Goal: Task Accomplishment & Management: Manage account settings

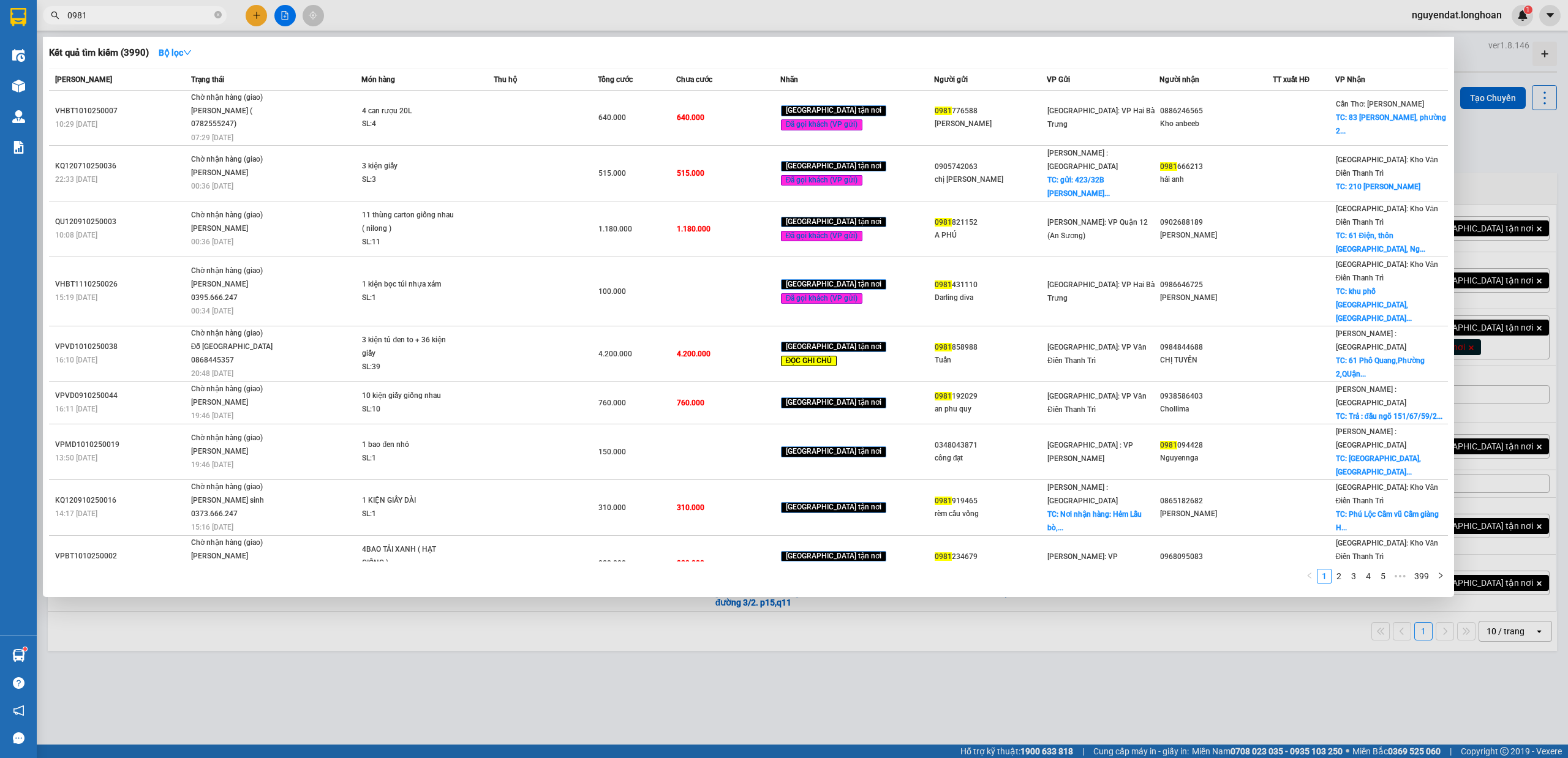
type input "0981"
click at [749, 632] on div at bounding box center [784, 379] width 1568 height 758
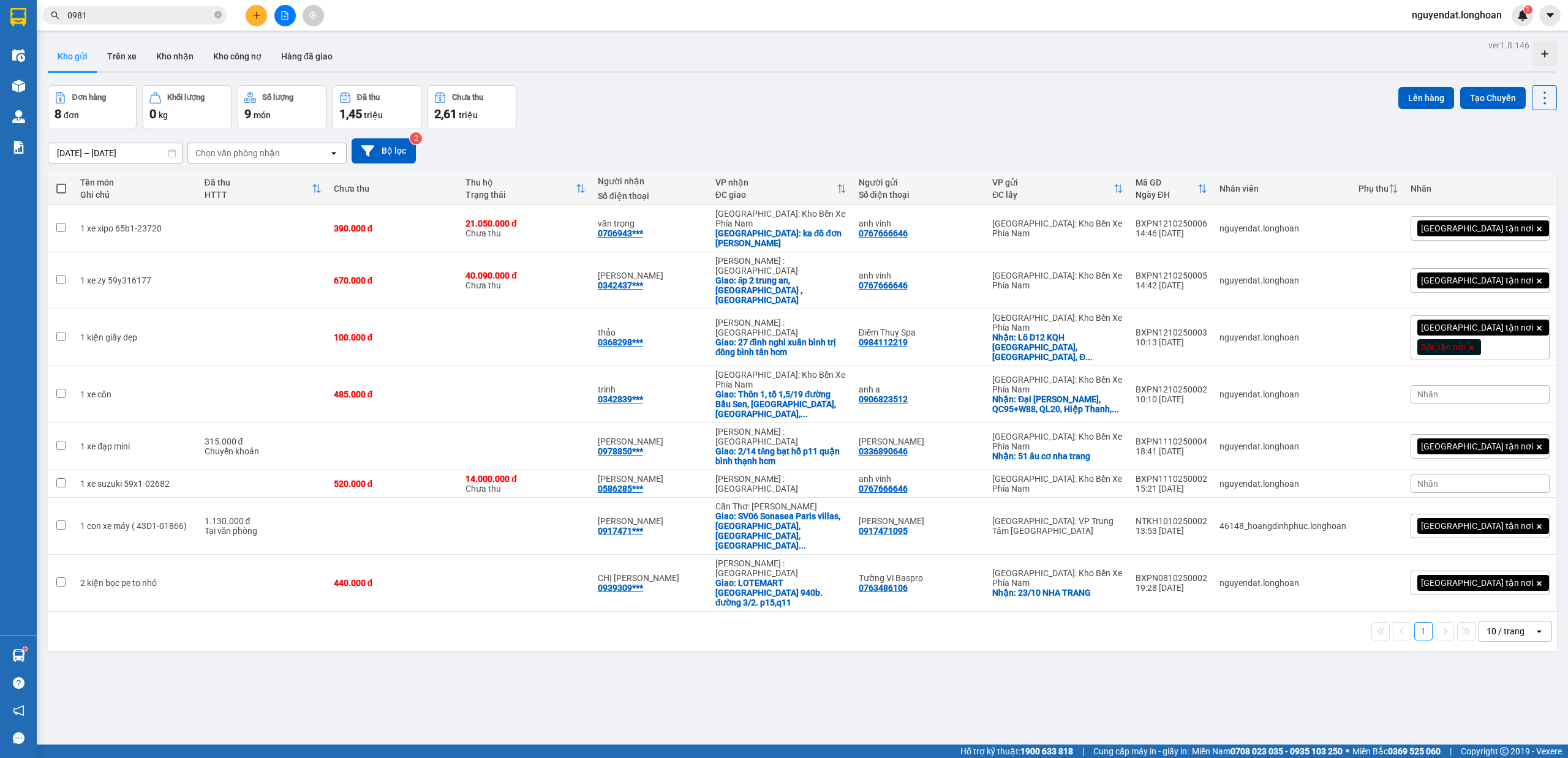
click at [757, 657] on div "ver 1.8.146 Kho gửi Trên xe Kho nhận Kho công nợ Hàng đã giao Đơn hàng 8 đơn Kh…" at bounding box center [802, 415] width 1519 height 758
click at [939, 134] on div "[DATE] – [DATE] Press the down arrow key to interact with the calendar and sele…" at bounding box center [802, 151] width 1510 height 43
drag, startPoint x: 1554, startPoint y: 189, endPoint x: 1557, endPoint y: 225, distance: 36.1
click at [1557, 225] on main "ver 1.8.146 Kho gửi Trên xe Kho nhận Kho công nợ Hàng đã giao Đơn hàng 8 đơn Kh…" at bounding box center [784, 372] width 1568 height 744
click at [218, 14] on icon "close-circle" at bounding box center [218, 14] width 8 height 8
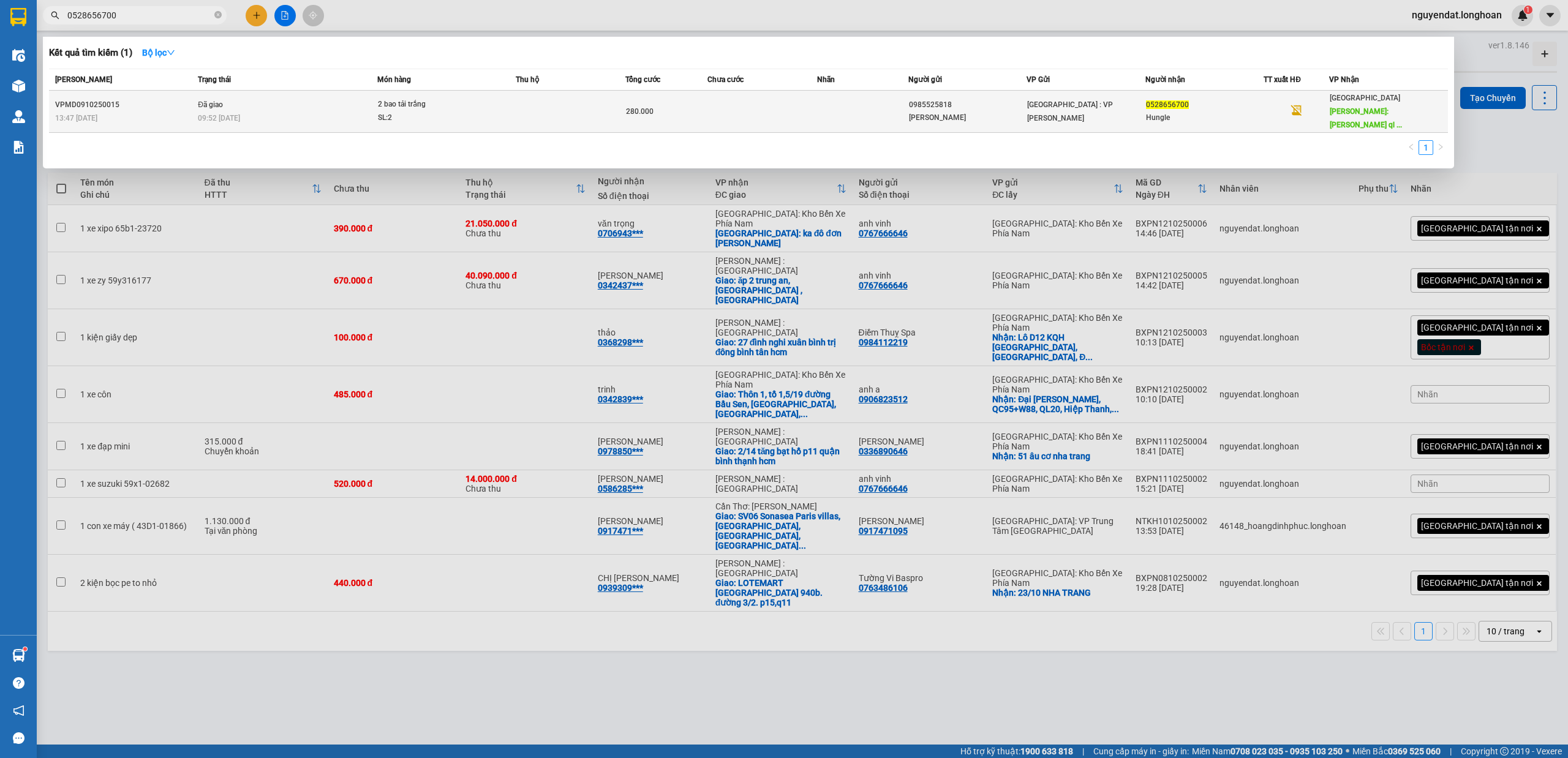
type input "0528656700"
click at [396, 103] on div "2 bao tải trắng" at bounding box center [424, 105] width 91 height 14
click at [435, 112] on div "SL: 2" at bounding box center [424, 119] width 91 height 14
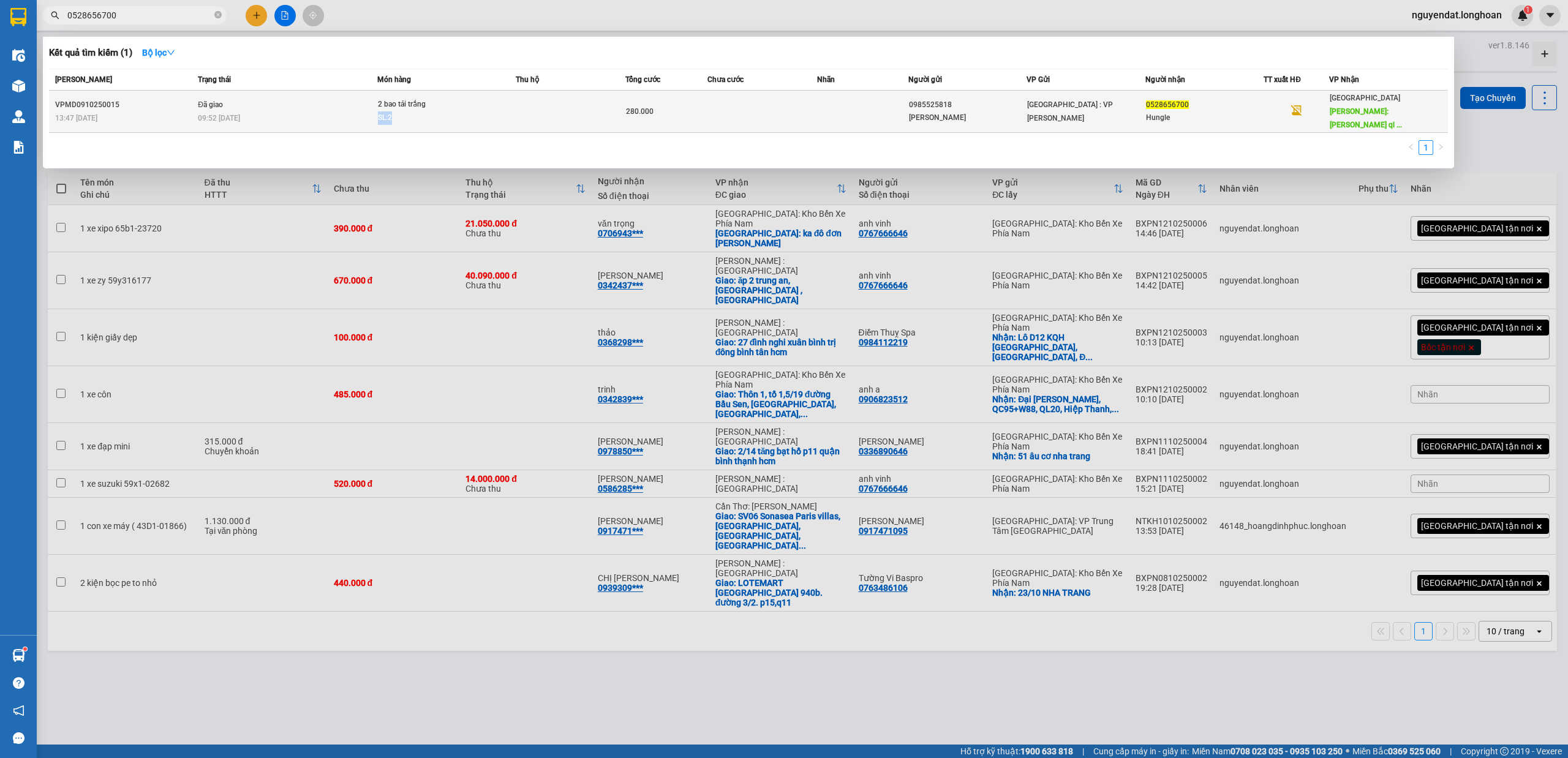
click at [435, 112] on div "SL: 2" at bounding box center [424, 119] width 91 height 14
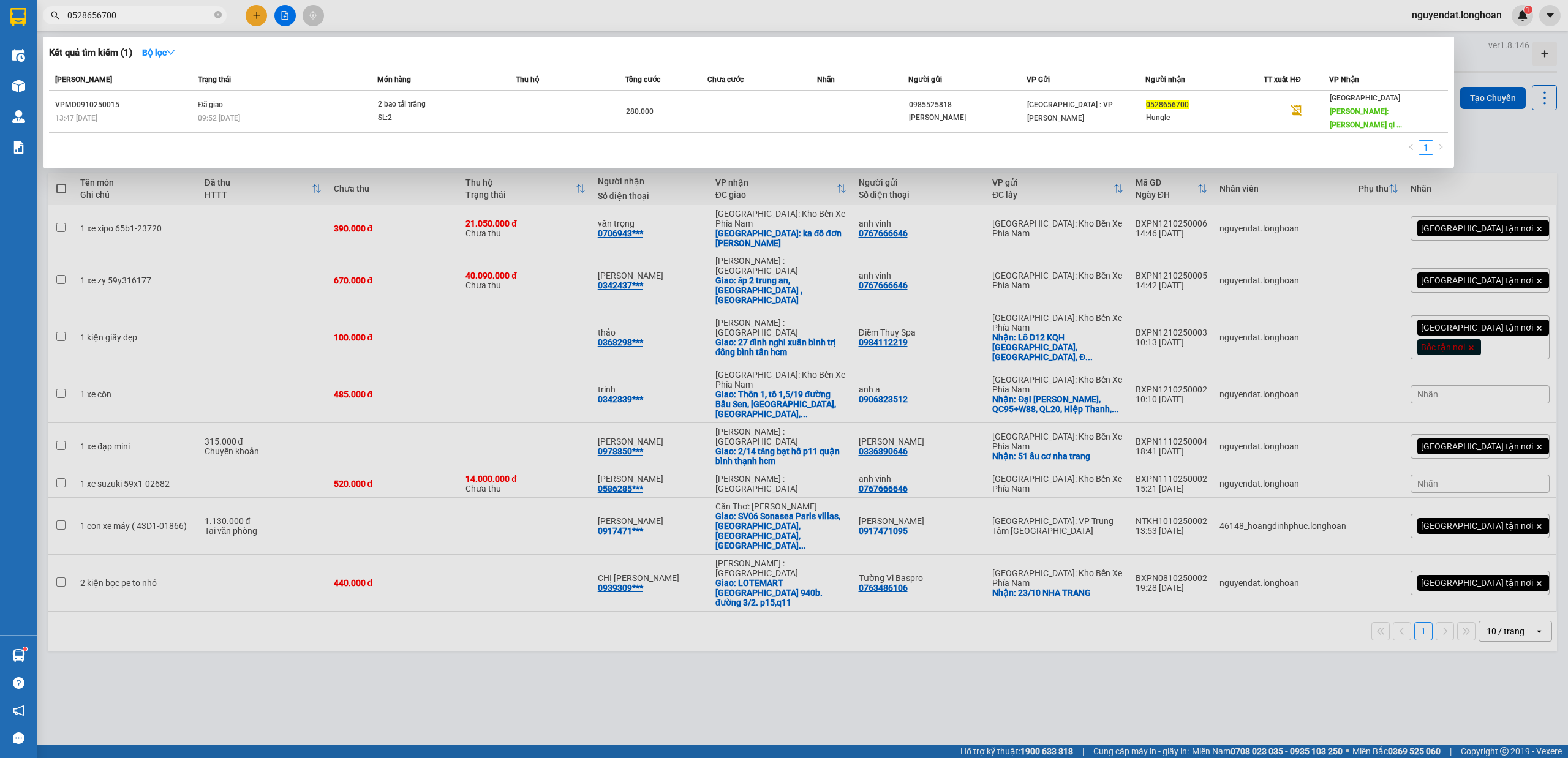
click at [705, 647] on div at bounding box center [784, 379] width 1568 height 758
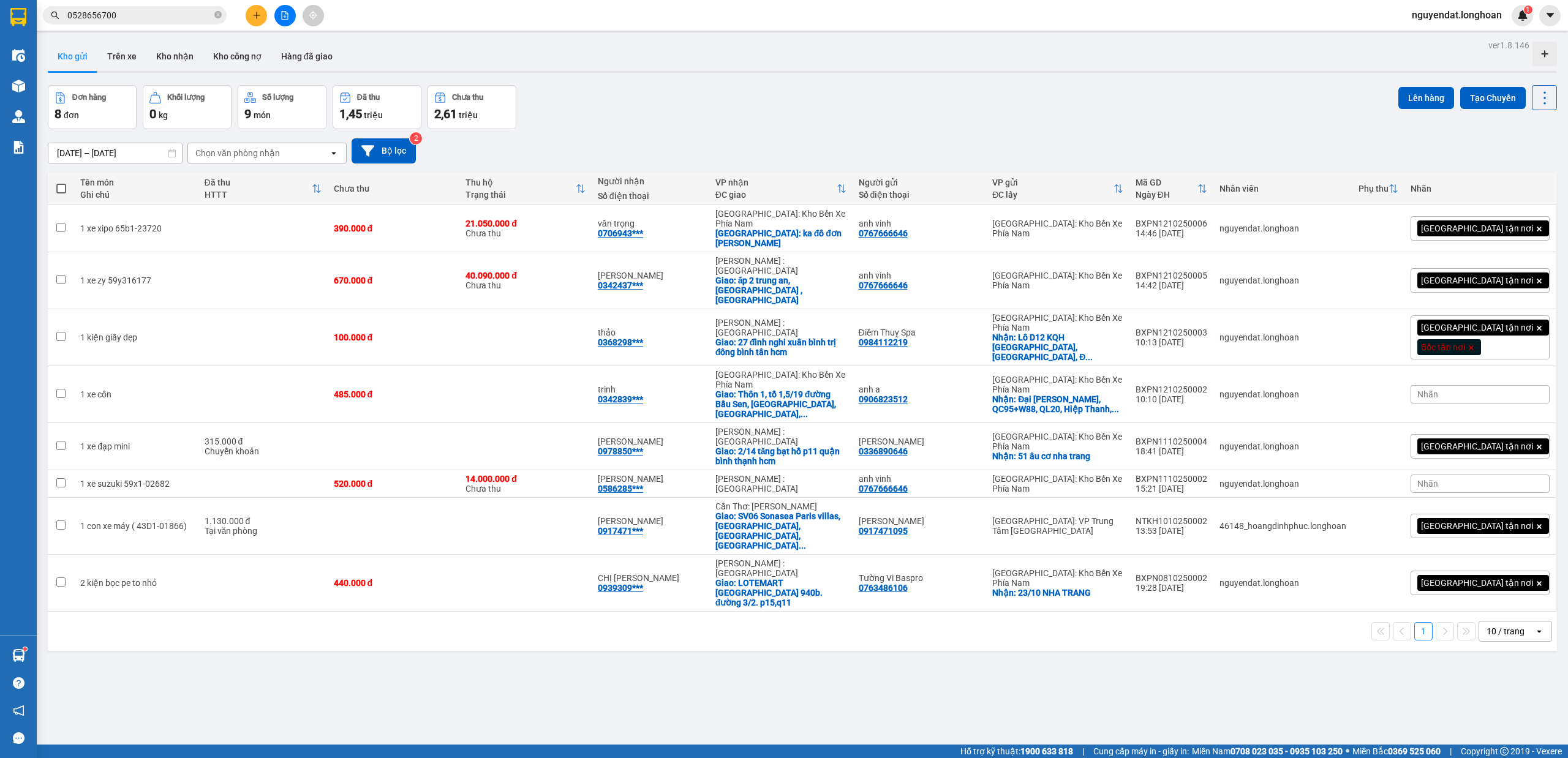
click at [1152, 656] on div "ver 1.8.146 Kho gửi Trên xe Kho nhận Kho công nợ Hàng đã giao Đơn hàng 8 đơn Kh…" at bounding box center [802, 415] width 1519 height 758
click at [525, 498] on td at bounding box center [525, 526] width 132 height 57
checkbox input "true"
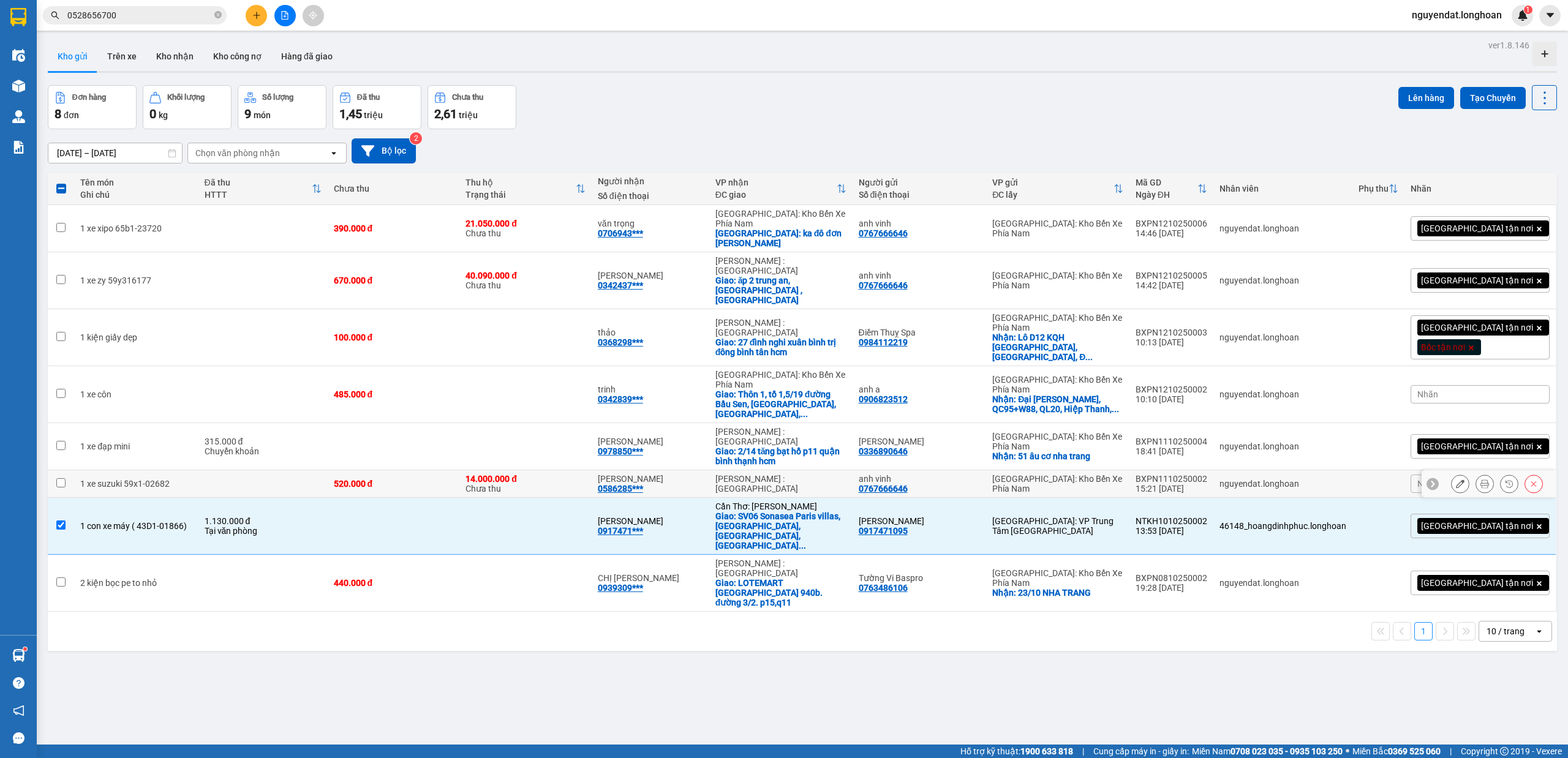
click at [451, 479] on div "520.000 đ" at bounding box center [394, 484] width 120 height 10
checkbox input "true"
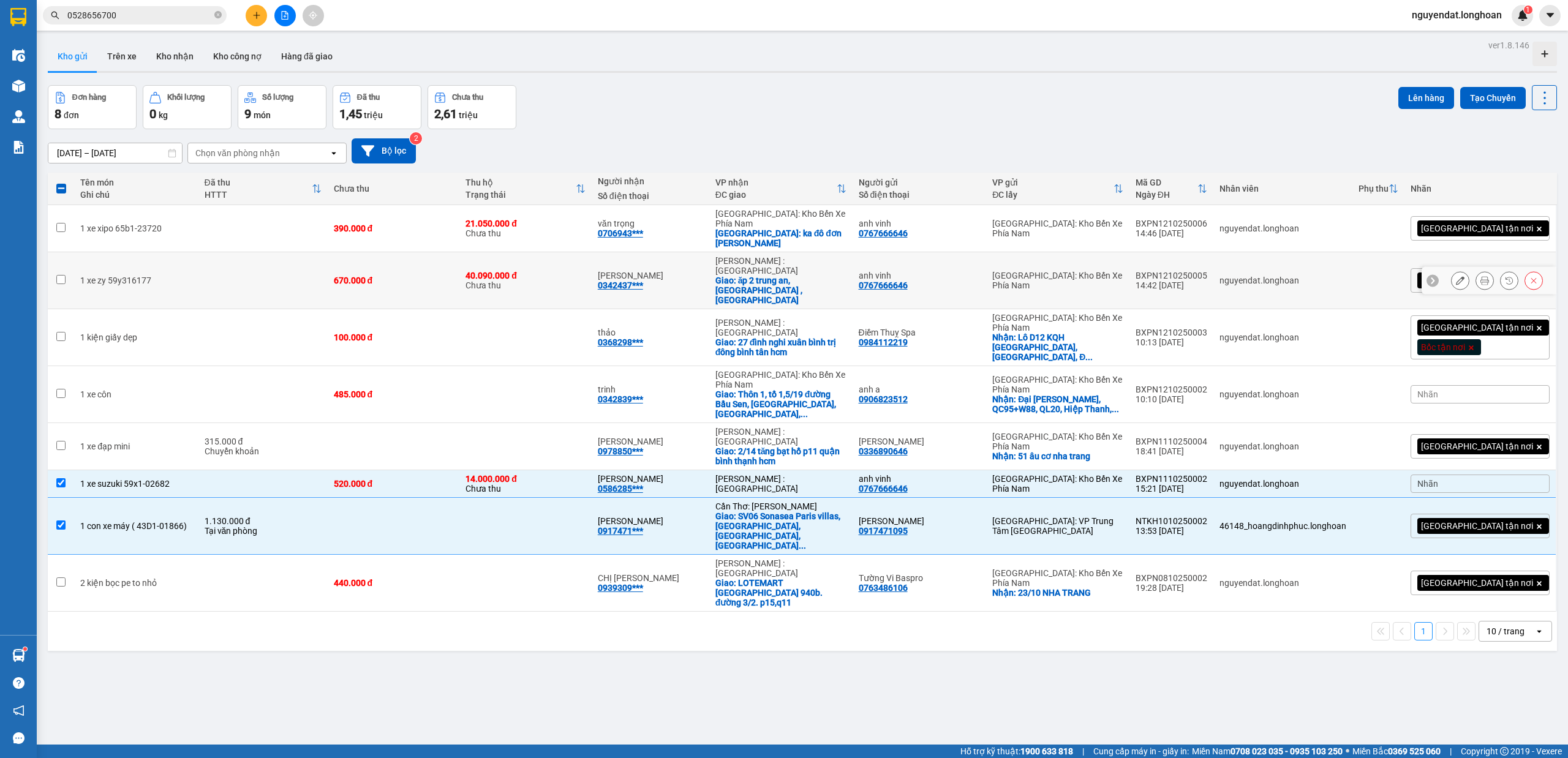
click at [349, 256] on td "670.000 đ" at bounding box center [394, 280] width 132 height 57
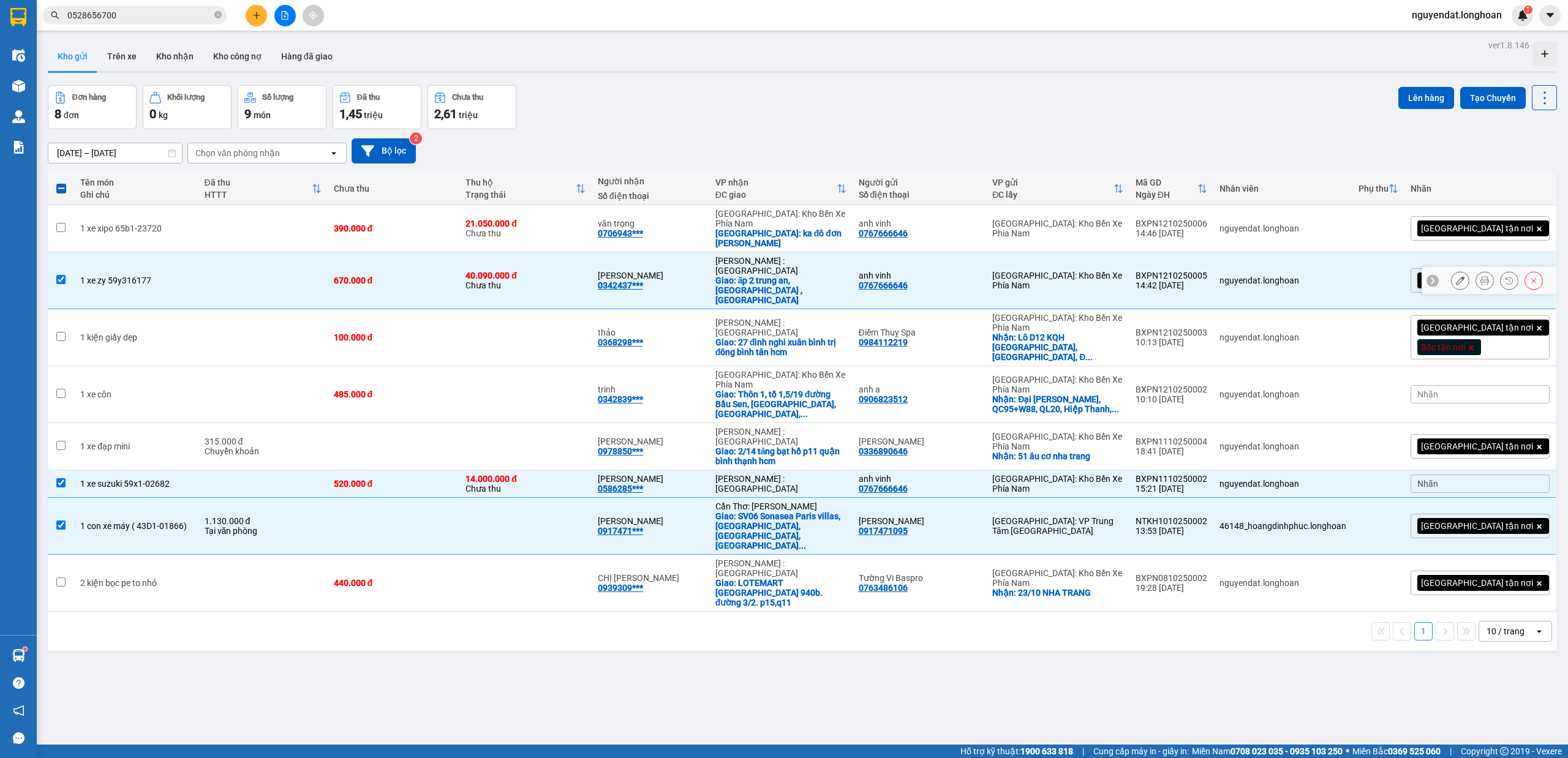
click at [328, 256] on td at bounding box center [263, 280] width 130 height 57
checkbox input "false"
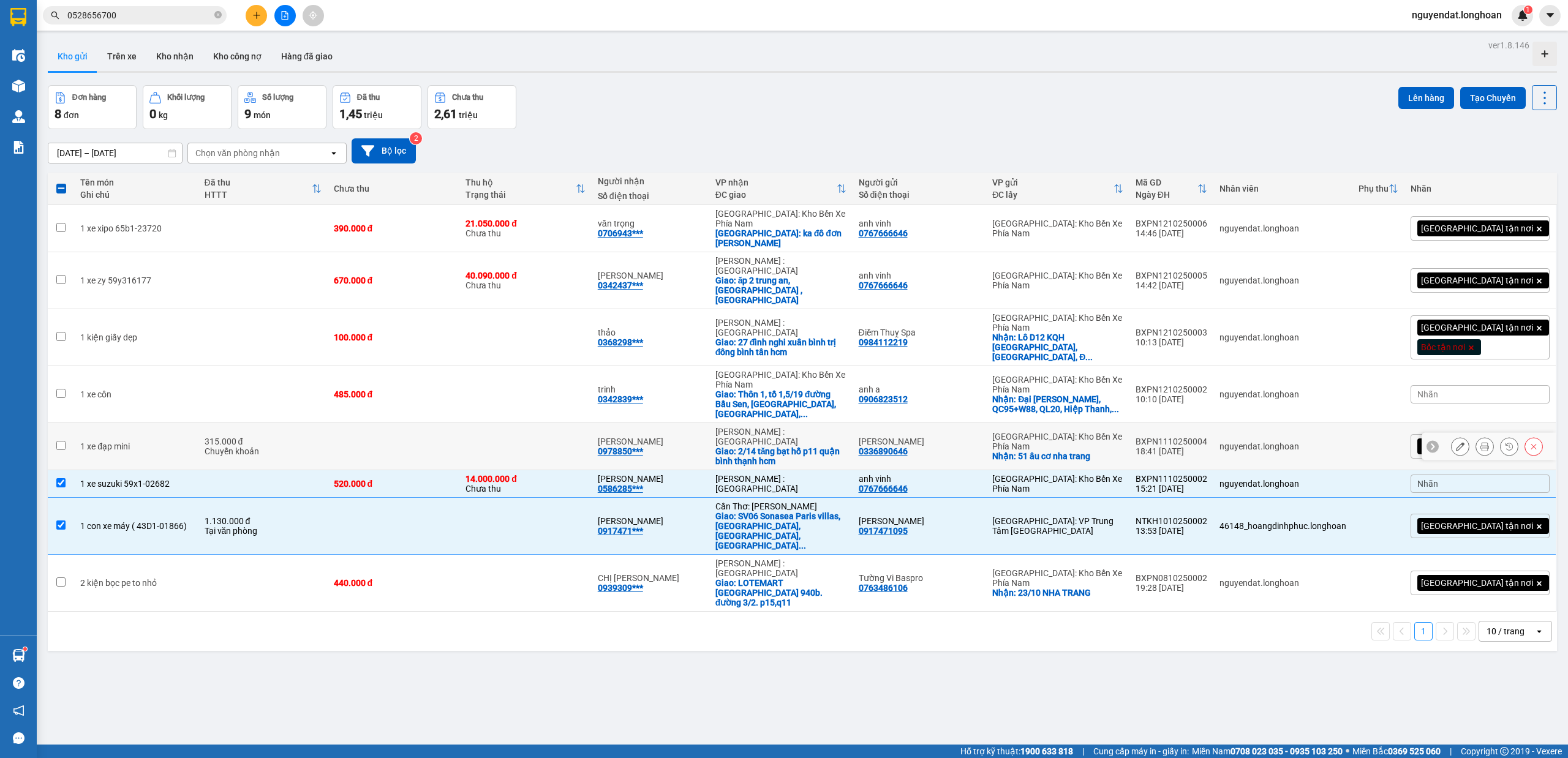
click at [591, 423] on td at bounding box center [525, 447] width 132 height 47
checkbox input "true"
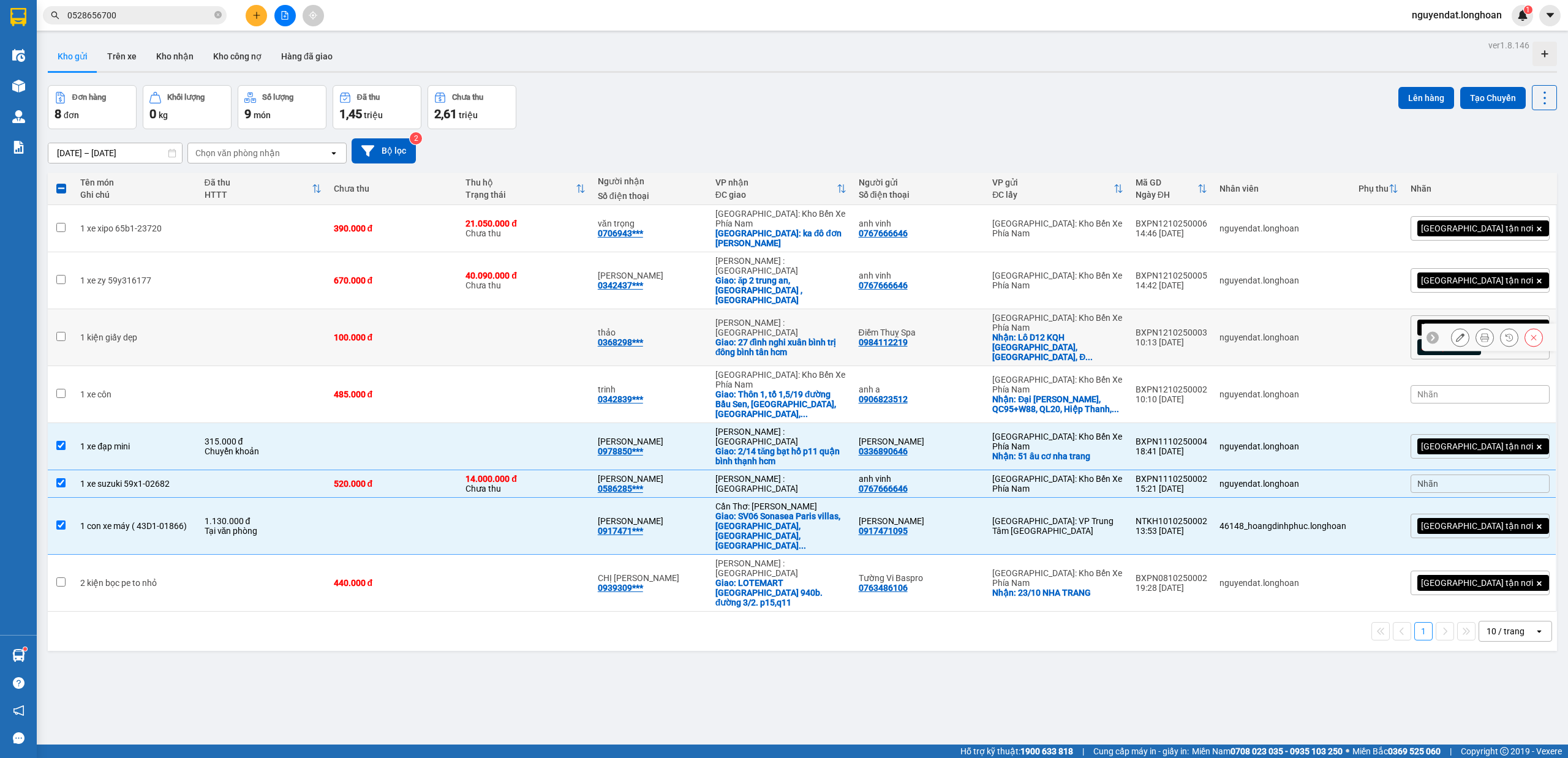
click at [454, 333] on div "100.000 đ" at bounding box center [394, 338] width 120 height 10
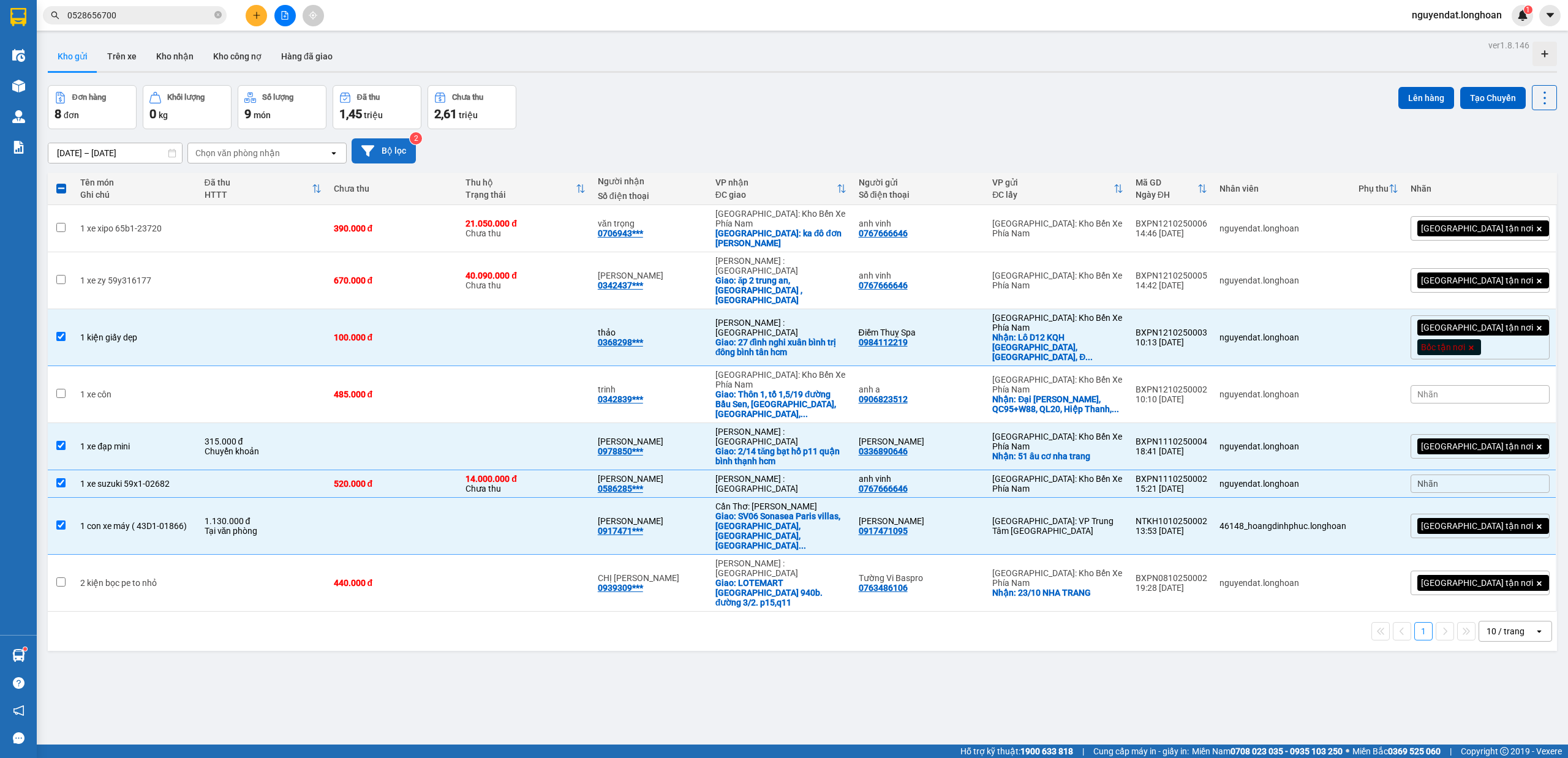
click at [381, 154] on button "Bộ lọc" at bounding box center [384, 151] width 64 height 25
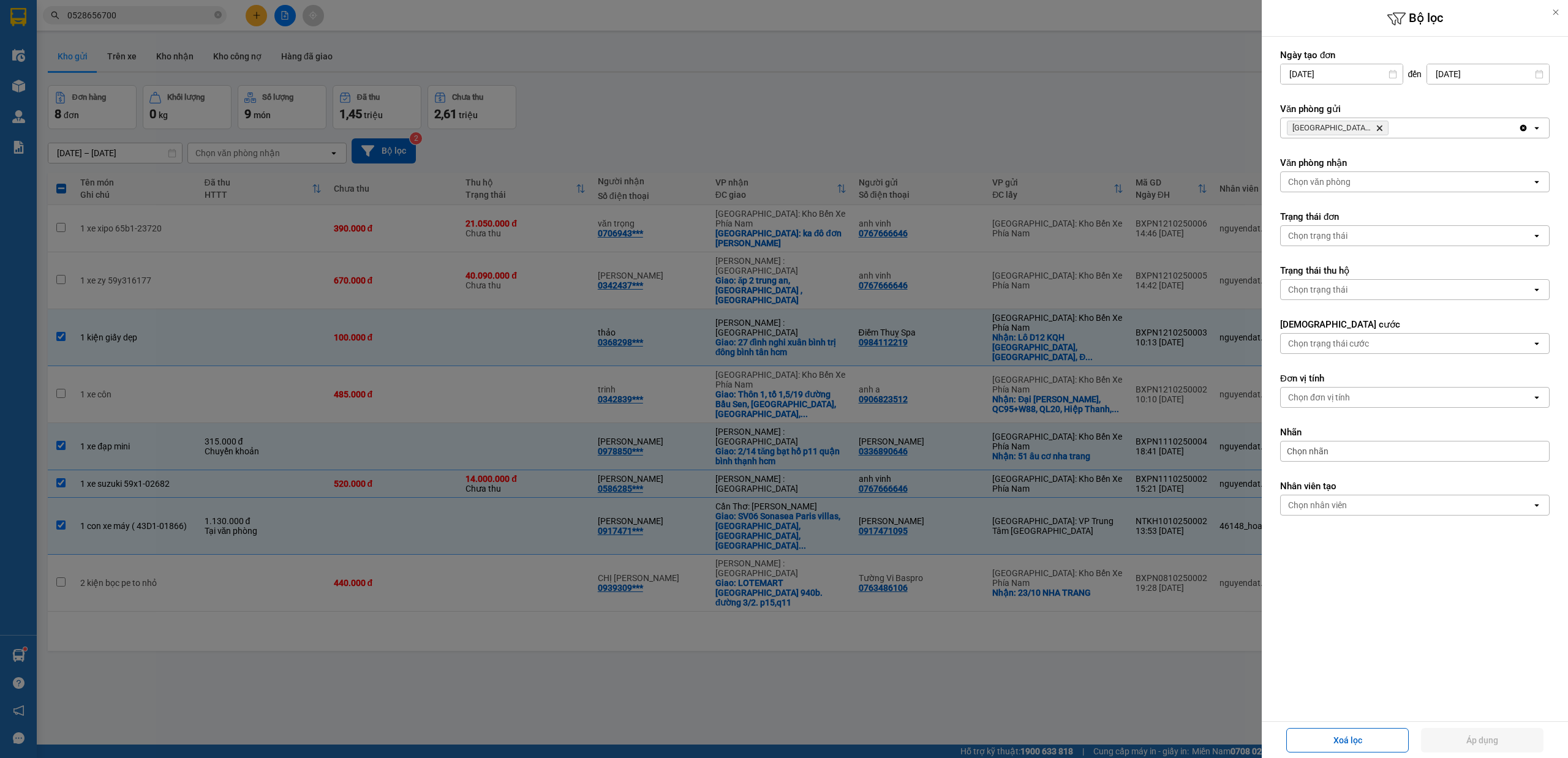
click at [1443, 127] on div "[GEOGRAPHIC_DATA]: Kho Bến Xe Phía Nam Delete" at bounding box center [1399, 128] width 238 height 19
click at [1441, 153] on span "[GEOGRAPHIC_DATA]: VP Trung Tâm [GEOGRAPHIC_DATA]" at bounding box center [1410, 155] width 241 height 12
drag, startPoint x: 1524, startPoint y: 739, endPoint x: 1554, endPoint y: 705, distance: 45.3
click at [1526, 739] on button "Áp dụng" at bounding box center [1482, 740] width 123 height 25
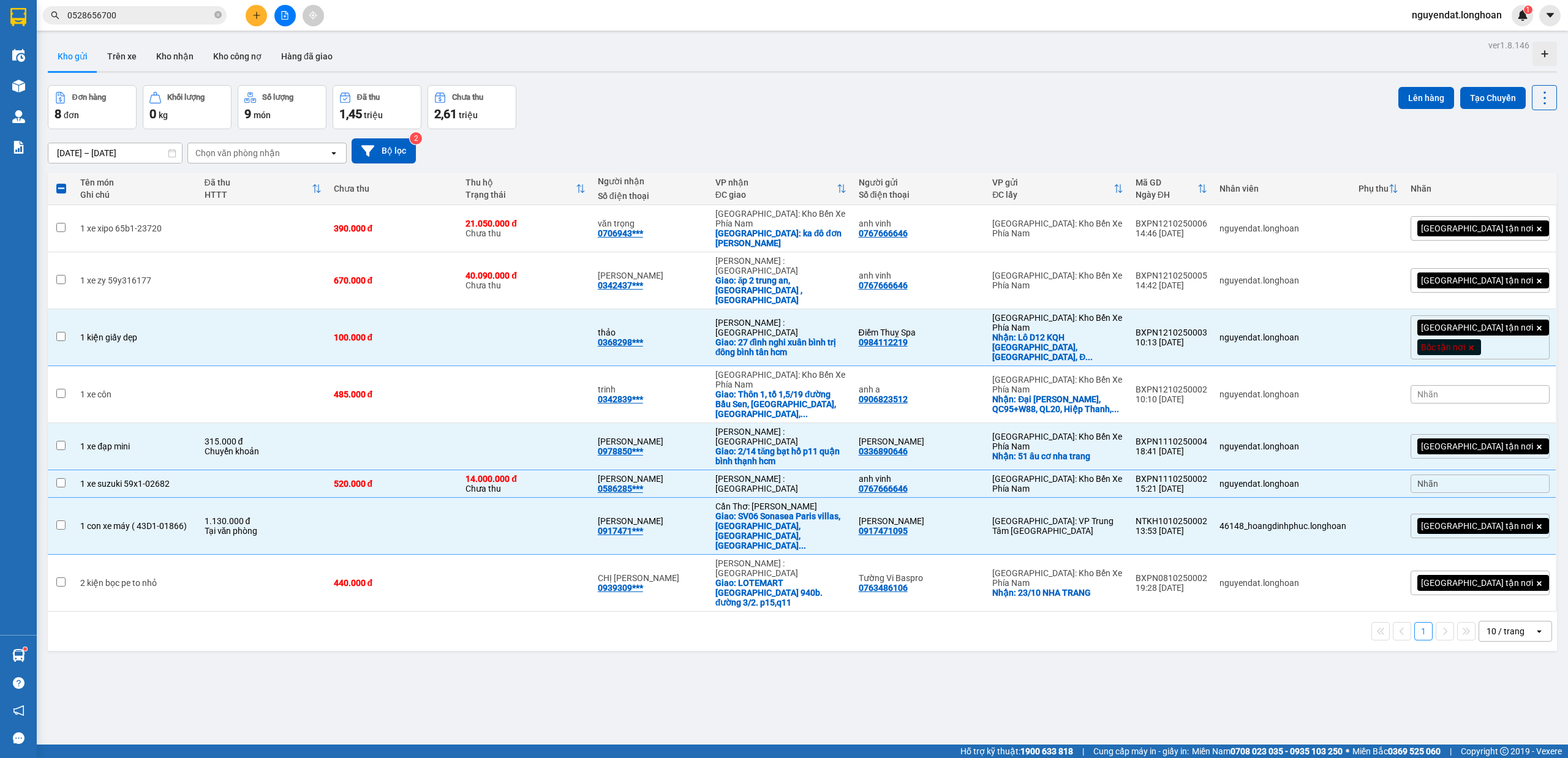
checkbox input "false"
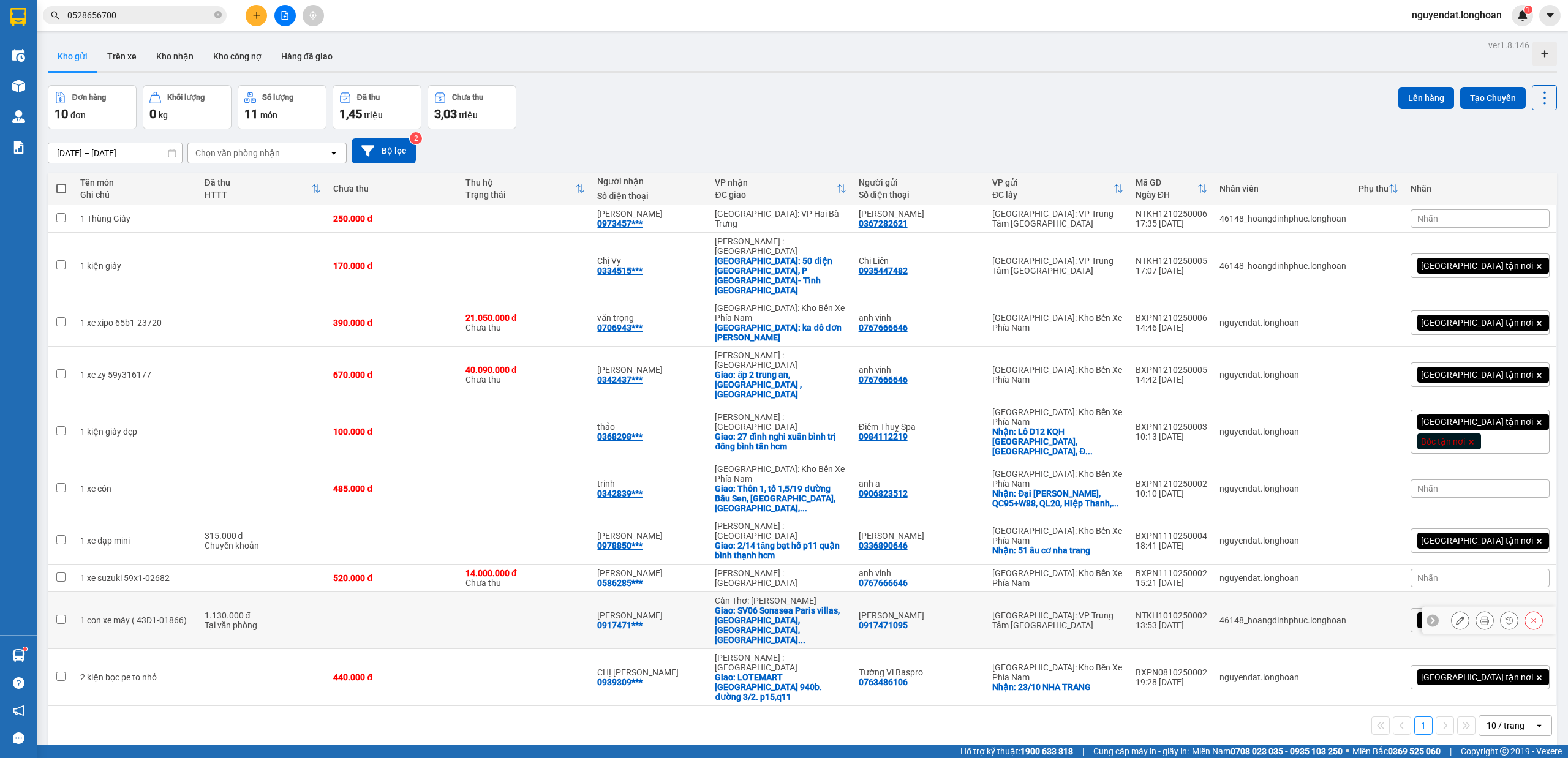
click at [566, 592] on td at bounding box center [525, 620] width 132 height 57
checkbox input "true"
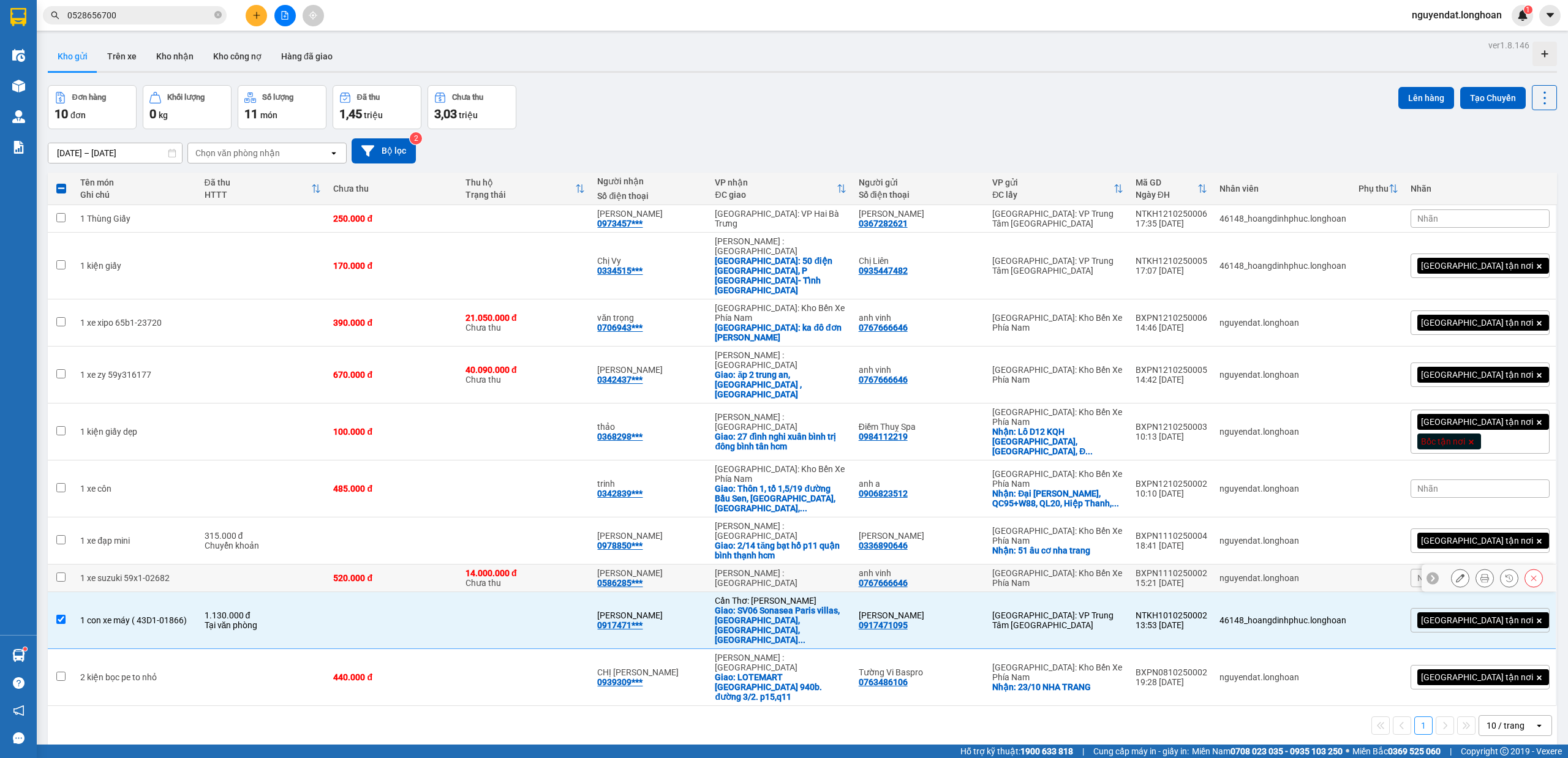
click at [543, 568] on div "14.000.000 đ Chưa thu" at bounding box center [526, 578] width 120 height 19
checkbox input "true"
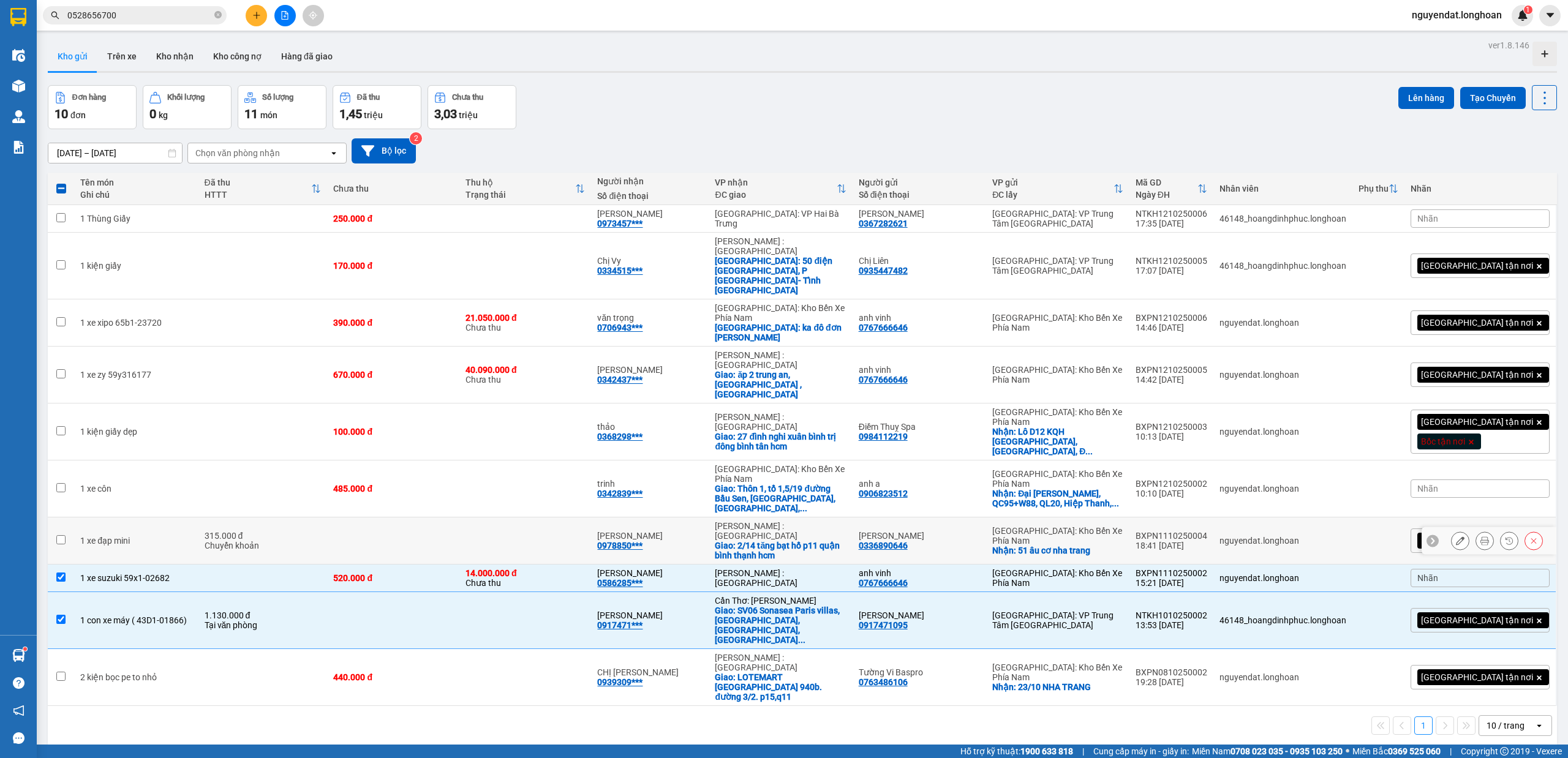
click at [561, 517] on td at bounding box center [525, 541] width 132 height 47
checkbox input "true"
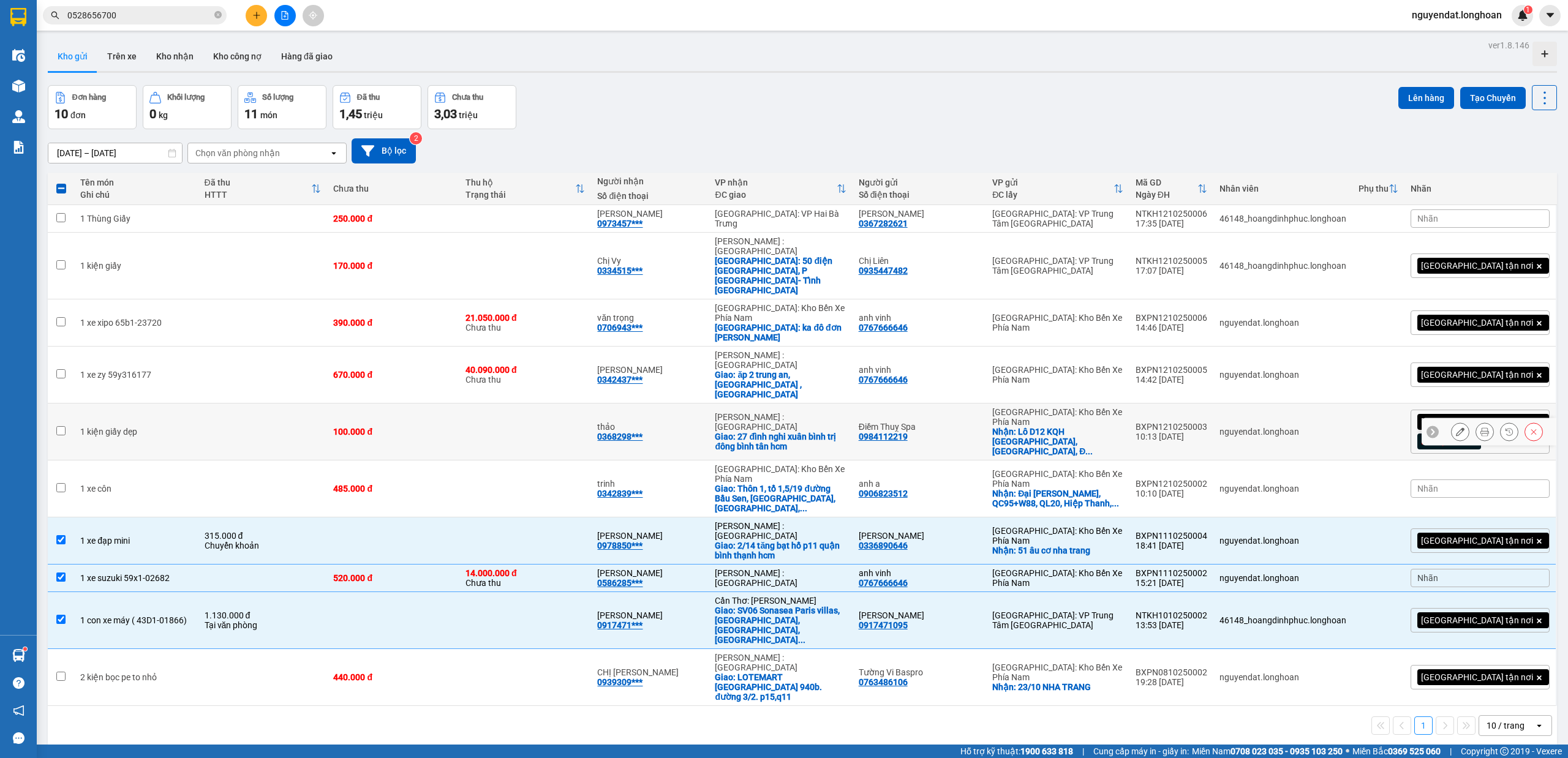
click at [502, 403] on td at bounding box center [525, 431] width 132 height 57
checkbox input "true"
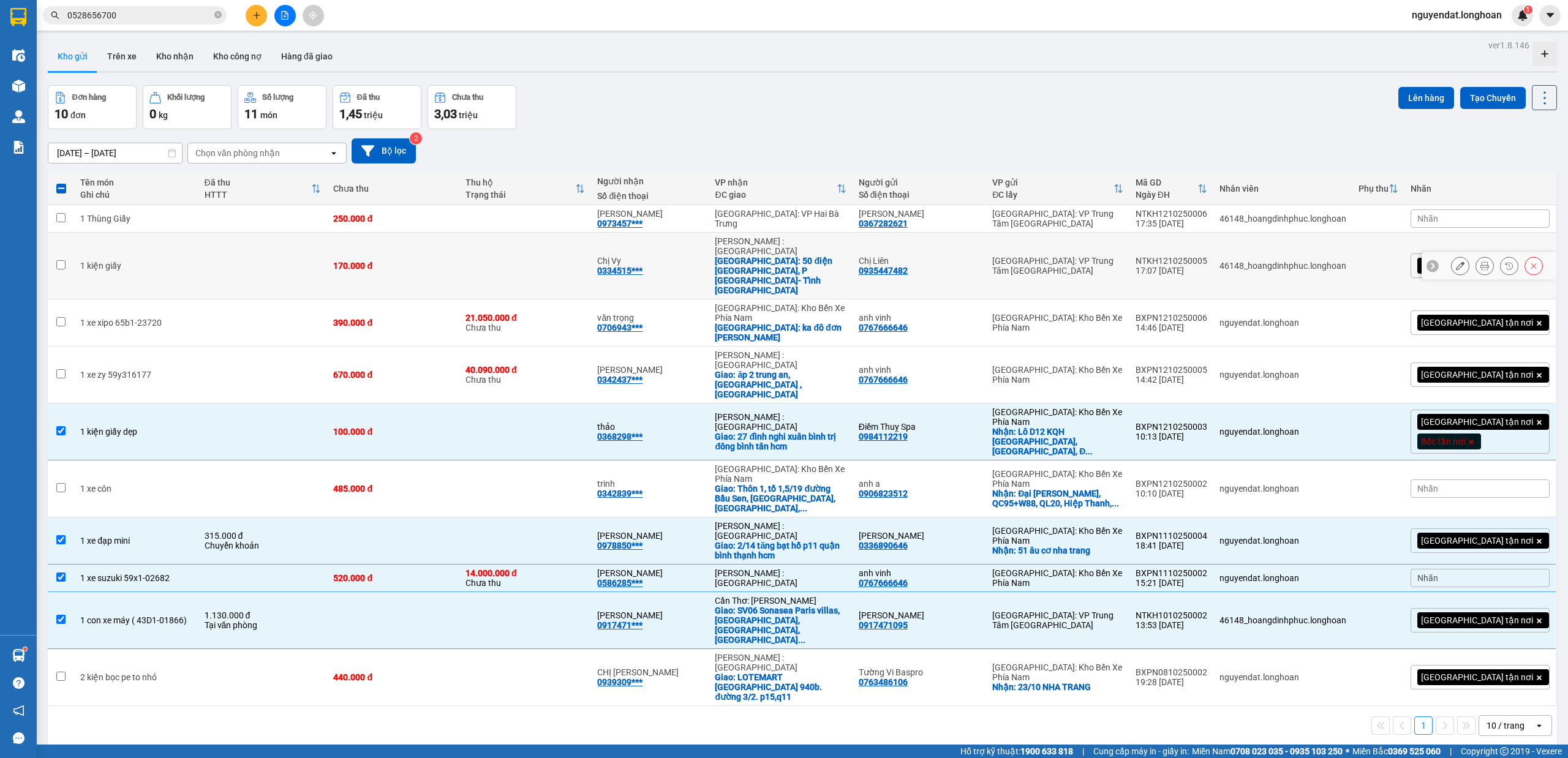
click at [263, 264] on td at bounding box center [263, 266] width 130 height 67
checkbox input "true"
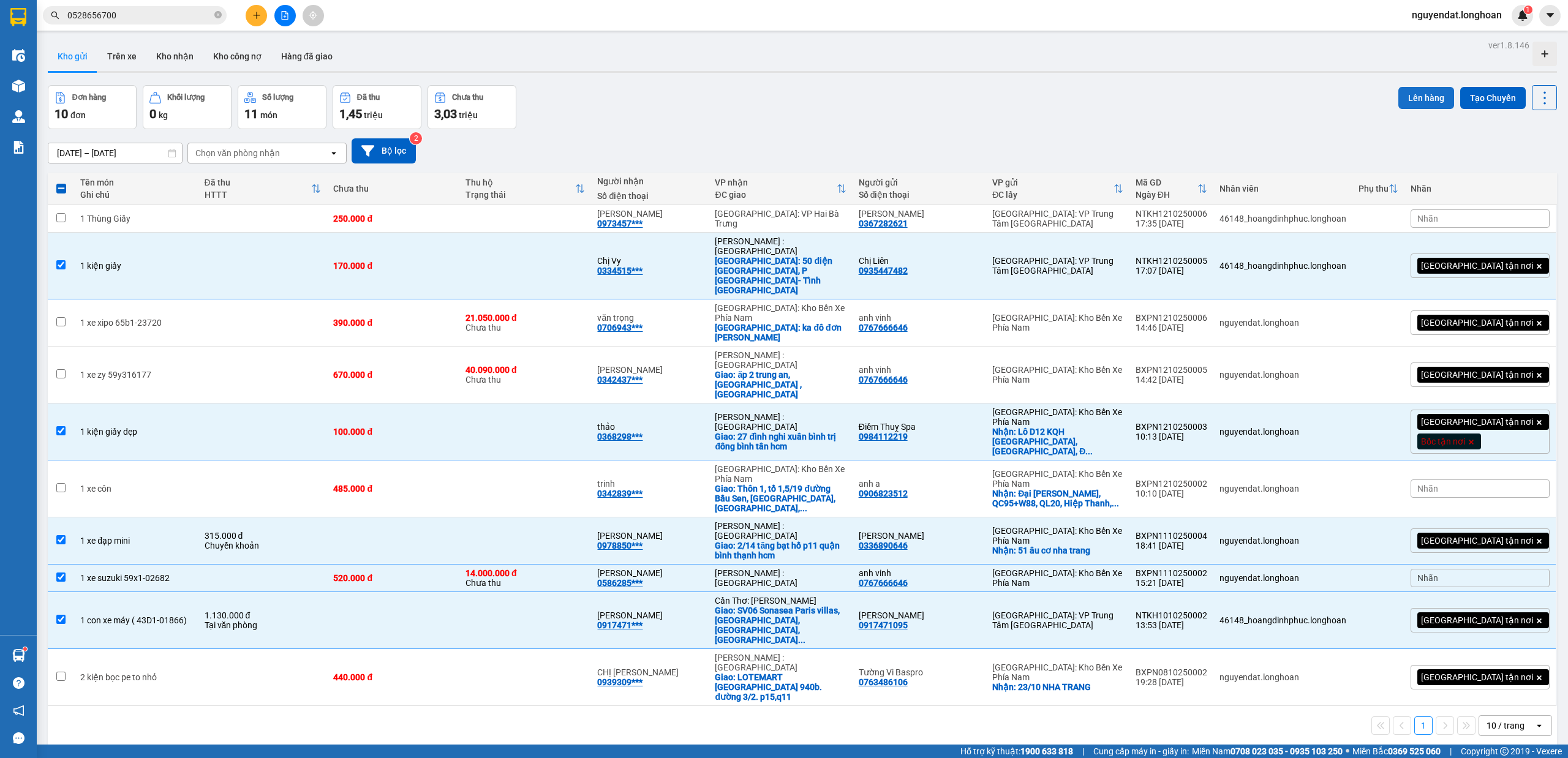
click at [1409, 91] on button "Lên hàng" at bounding box center [1427, 98] width 56 height 22
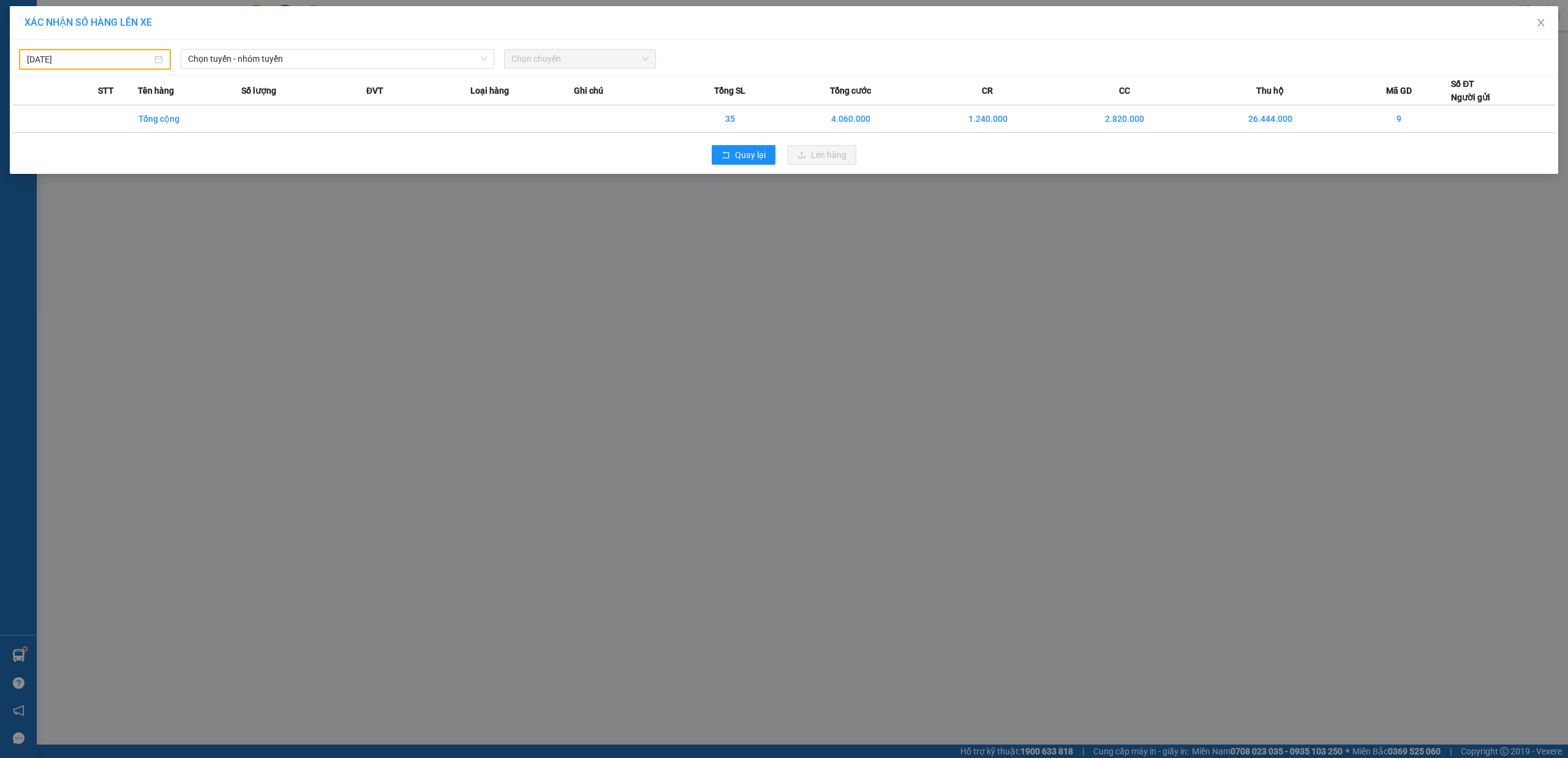
click at [119, 69] on div "[DATE]" at bounding box center [94, 59] width 152 height 21
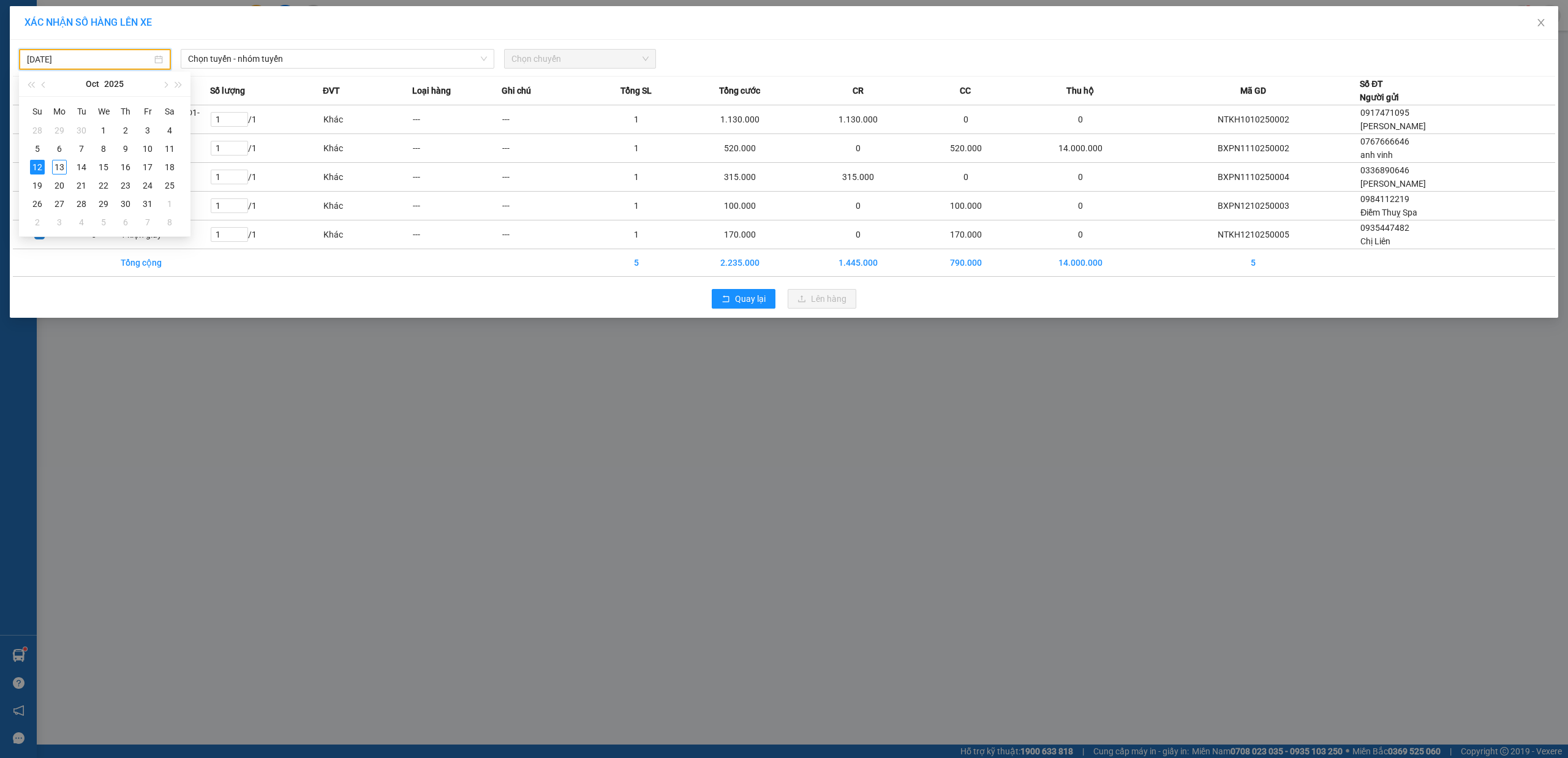
click at [119, 58] on input "[DATE]" at bounding box center [90, 59] width 125 height 14
click at [168, 149] on div "11" at bounding box center [169, 148] width 14 height 14
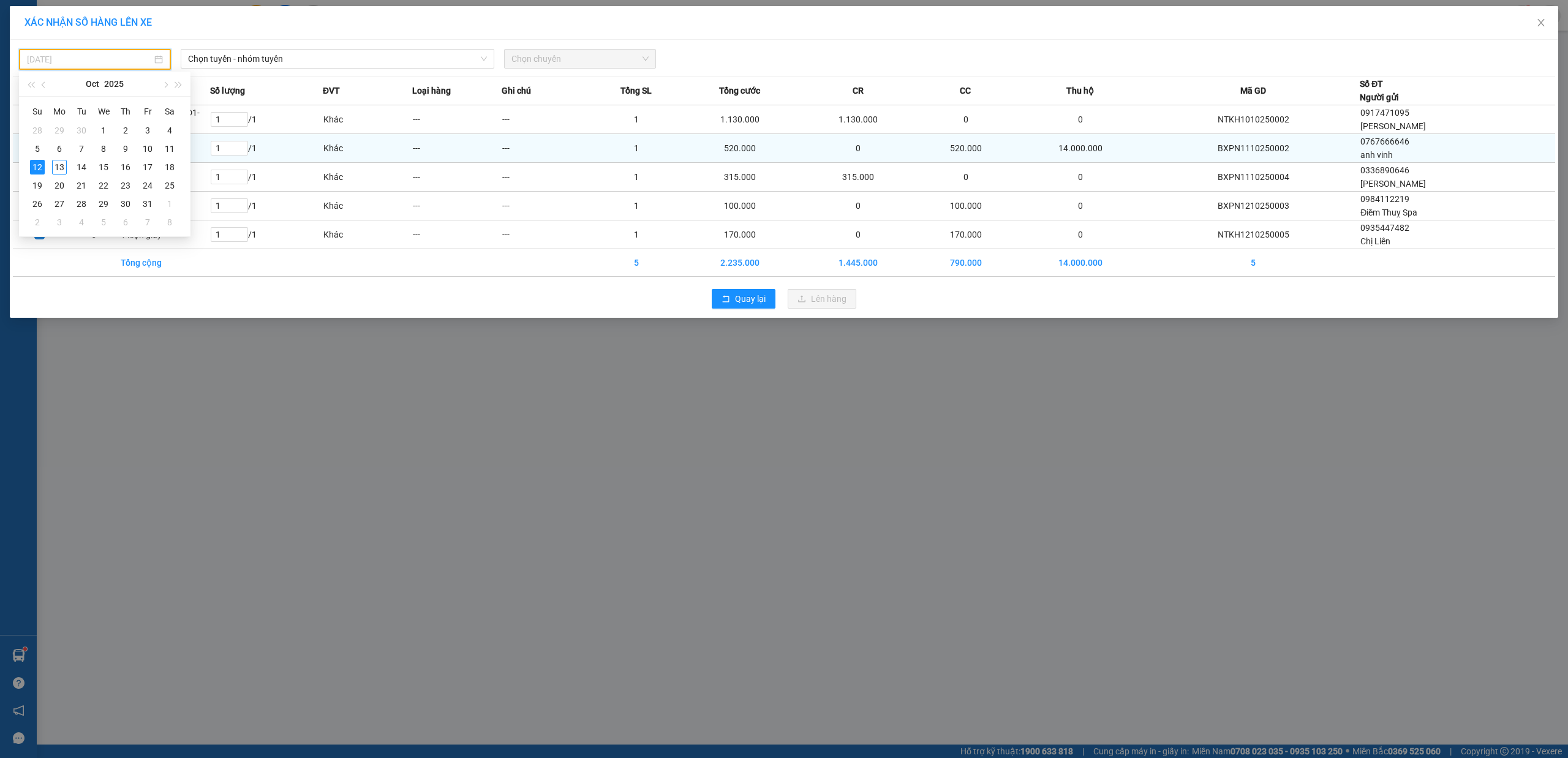
type input "[DATE]"
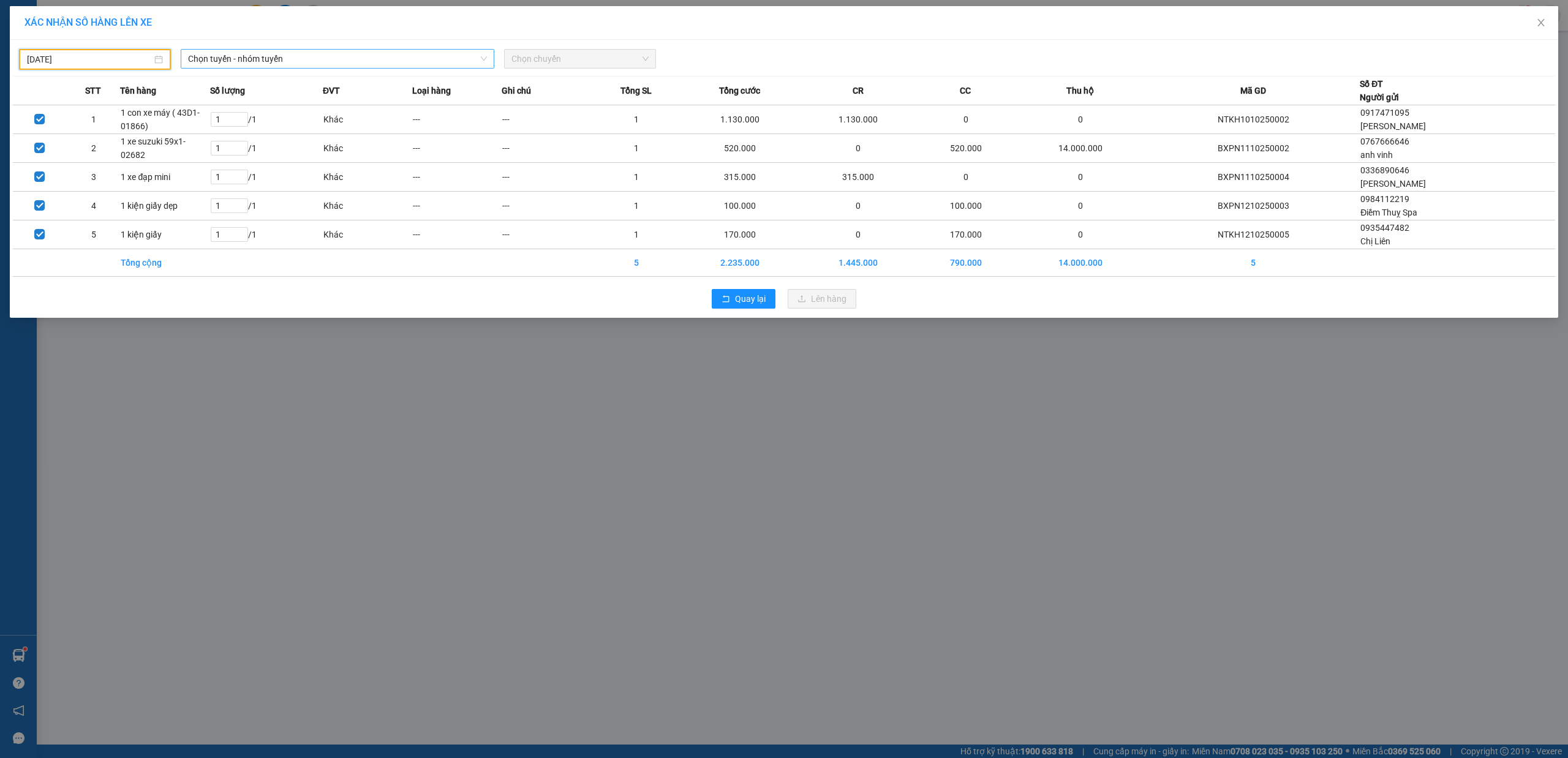
click at [294, 63] on span "Chọn tuyến - nhóm tuyến" at bounding box center [337, 59] width 299 height 19
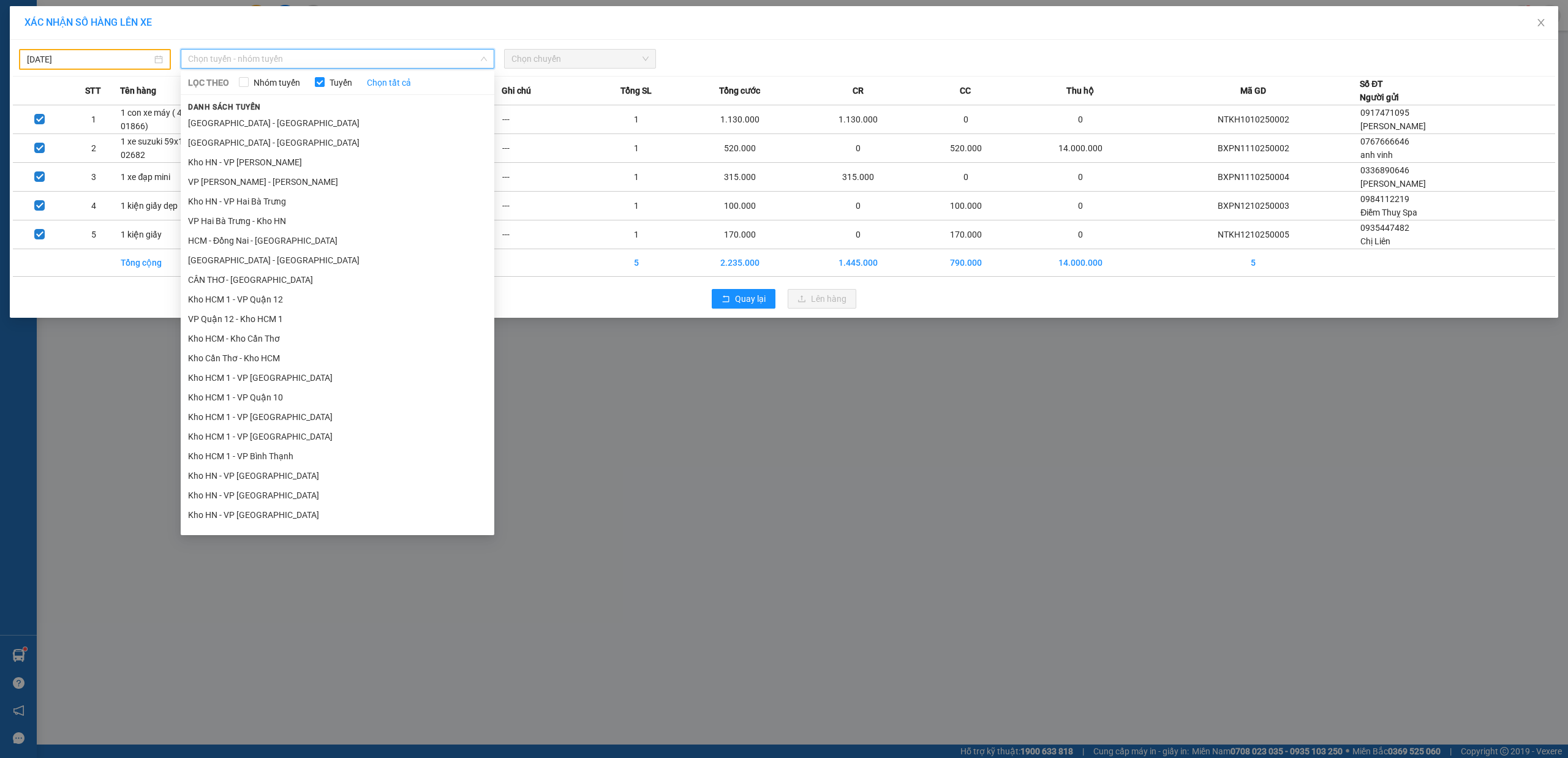
scroll to position [582, 0]
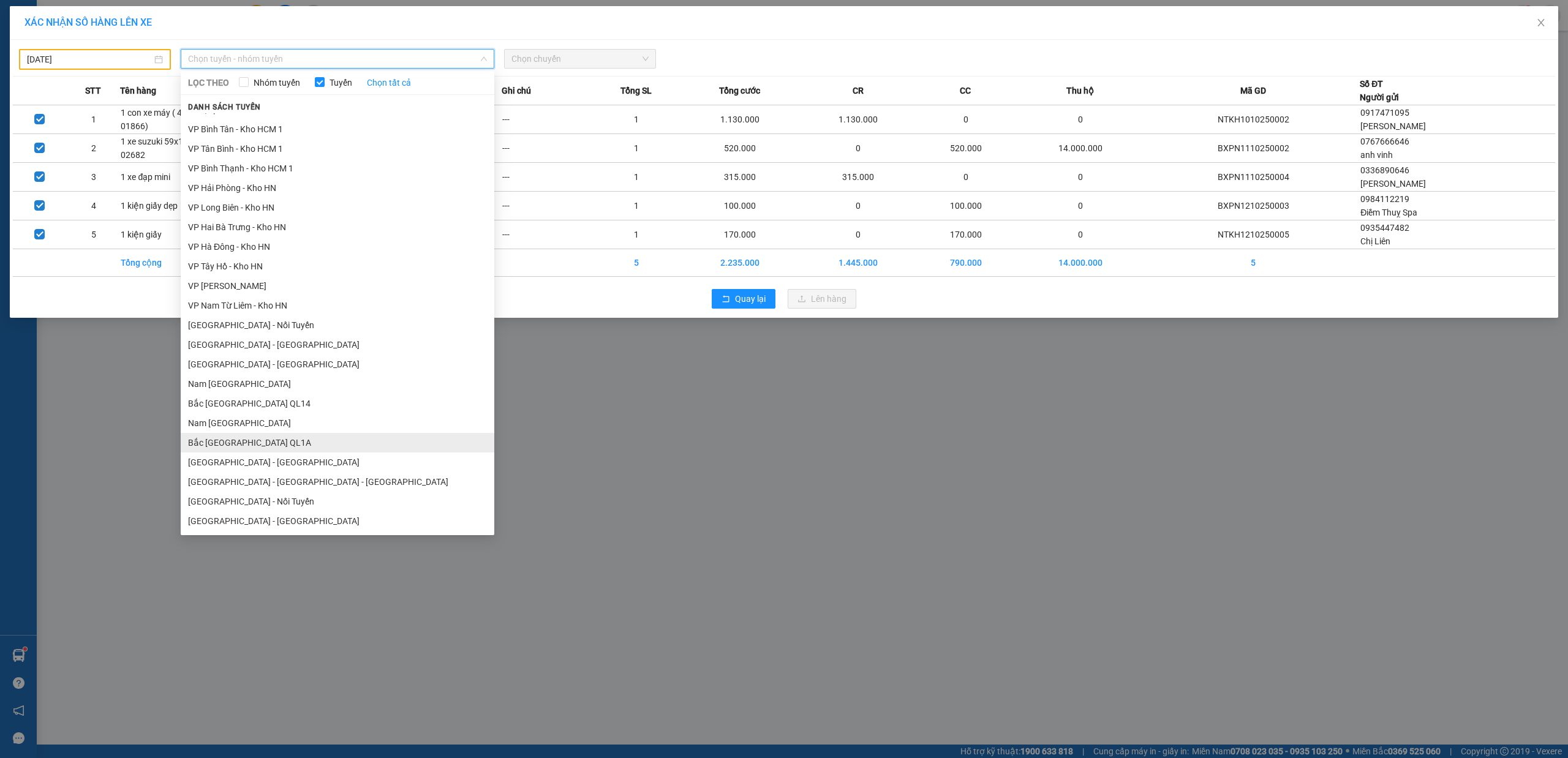
click at [261, 440] on li "Bắc [GEOGRAPHIC_DATA] QL1A" at bounding box center [337, 442] width 313 height 19
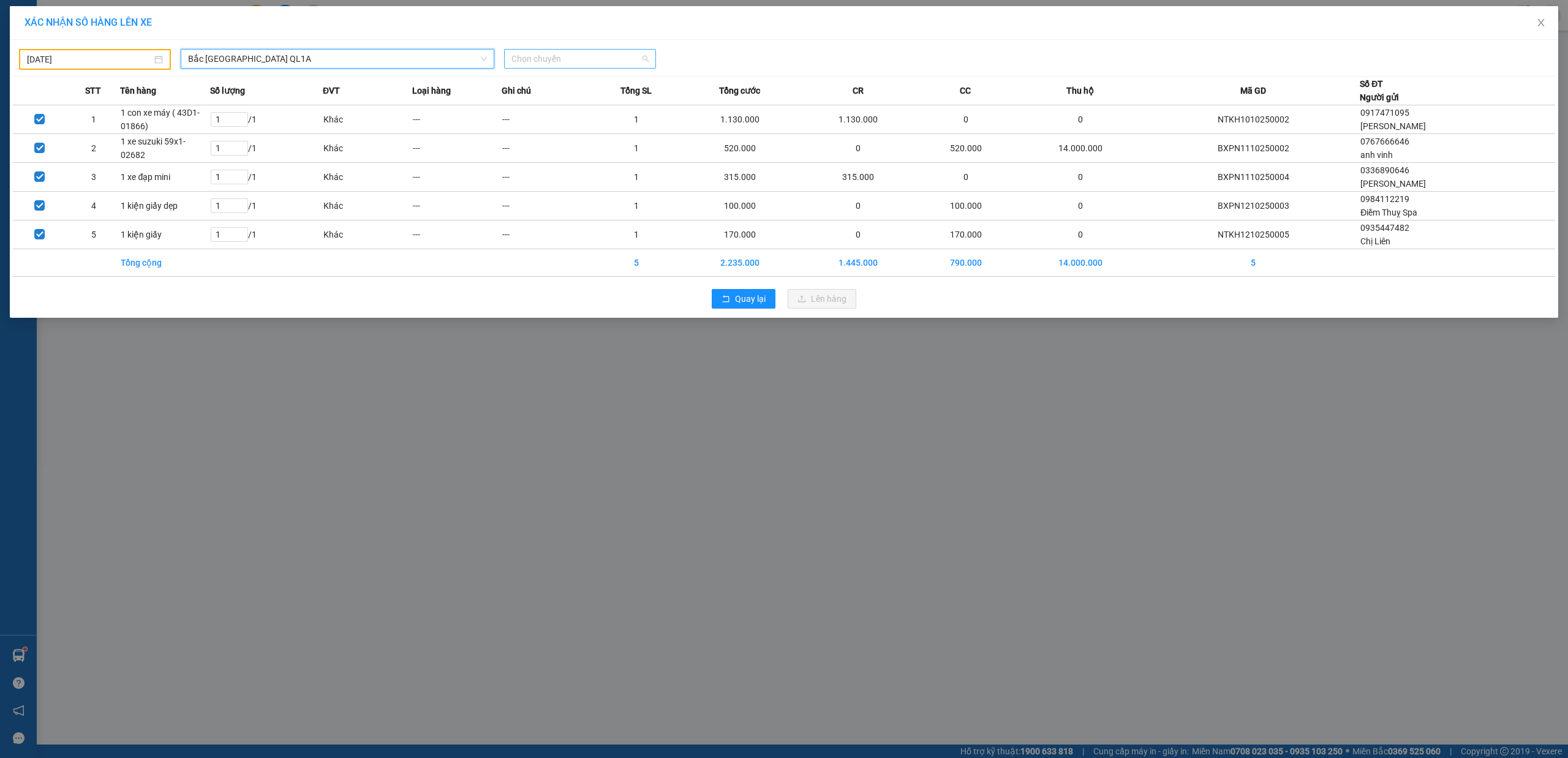
click at [564, 62] on span "Chọn chuyến" at bounding box center [580, 59] width 137 height 19
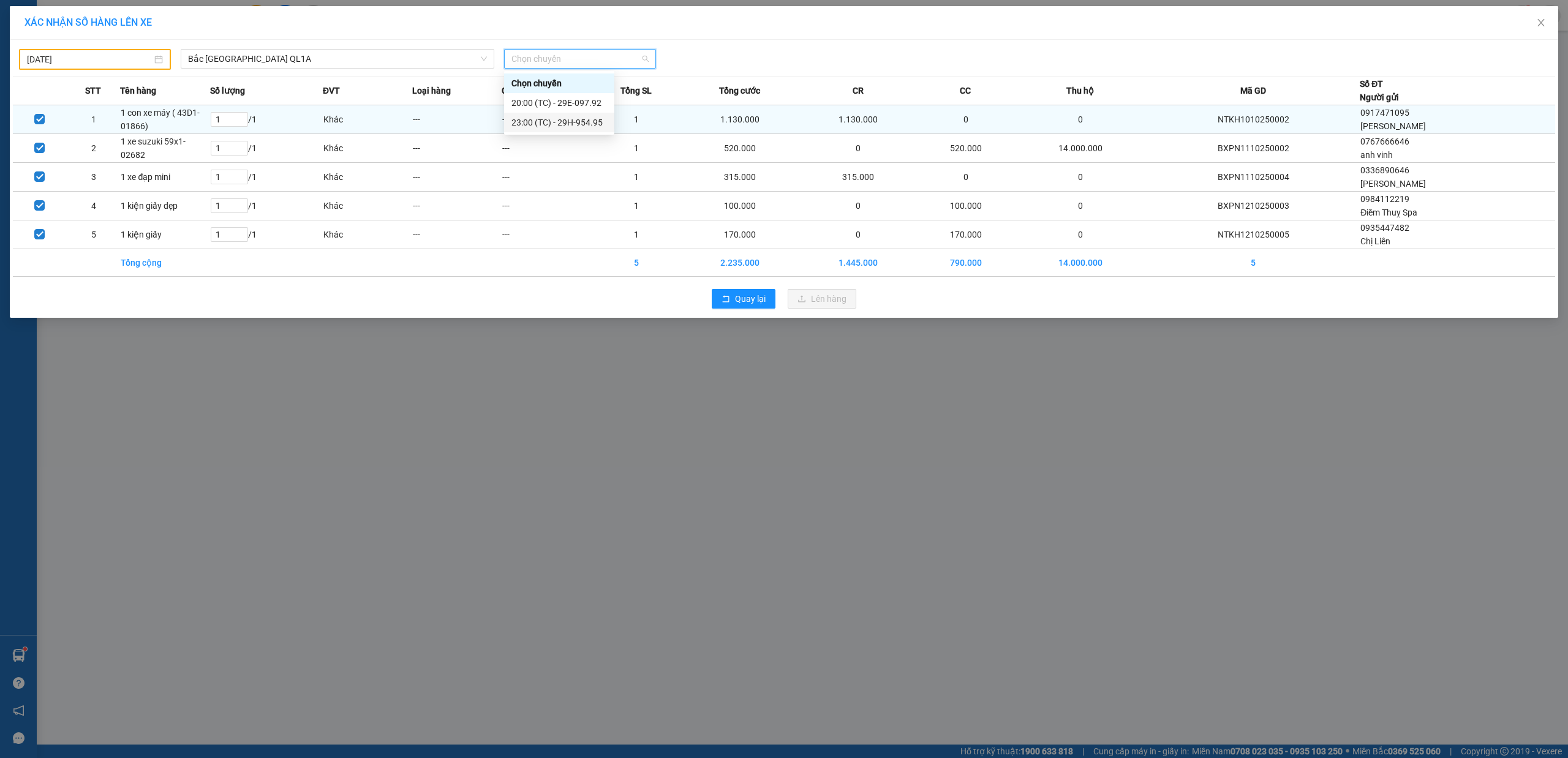
click at [582, 120] on div "23:00 (TC) - 29H-954.95" at bounding box center [559, 123] width 96 height 14
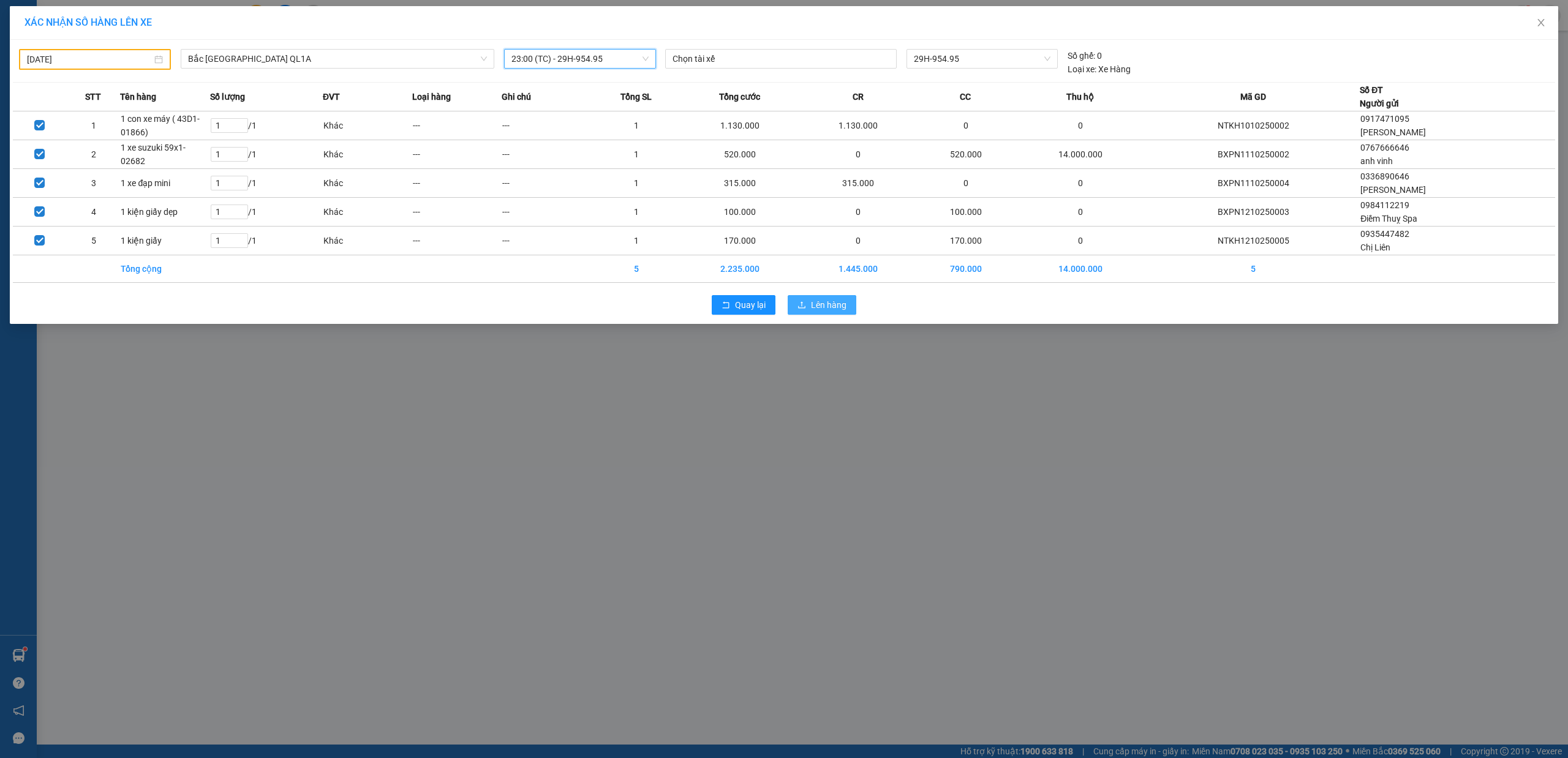
click at [824, 302] on span "Lên hàng" at bounding box center [828, 305] width 36 height 14
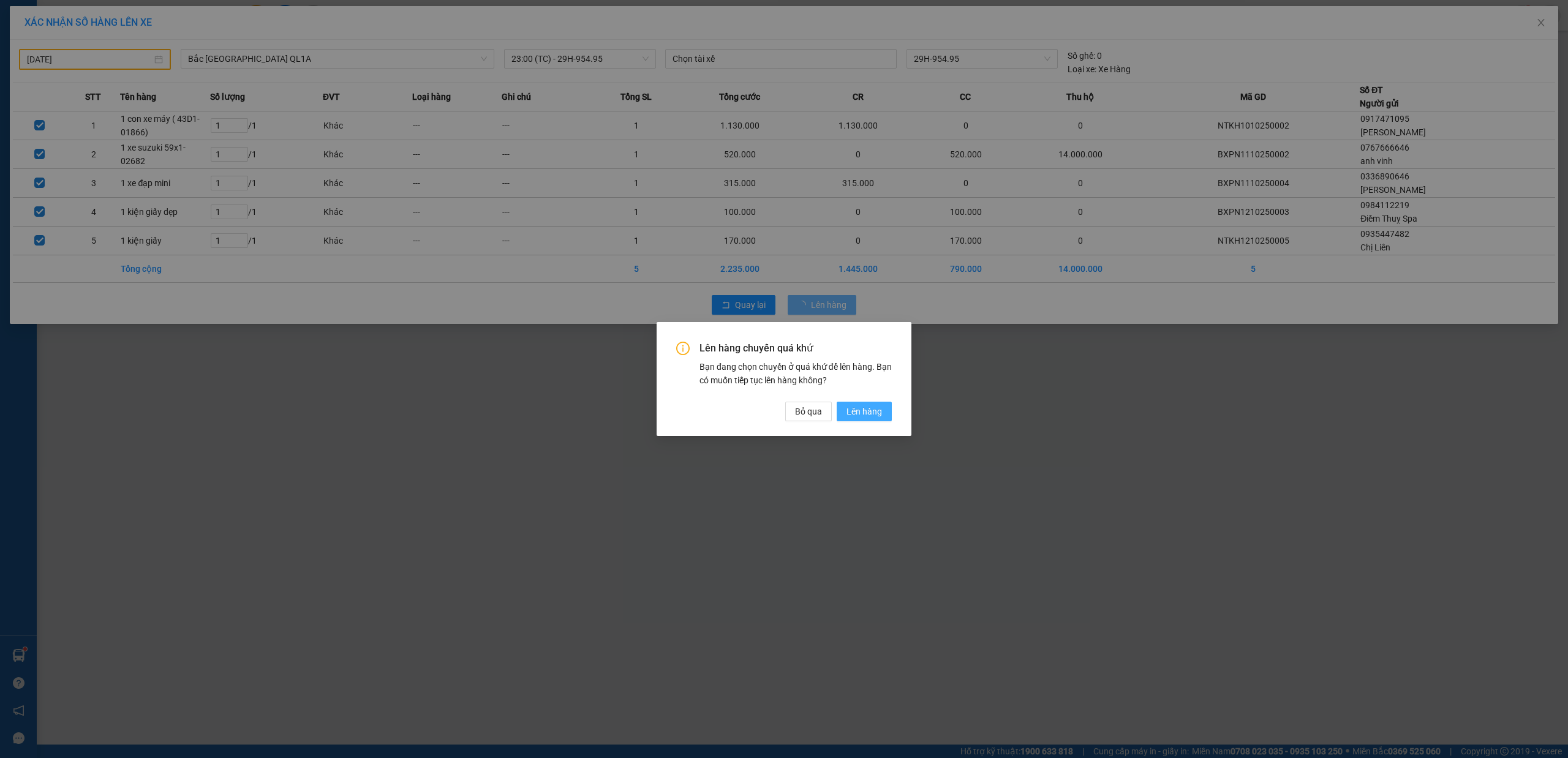
click at [888, 408] on button "Lên hàng" at bounding box center [864, 411] width 55 height 19
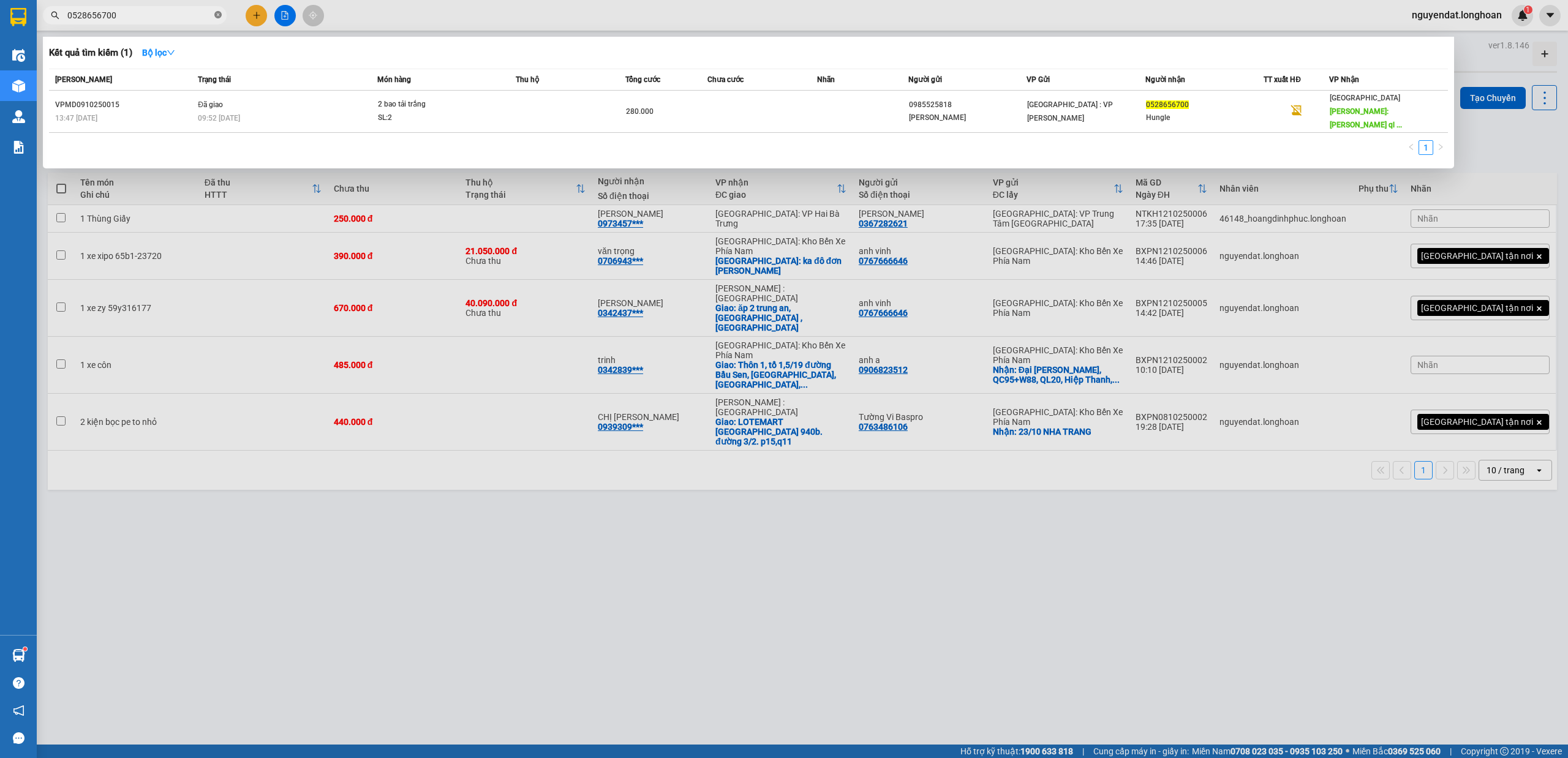
click at [216, 14] on icon "close-circle" at bounding box center [218, 14] width 8 height 8
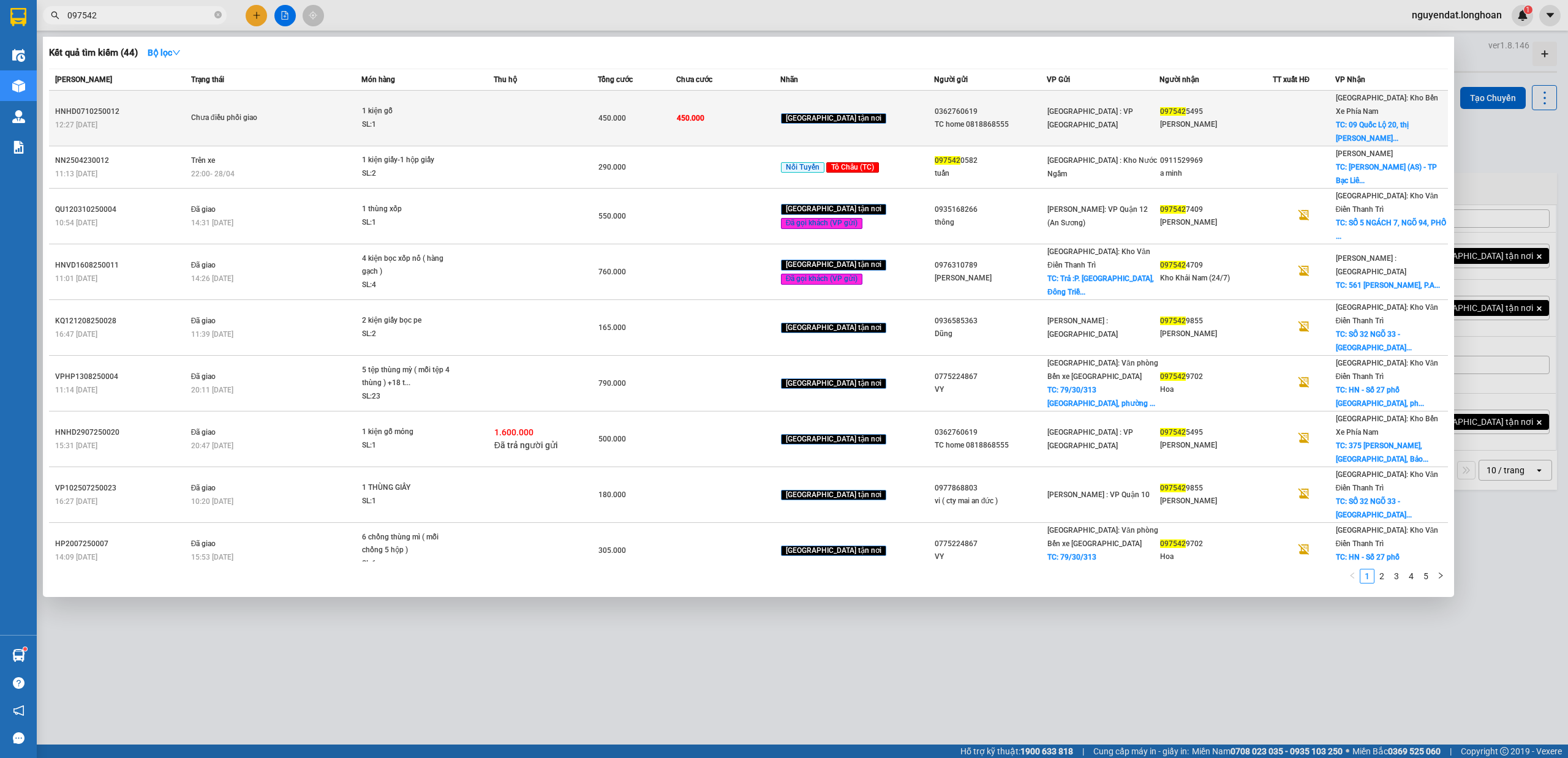
type input "097542"
click at [412, 91] on td "1 kiện gỗ SL: 1" at bounding box center [427, 119] width 131 height 56
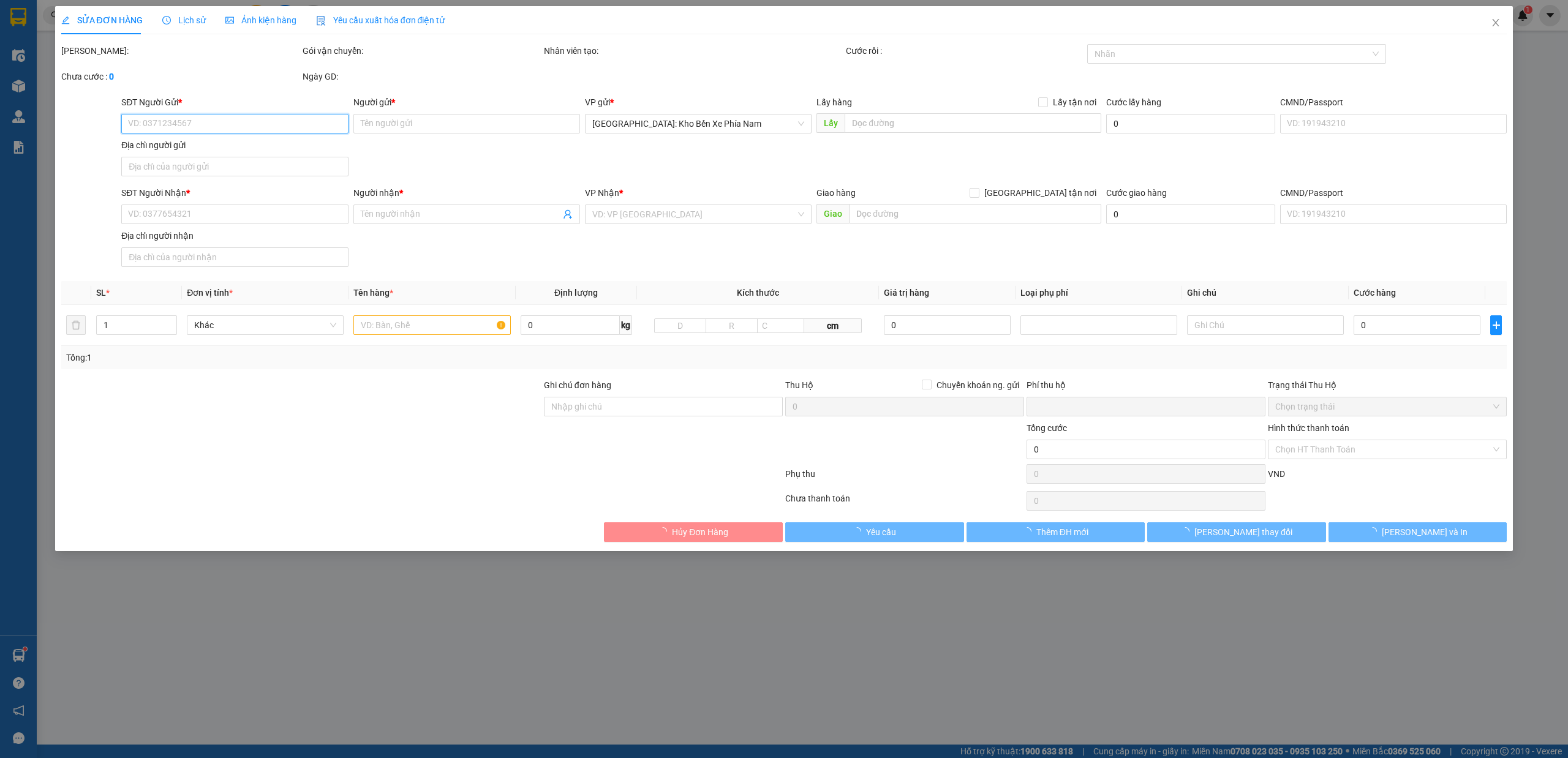
type input "0362760619"
type input "TC home 0818868555"
type input "0975425495"
type input "[PERSON_NAME]"
checkbox input "true"
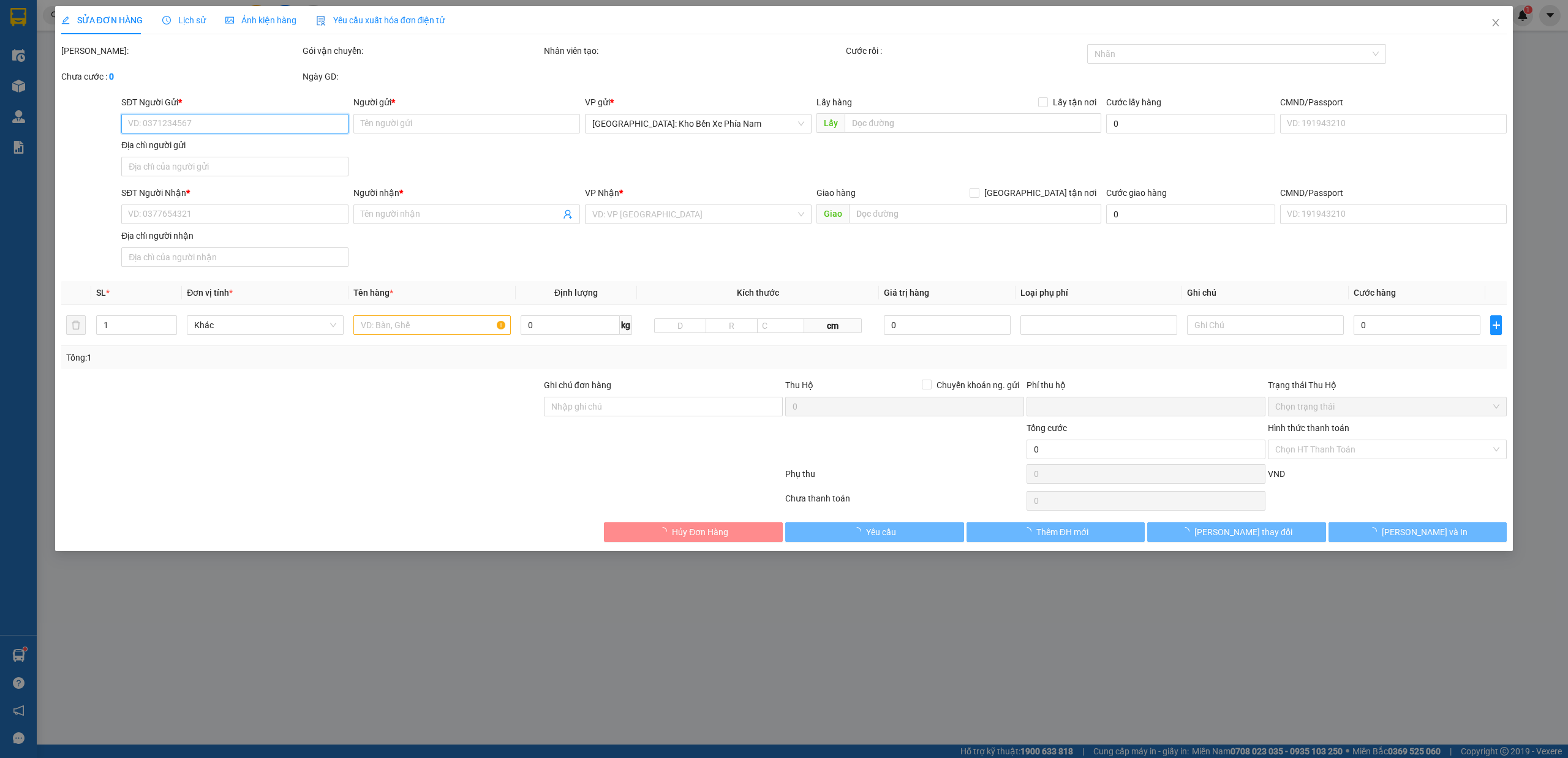
type input "09 Quốc Lộ 20, thị [PERSON_NAME][GEOGRAPHIC_DATA], [GEOGRAPHIC_DATA], [GEOGRAPH…"
type input "450.000"
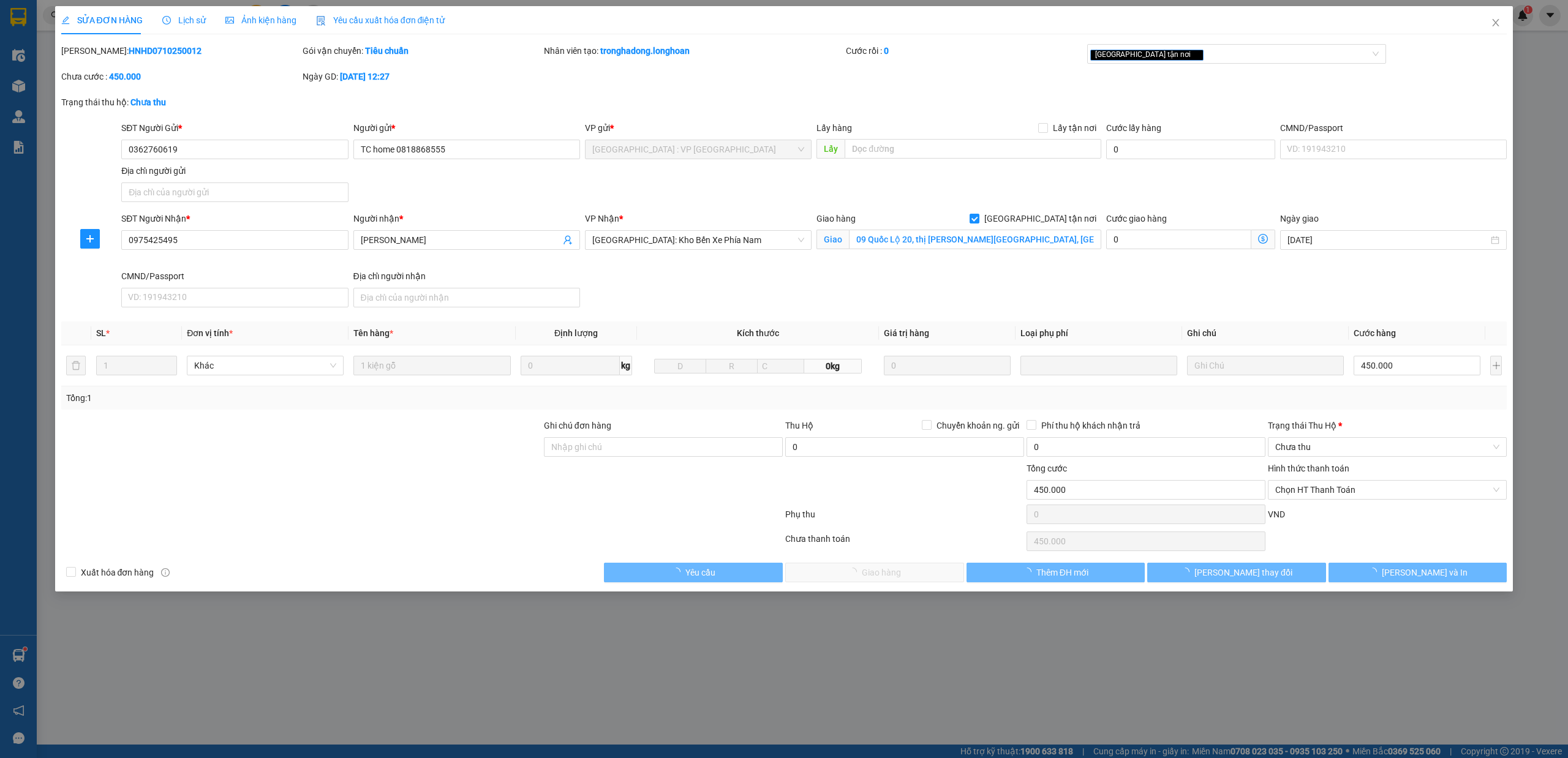
click at [187, 25] on div "Lịch sử" at bounding box center [184, 20] width 43 height 14
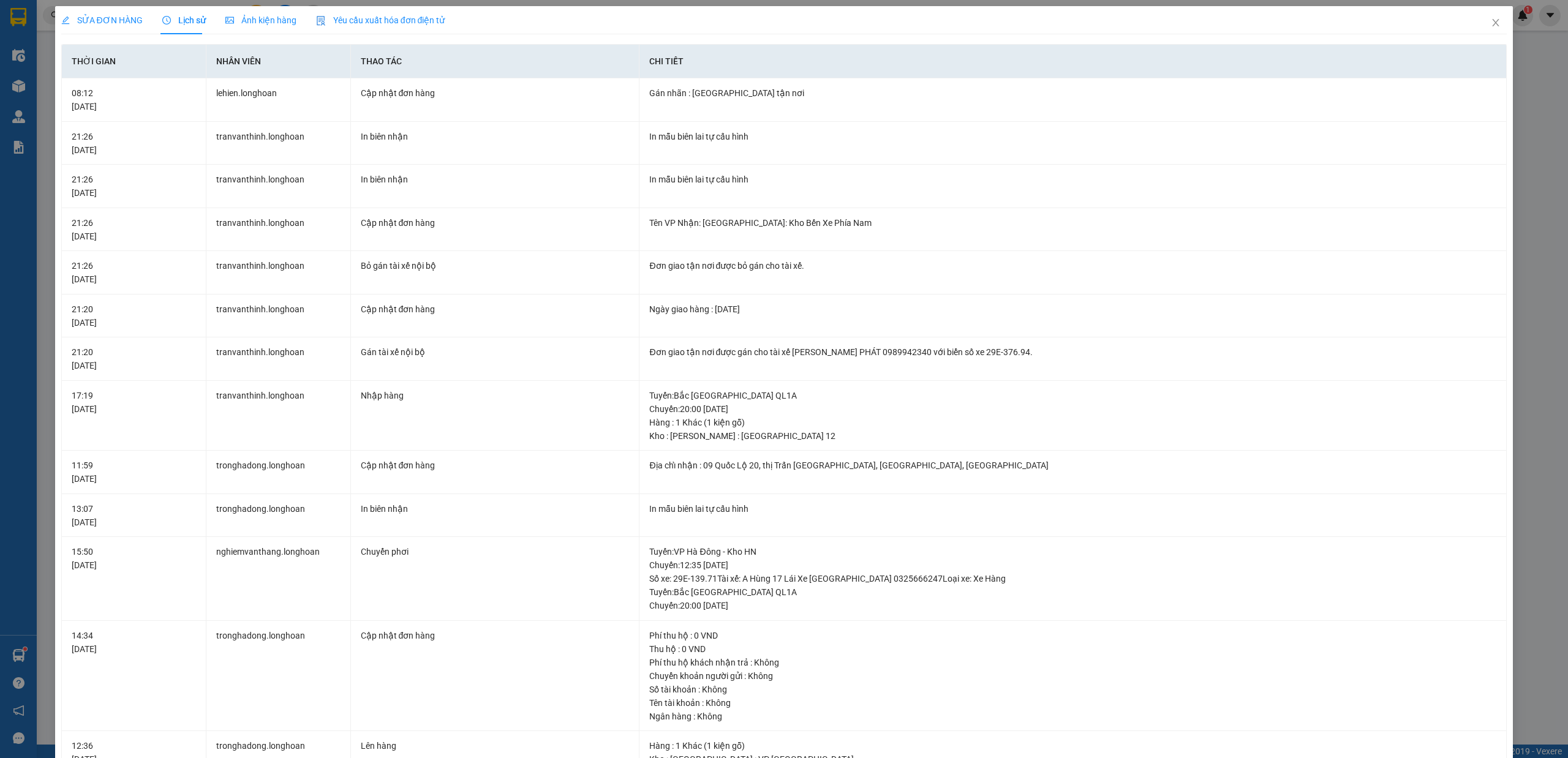
click at [108, 19] on span "SỬA ĐƠN HÀNG" at bounding box center [102, 20] width 81 height 10
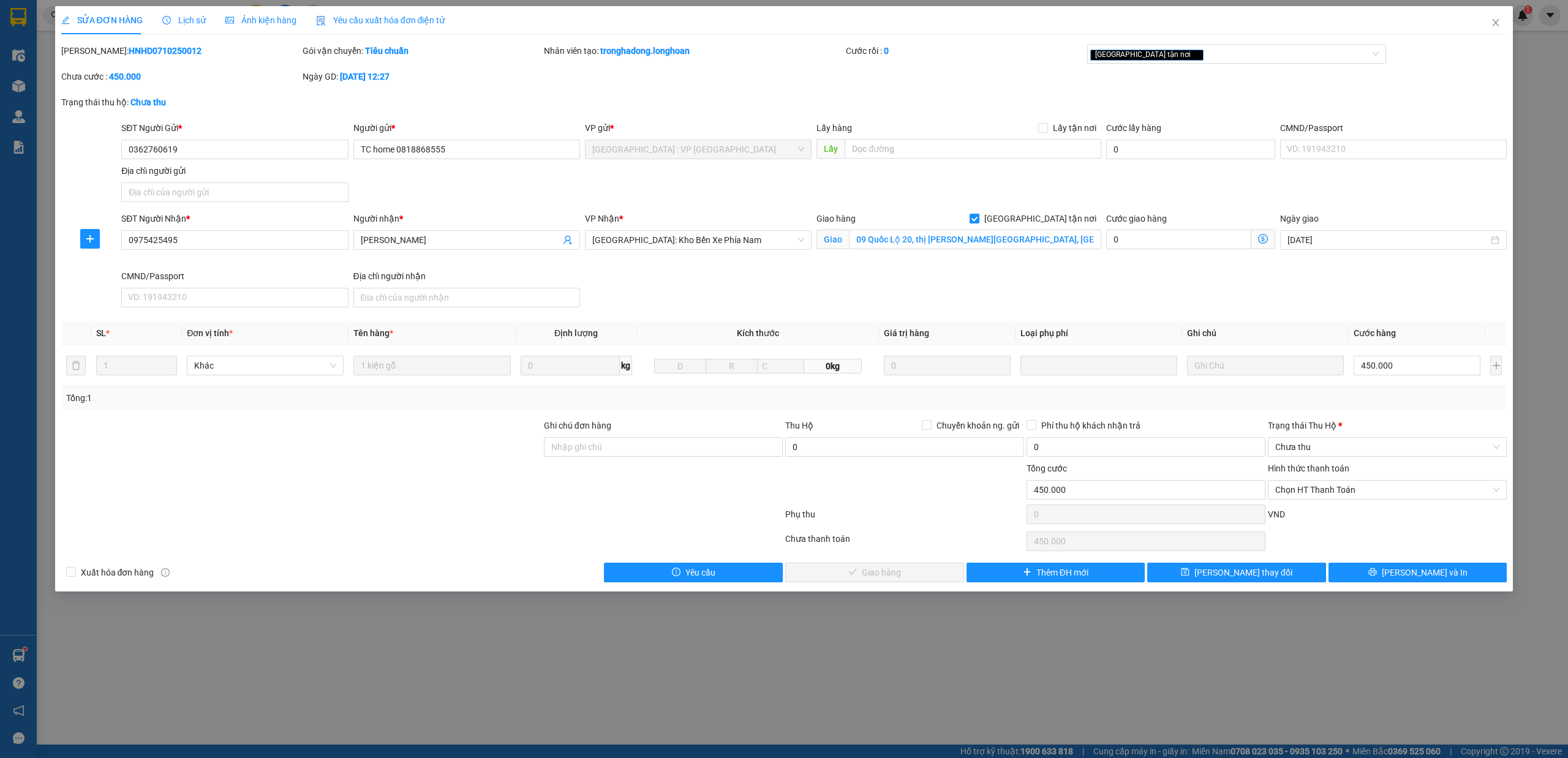
click at [179, 27] on div "Lịch sử" at bounding box center [184, 19] width 43 height 28
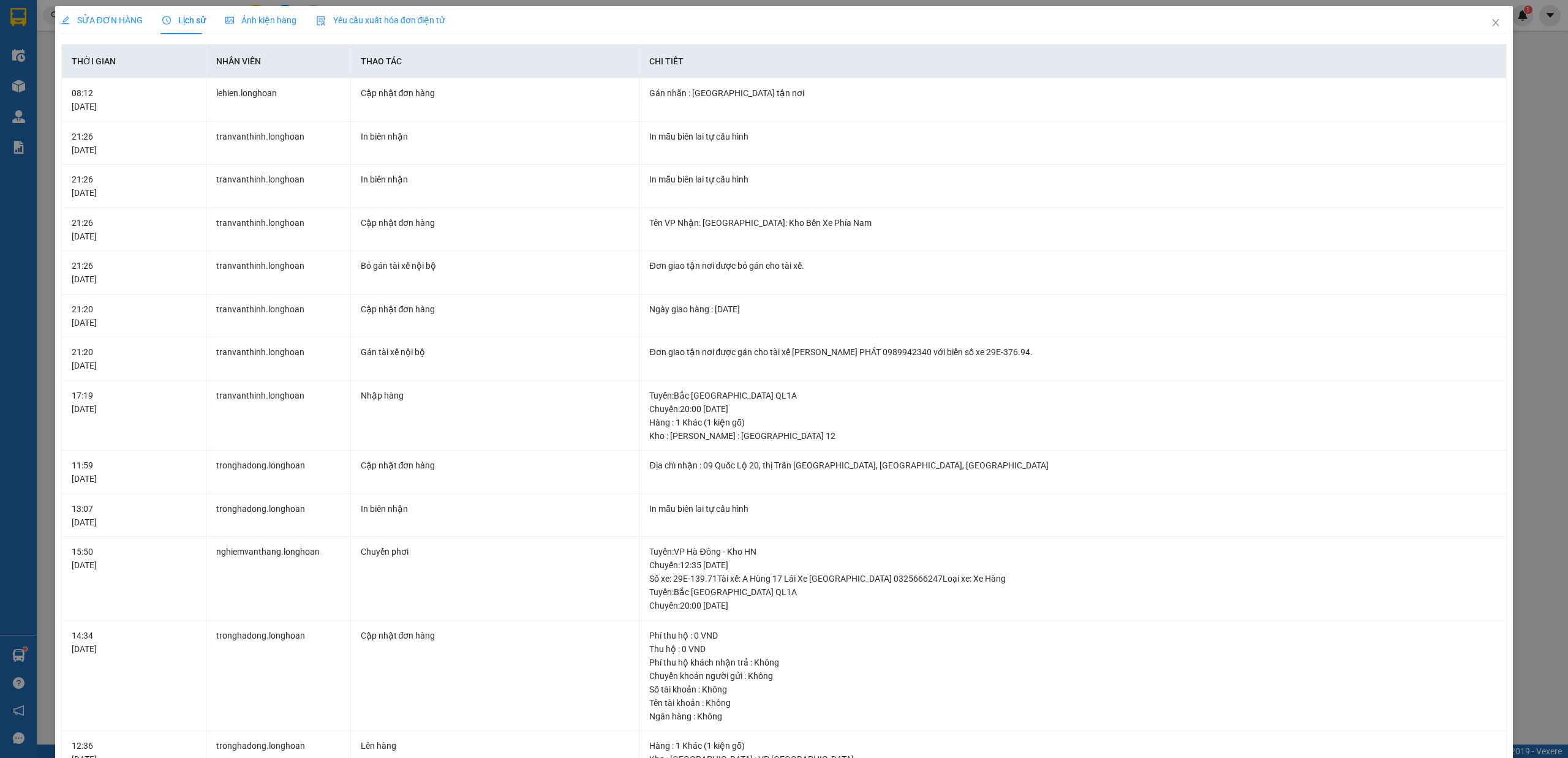
click at [107, 15] on span "SỬA ĐƠN HÀNG" at bounding box center [102, 20] width 81 height 10
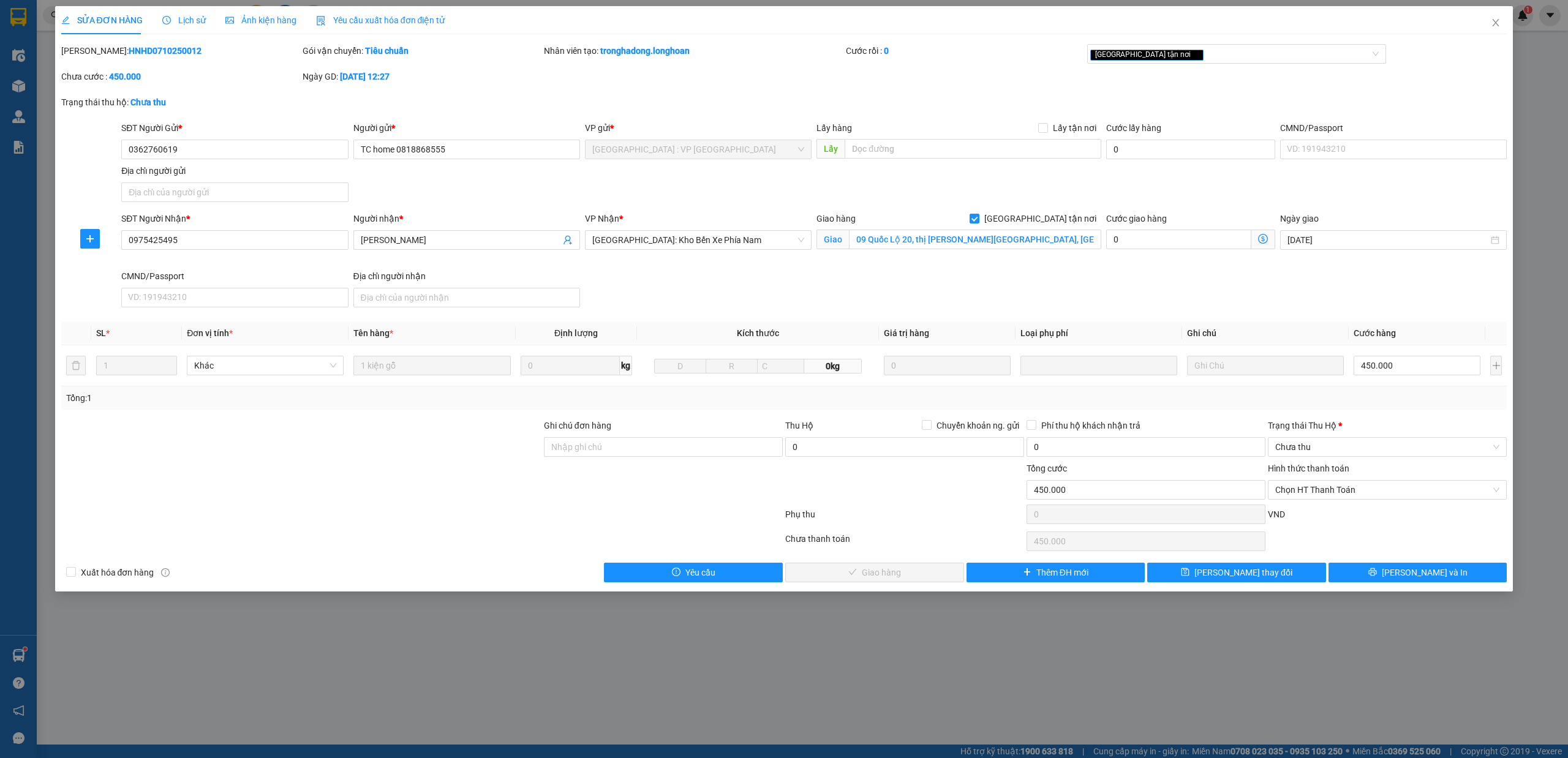
click at [79, 8] on div "SỬA ĐƠN HÀNG" at bounding box center [102, 19] width 81 height 28
click at [101, 16] on span "SỬA ĐƠN HÀNG" at bounding box center [102, 20] width 81 height 10
click at [189, 23] on span "Lịch sử" at bounding box center [184, 20] width 43 height 10
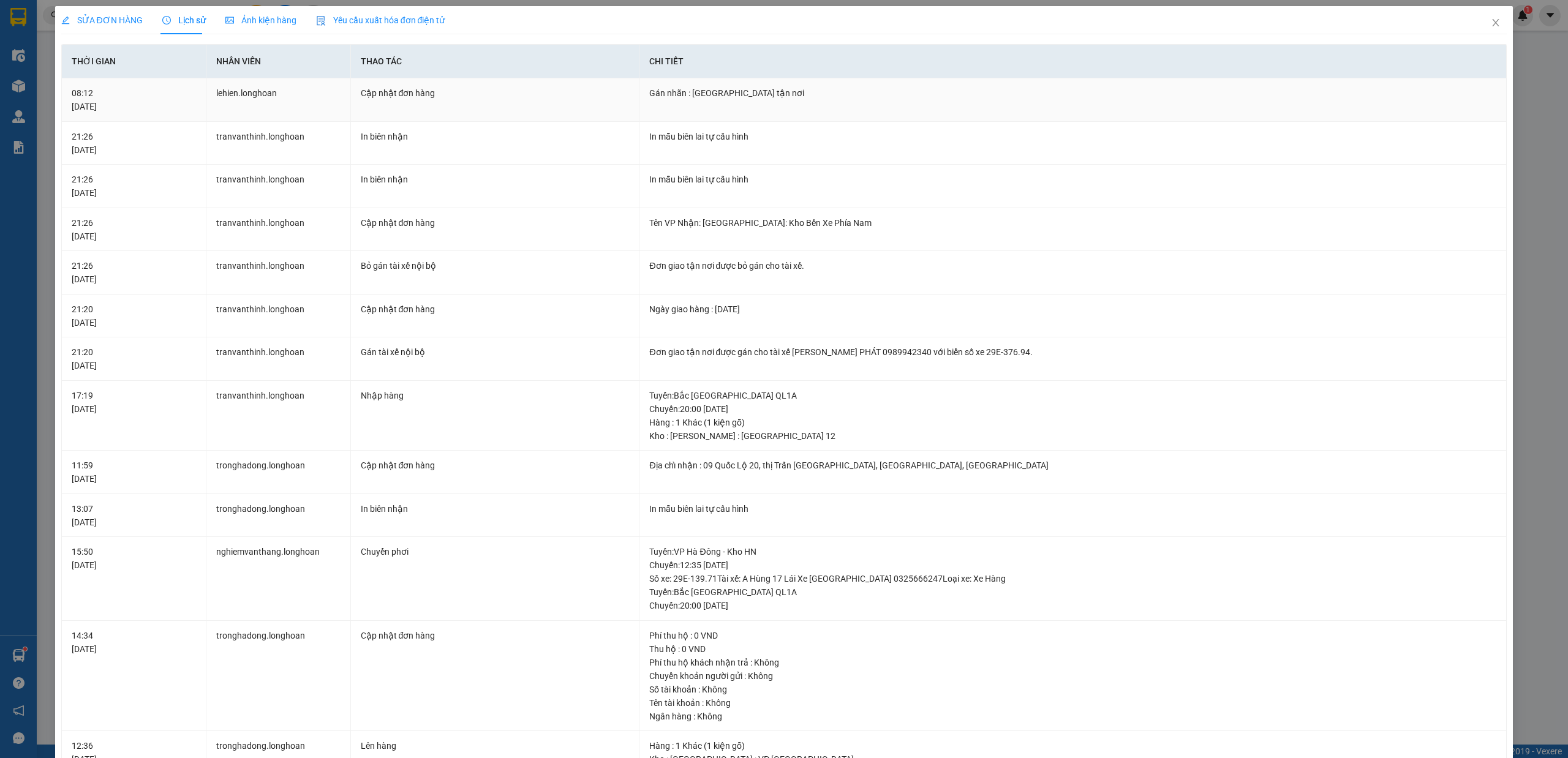
click at [260, 96] on td "lehien.longhoan" at bounding box center [279, 100] width 145 height 43
click at [87, 25] on span "SỬA ĐƠN HÀNG" at bounding box center [102, 20] width 81 height 10
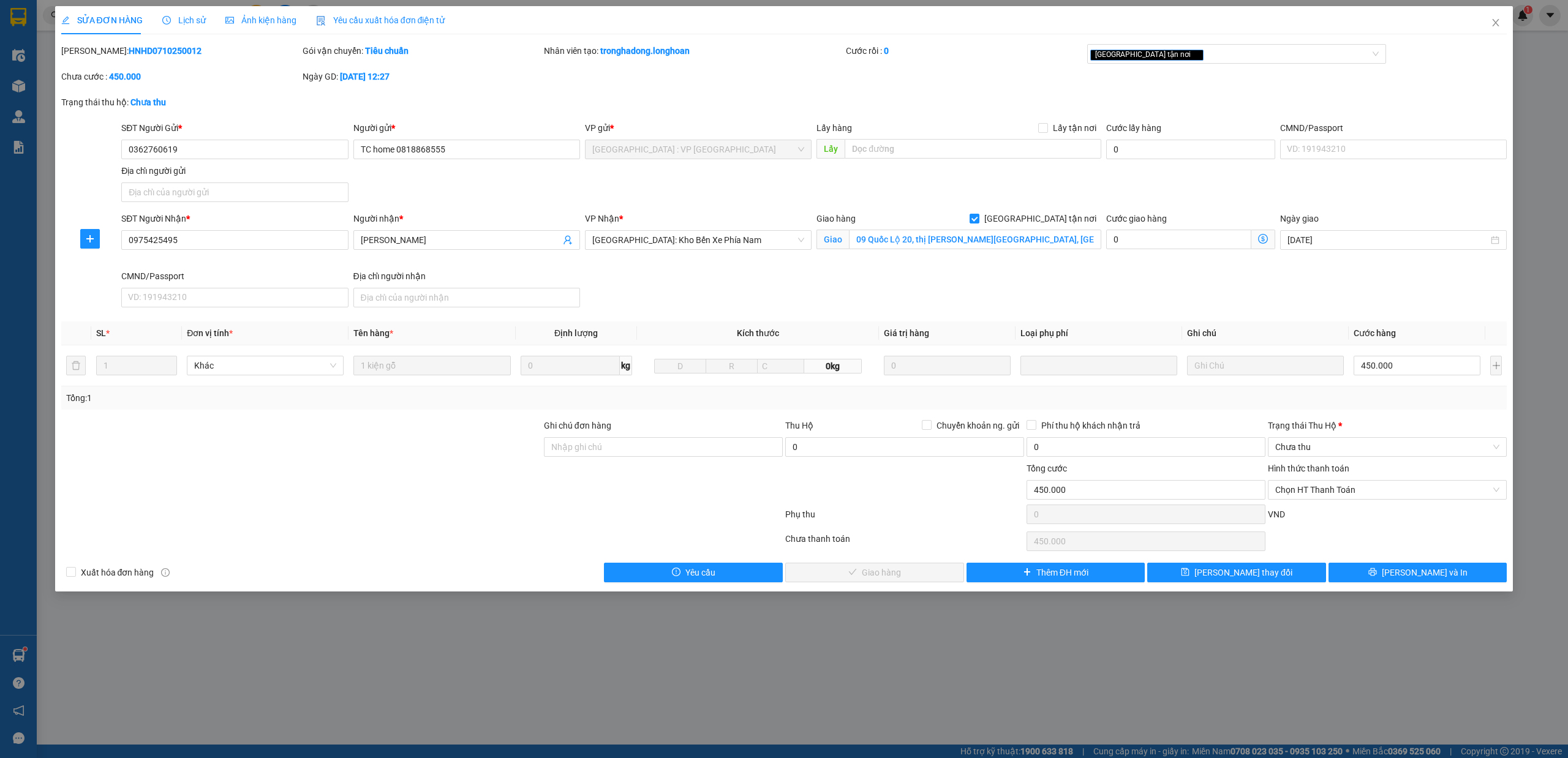
click at [190, 15] on span "Lịch sử" at bounding box center [184, 20] width 43 height 10
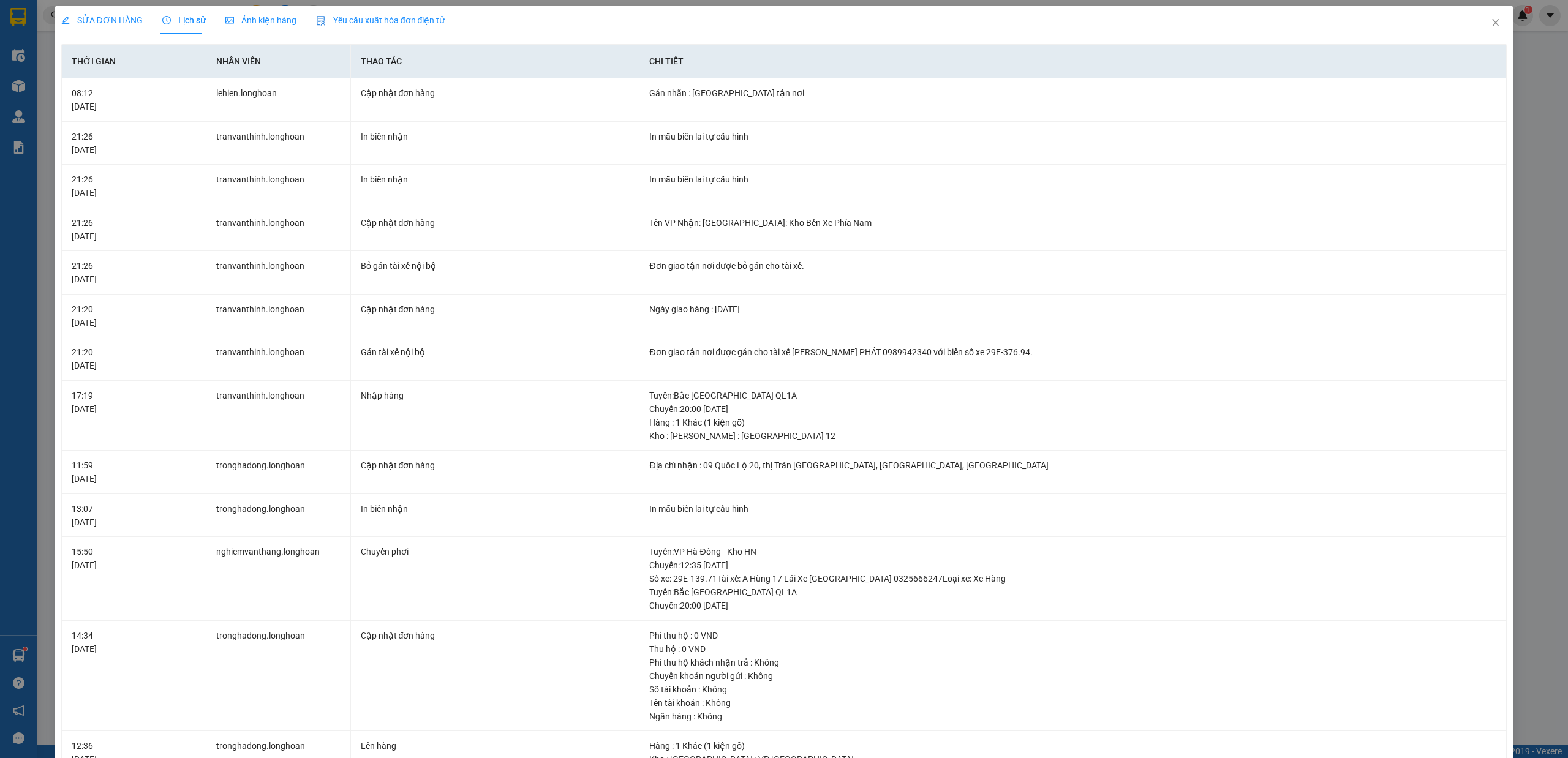
click at [115, 17] on span "SỬA ĐƠN HÀNG" at bounding box center [102, 20] width 81 height 10
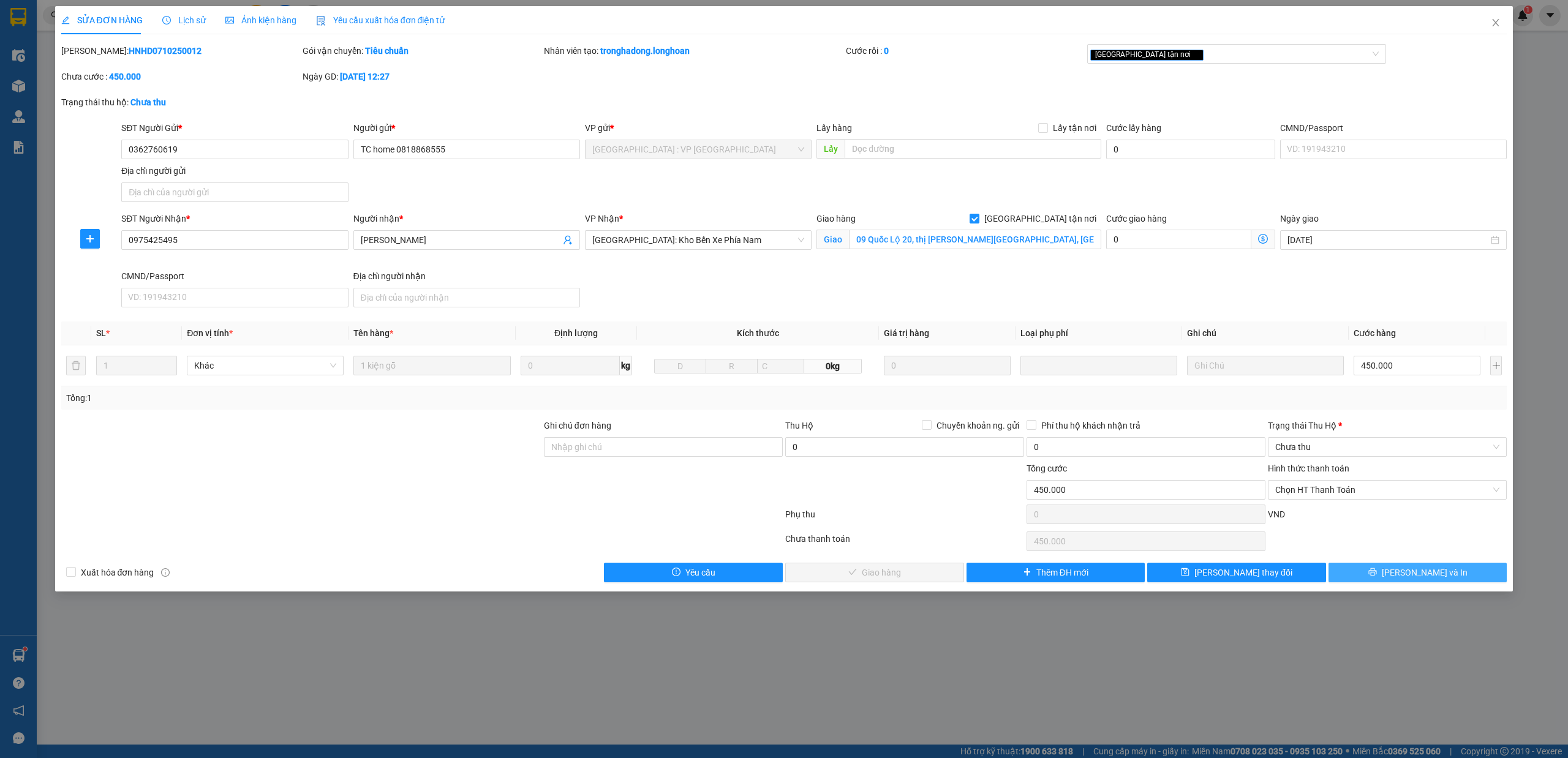
click at [1485, 572] on button "[PERSON_NAME] và In" at bounding box center [1417, 572] width 179 height 19
click at [201, 15] on span "Lịch sử" at bounding box center [184, 20] width 43 height 10
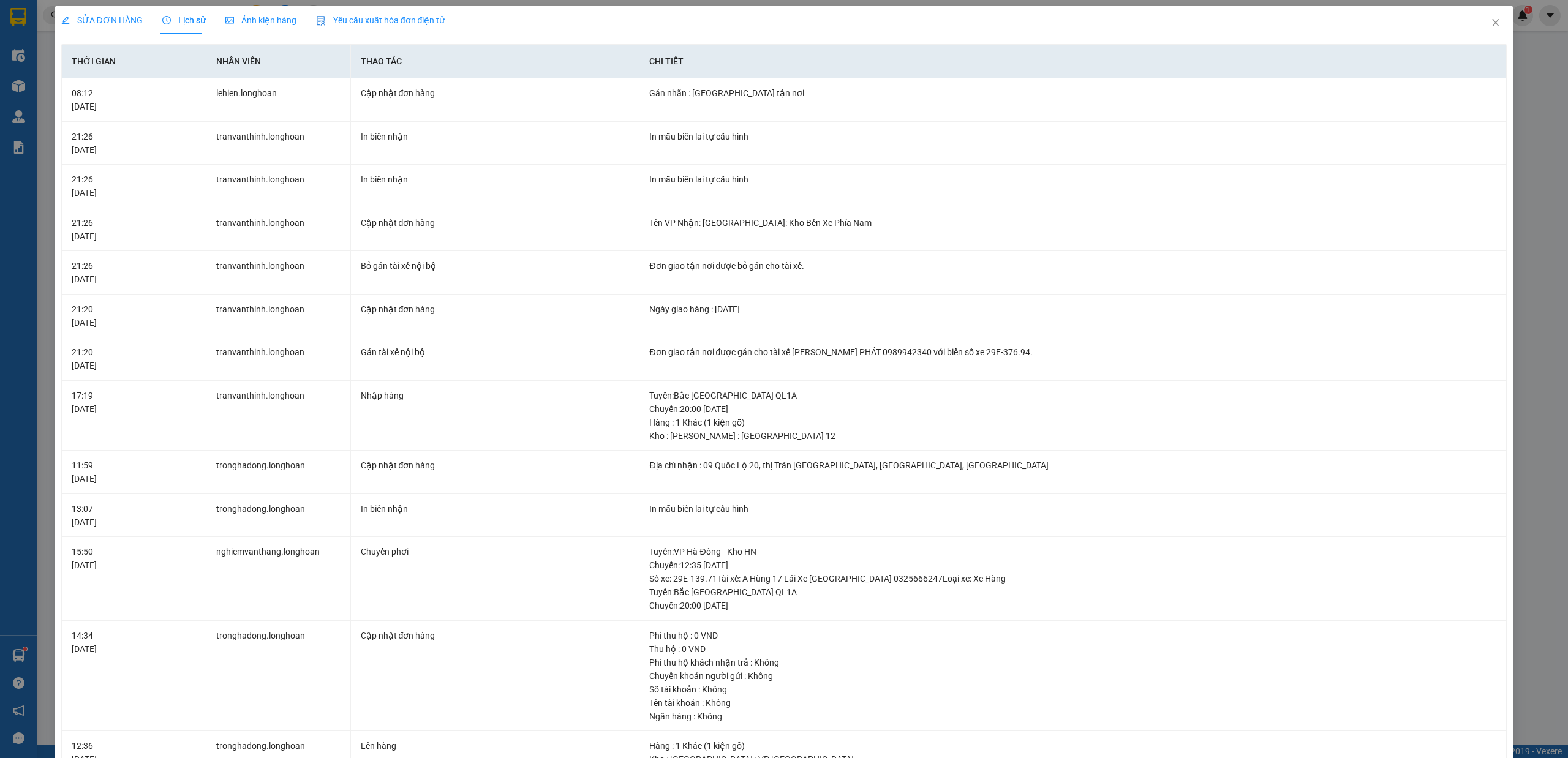
click at [129, 11] on div "SỬA ĐƠN HÀNG" at bounding box center [102, 19] width 81 height 28
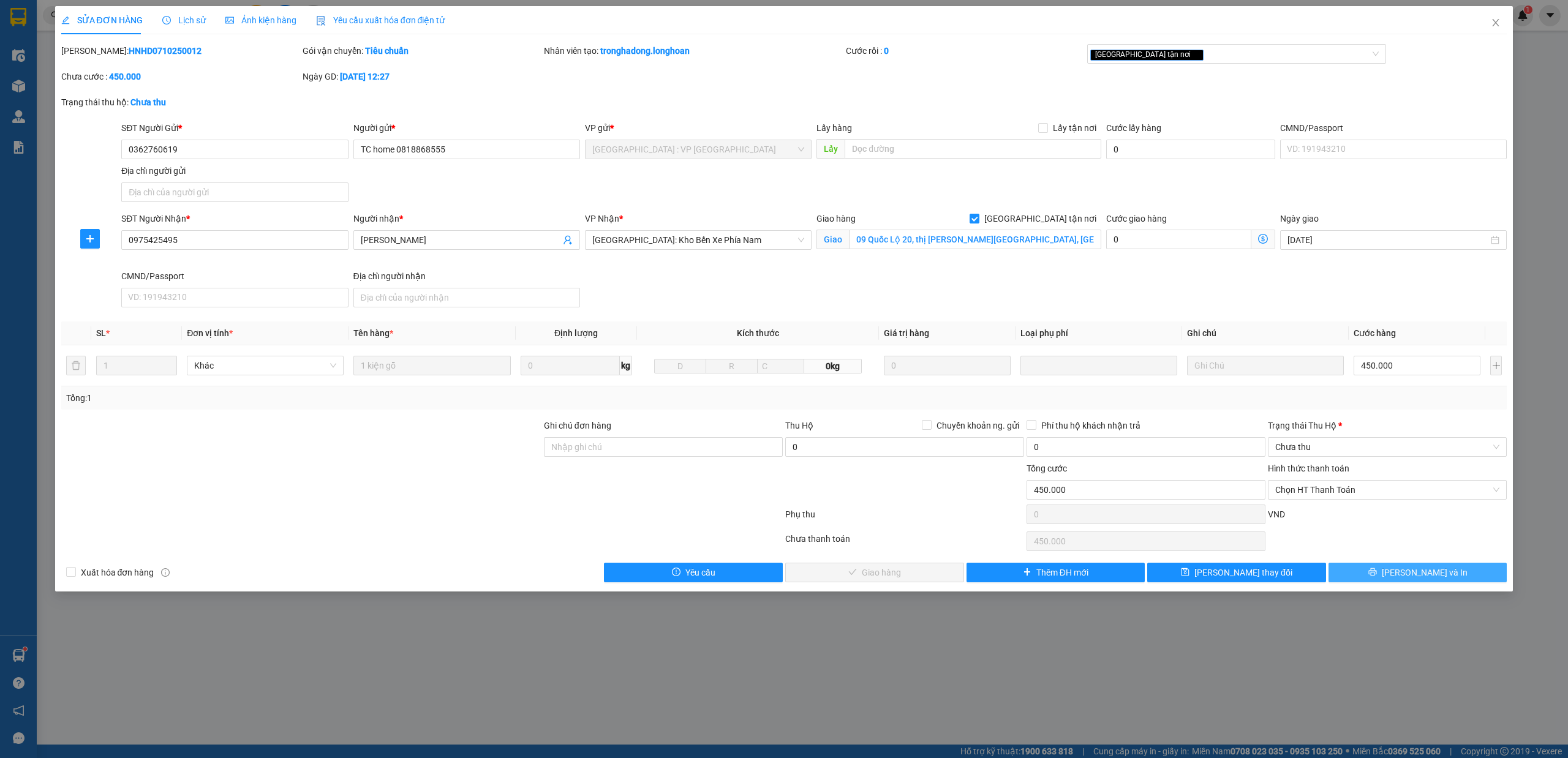
click at [1460, 572] on button "[PERSON_NAME] và In" at bounding box center [1417, 572] width 179 height 19
click at [1442, 573] on button "[PERSON_NAME] và In" at bounding box center [1417, 572] width 179 height 19
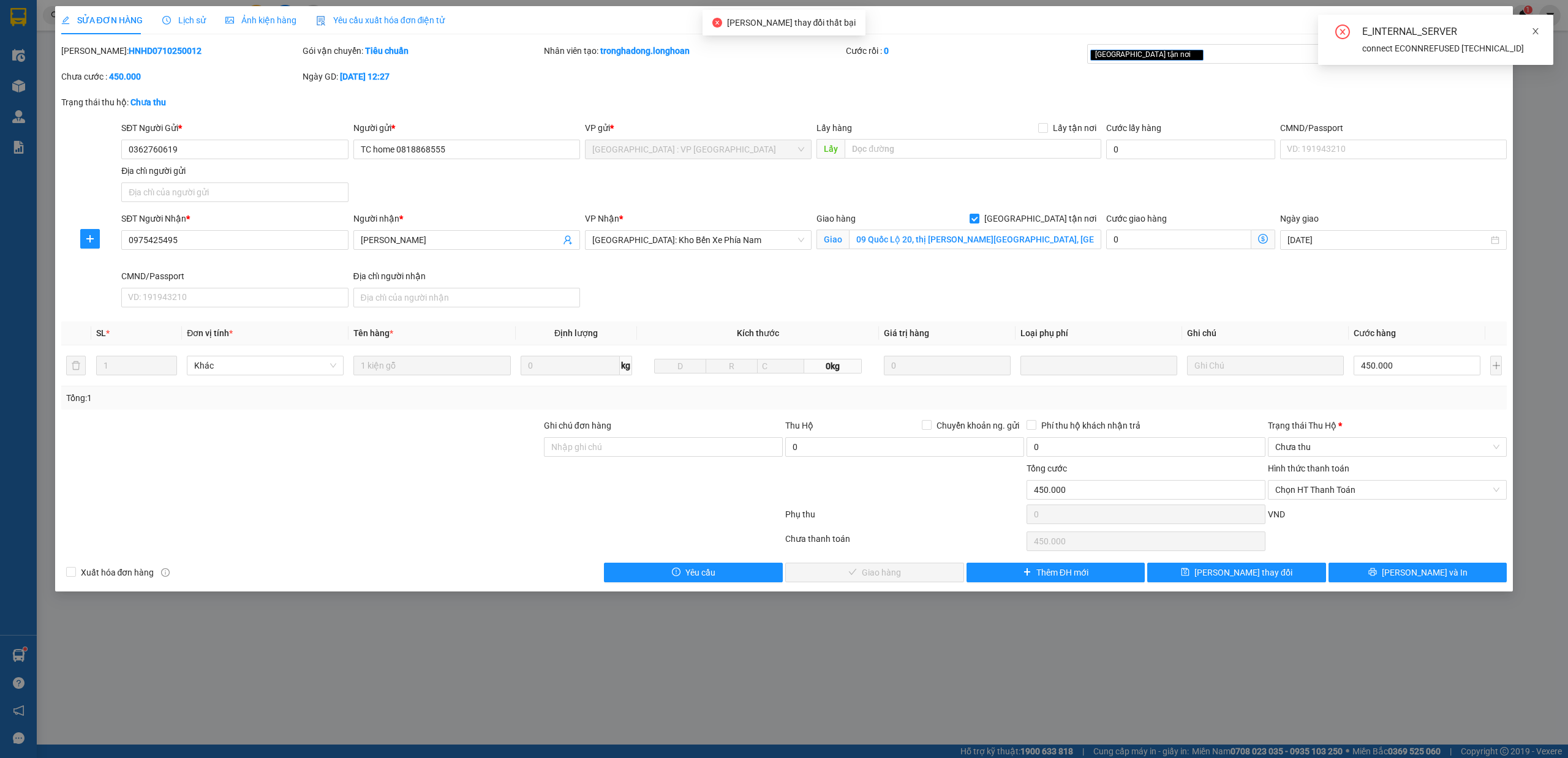
click at [1537, 34] on icon "close" at bounding box center [1536, 31] width 8 height 8
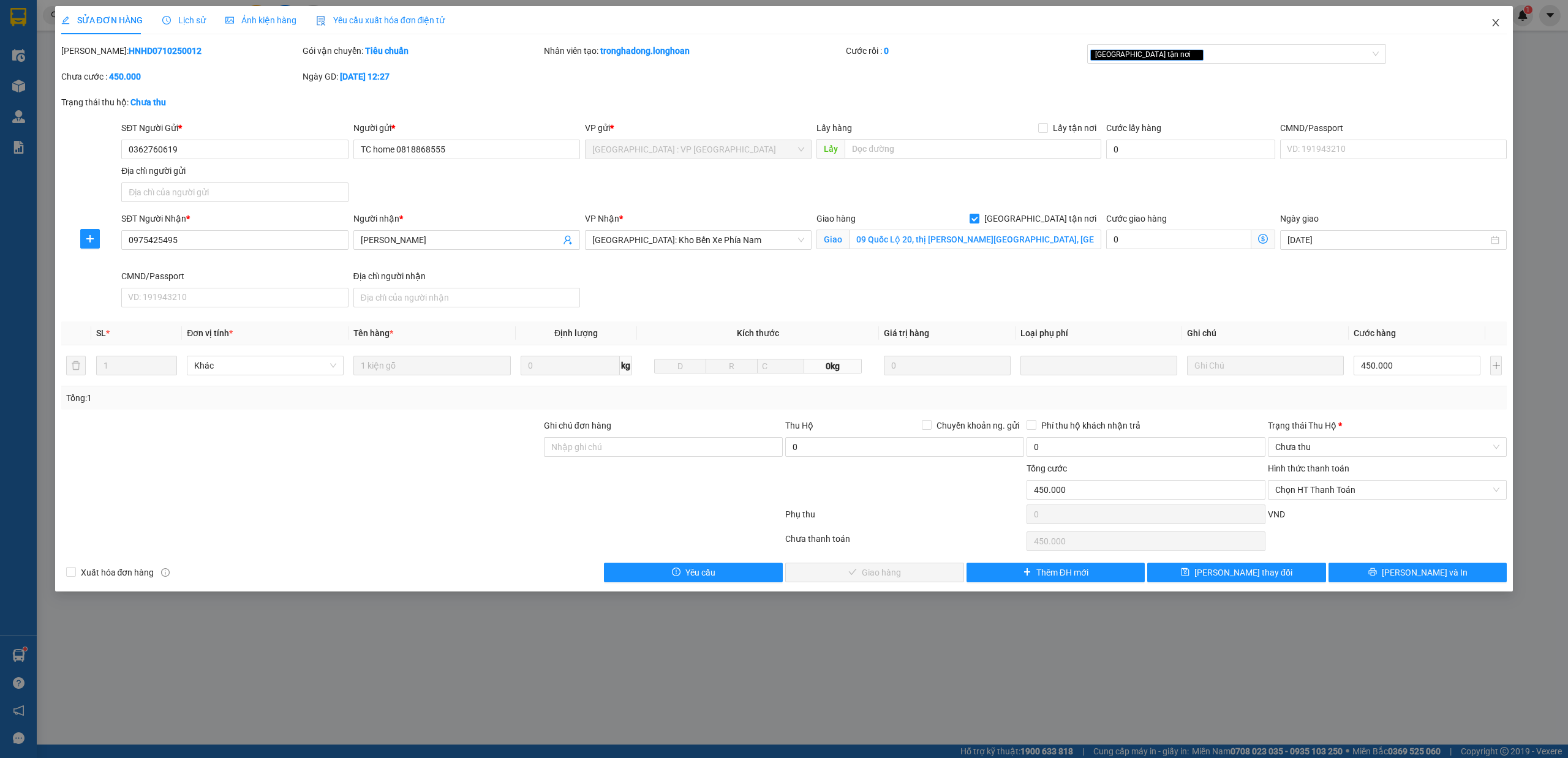
drag, startPoint x: 1489, startPoint y: 25, endPoint x: 1319, endPoint y: 36, distance: 170.4
click at [1488, 25] on span "Close" at bounding box center [1495, 23] width 34 height 34
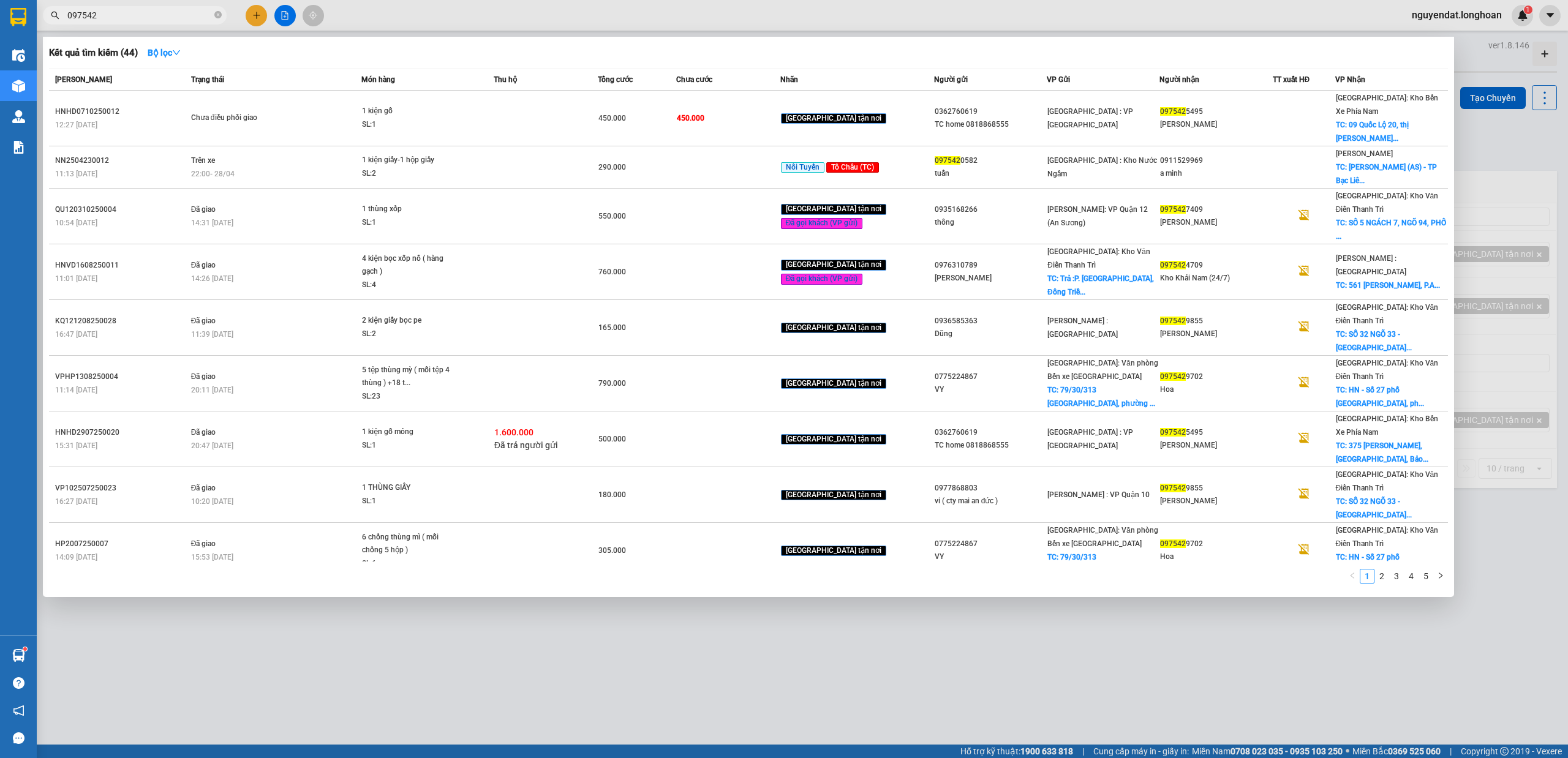
click at [162, 6] on span "097542" at bounding box center [135, 15] width 184 height 19
click at [160, 23] on span "097542" at bounding box center [135, 15] width 184 height 19
click at [154, 20] on input "097542" at bounding box center [140, 15] width 145 height 14
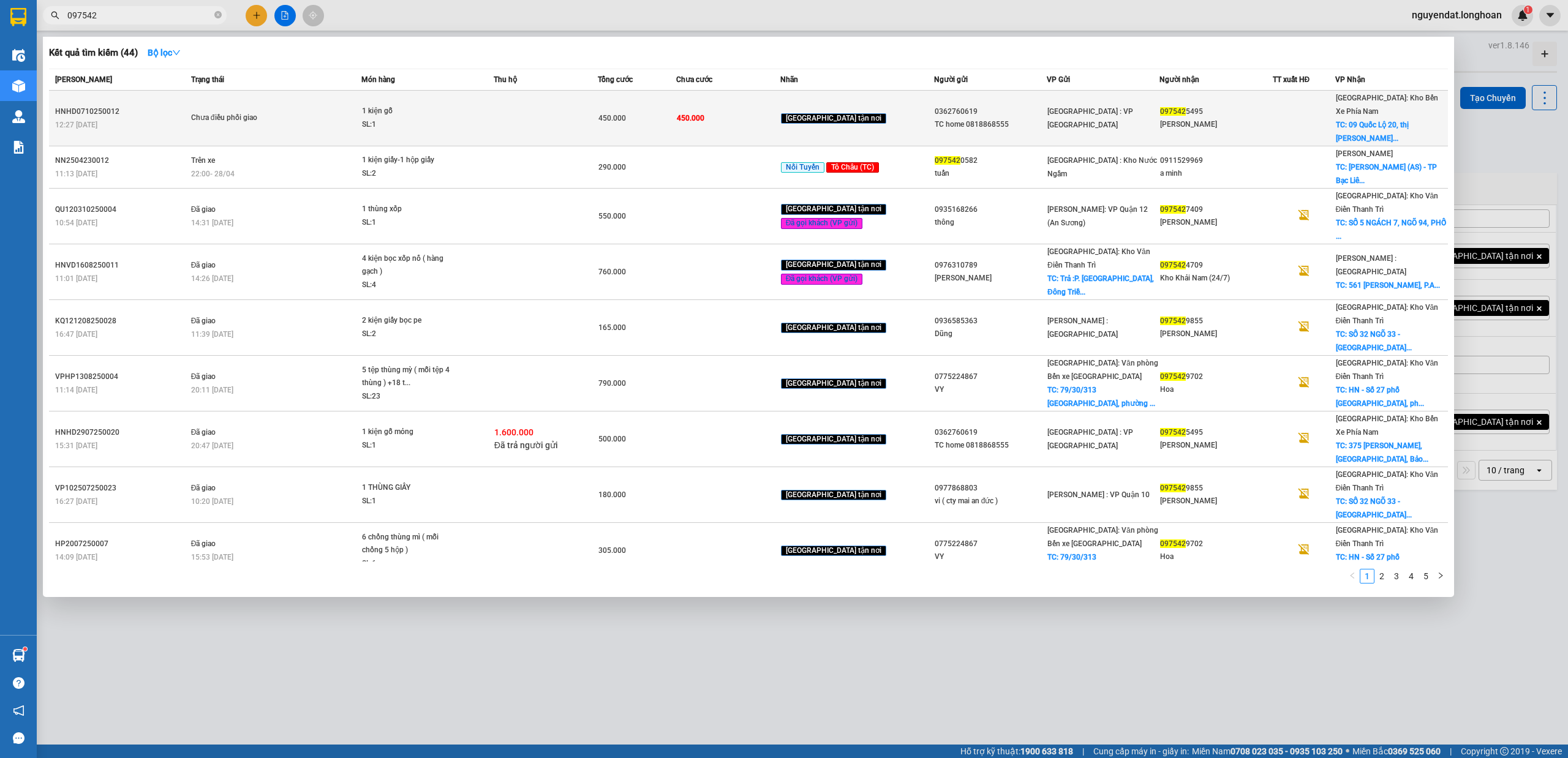
click at [258, 97] on td "Chưa điều phối giao" at bounding box center [274, 119] width 174 height 56
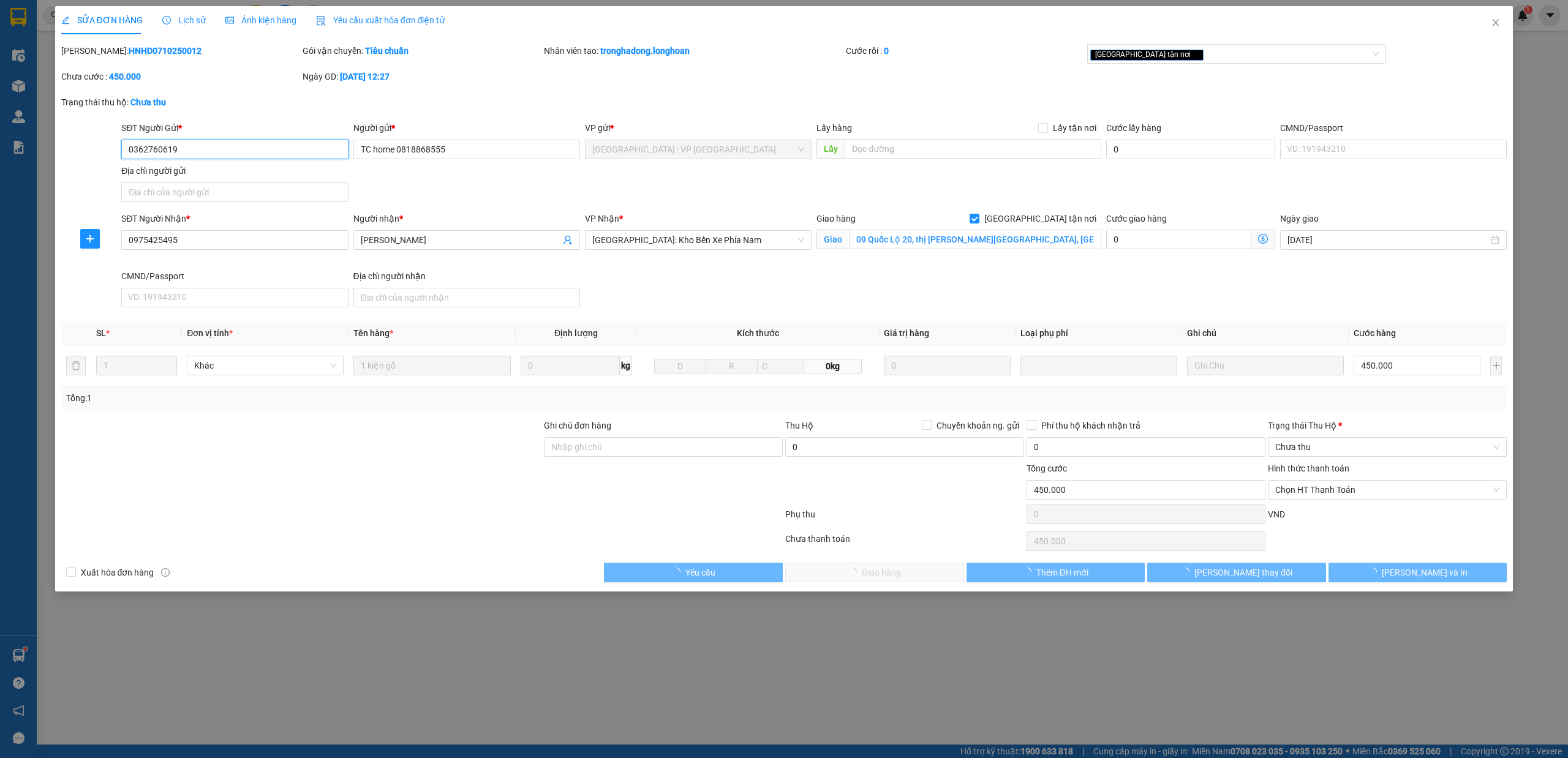
type input "0362760619"
type input "TC home 0818868555"
type input "0975425495"
type input "[PERSON_NAME]"
checkbox input "true"
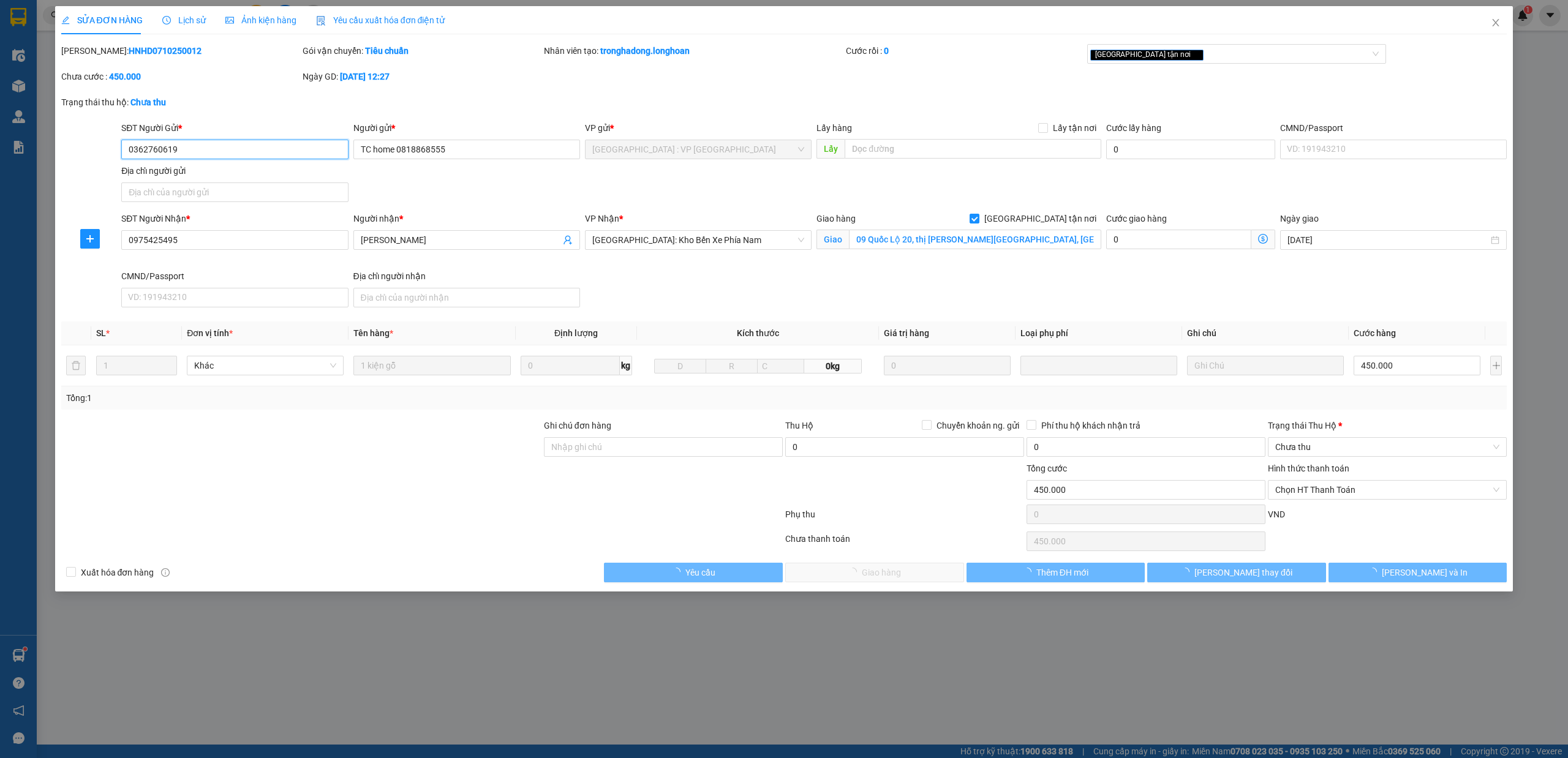
type input "09 Quốc Lộ 20, thị [PERSON_NAME][GEOGRAPHIC_DATA], [GEOGRAPHIC_DATA], [GEOGRAPH…"
type input "450.000"
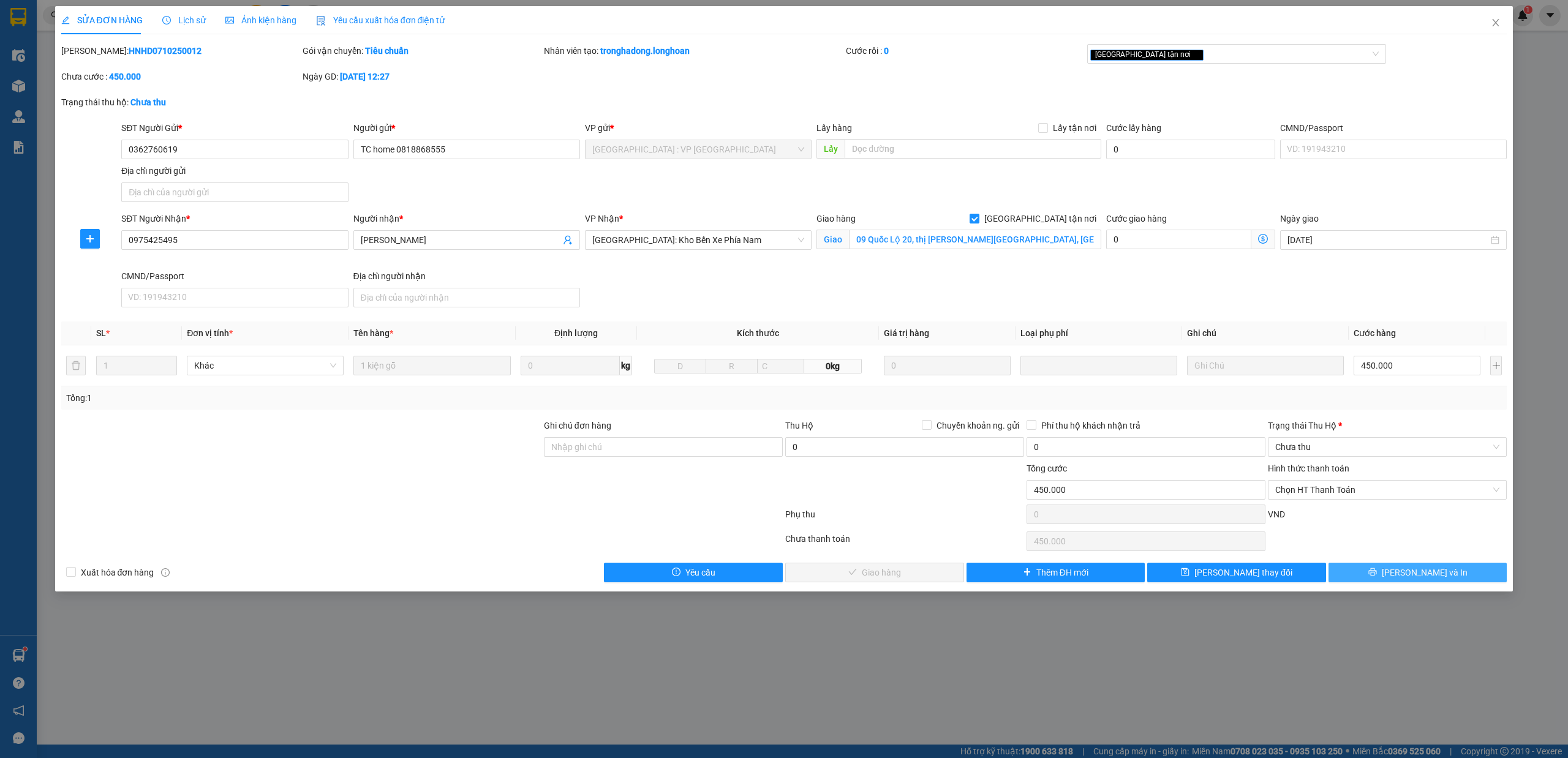
click at [1467, 583] on button "[PERSON_NAME] và In" at bounding box center [1417, 572] width 179 height 19
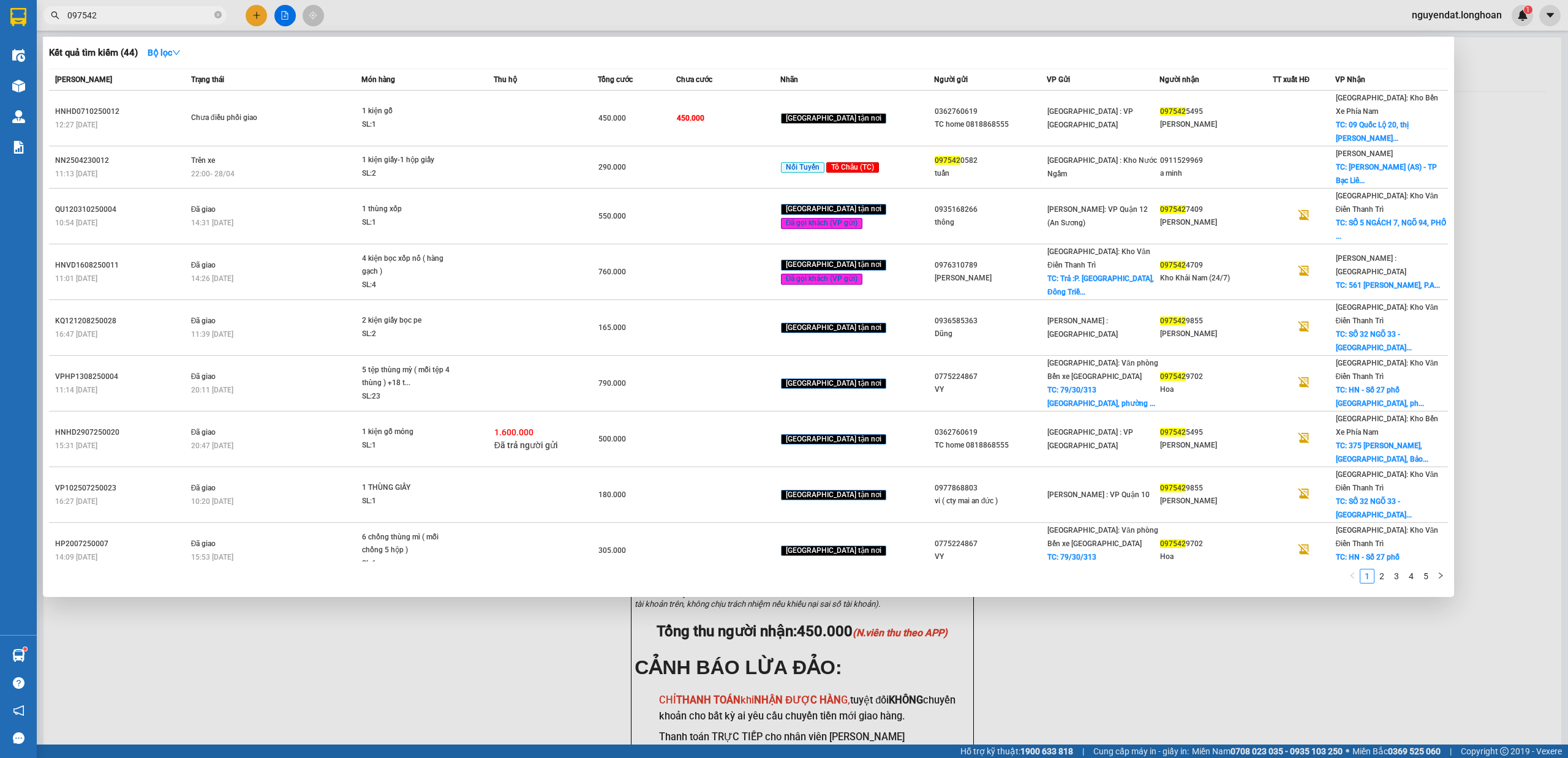
drag, startPoint x: 146, startPoint y: 17, endPoint x: 167, endPoint y: 19, distance: 21.1
click at [148, 17] on input "097542" at bounding box center [140, 15] width 145 height 14
click at [220, 14] on icon "close-circle" at bounding box center [218, 14] width 8 height 8
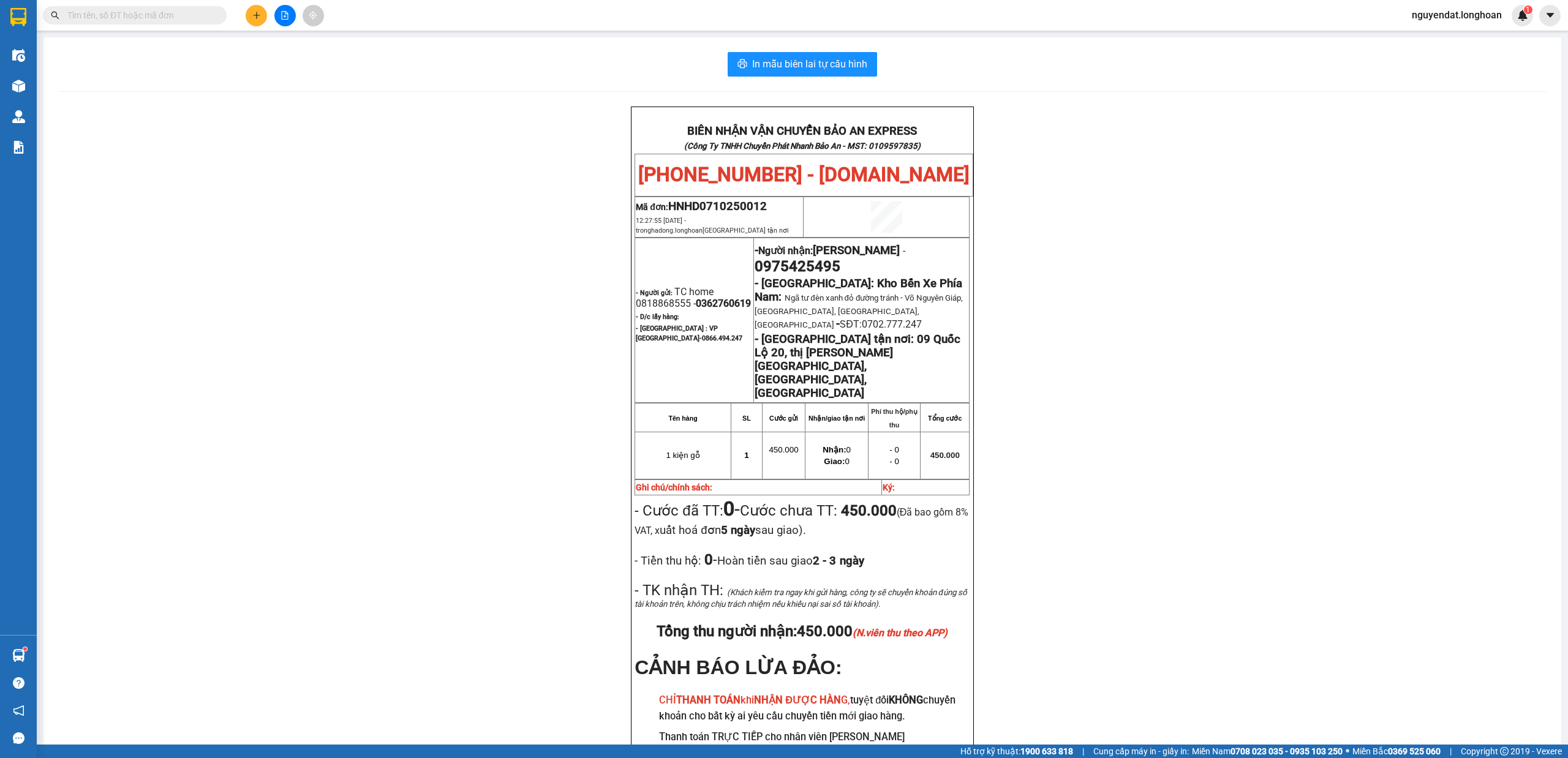
click at [152, 19] on input "text" at bounding box center [140, 15] width 145 height 14
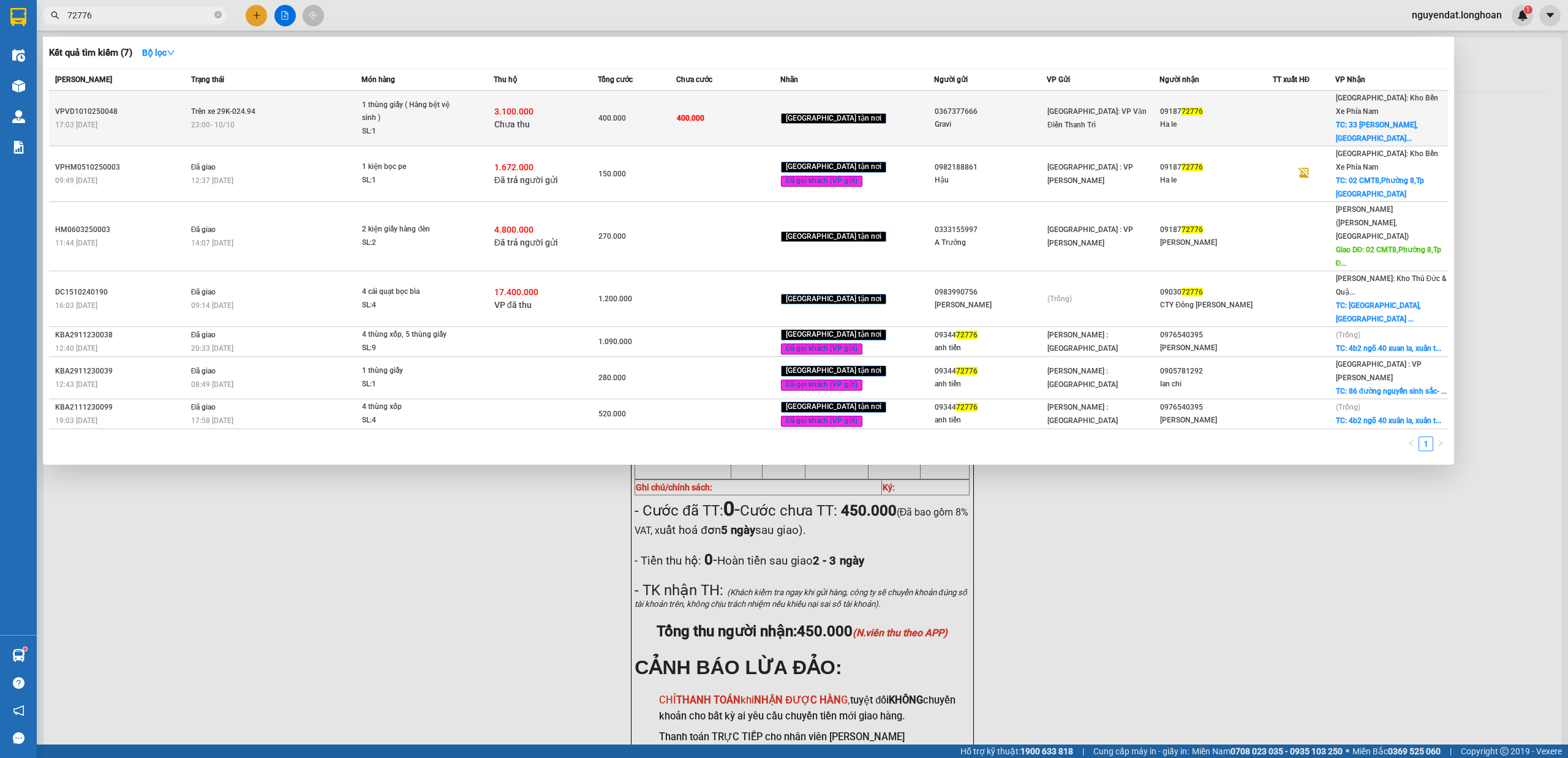
type input "72776"
click at [408, 125] on div "SL: 1" at bounding box center [407, 132] width 91 height 14
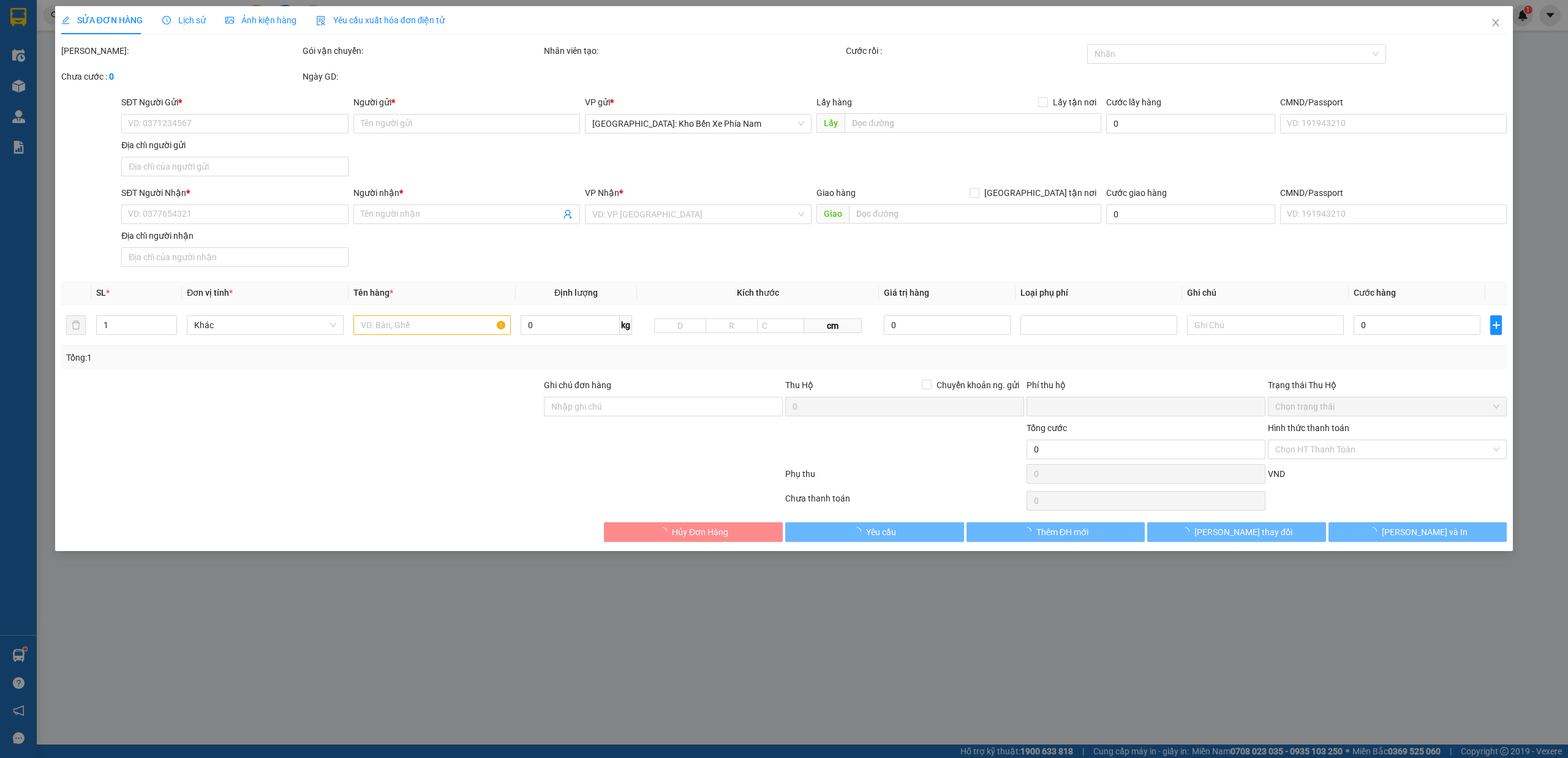
click at [190, 19] on span "Lịch sử" at bounding box center [184, 20] width 43 height 10
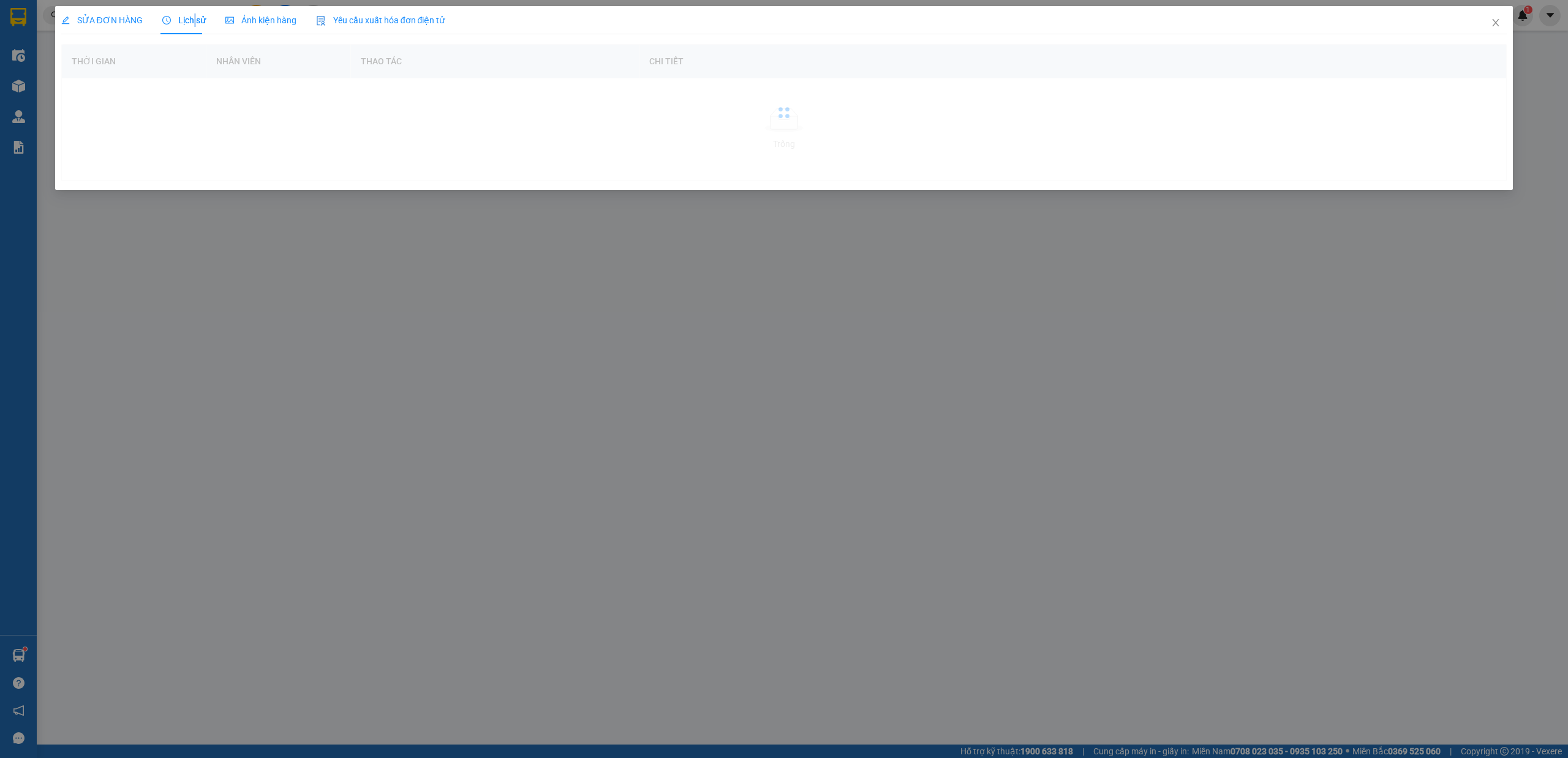
click at [190, 19] on span "Lịch sử" at bounding box center [184, 20] width 43 height 10
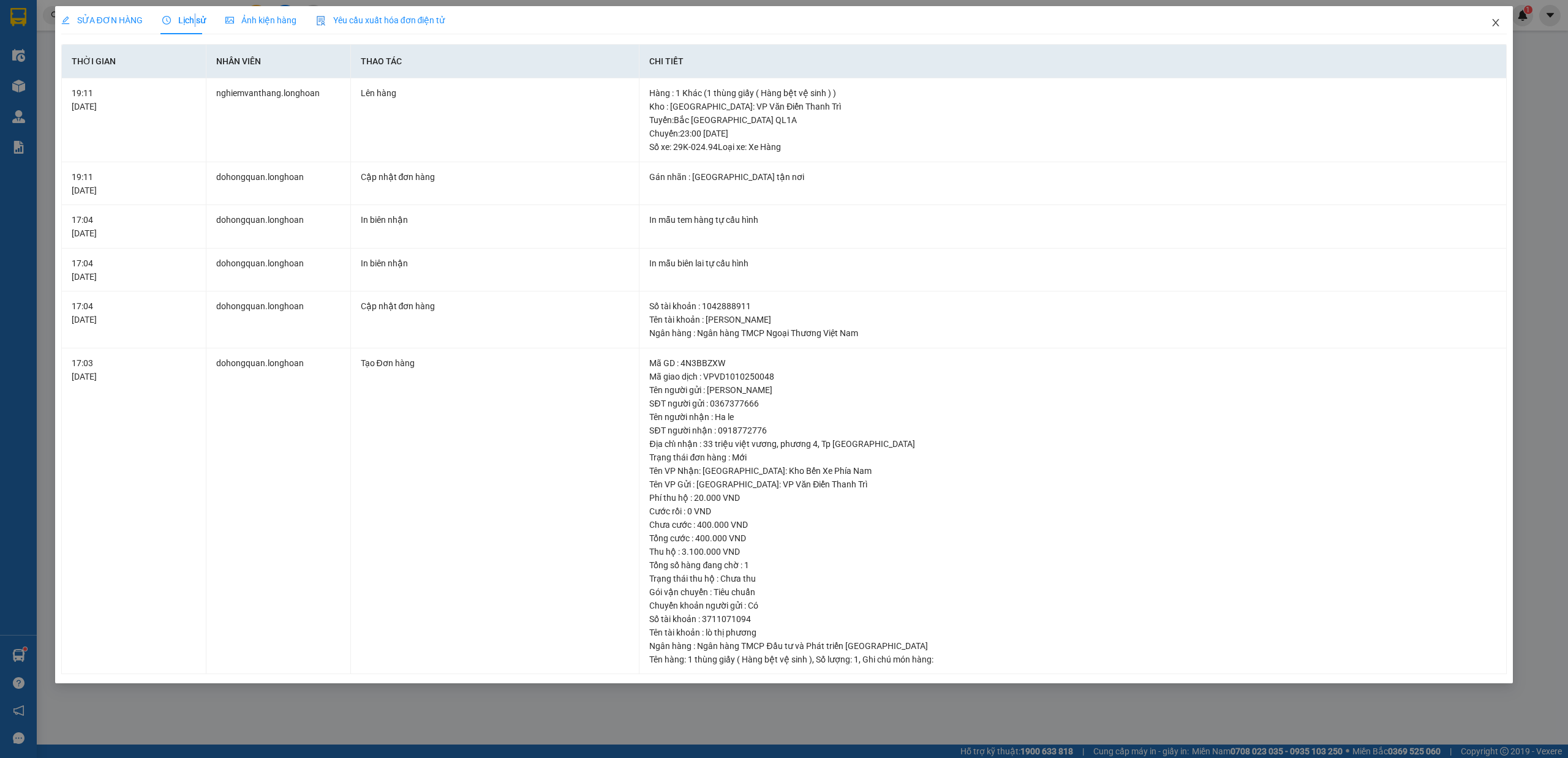
click at [1499, 19] on icon "close" at bounding box center [1496, 23] width 10 height 10
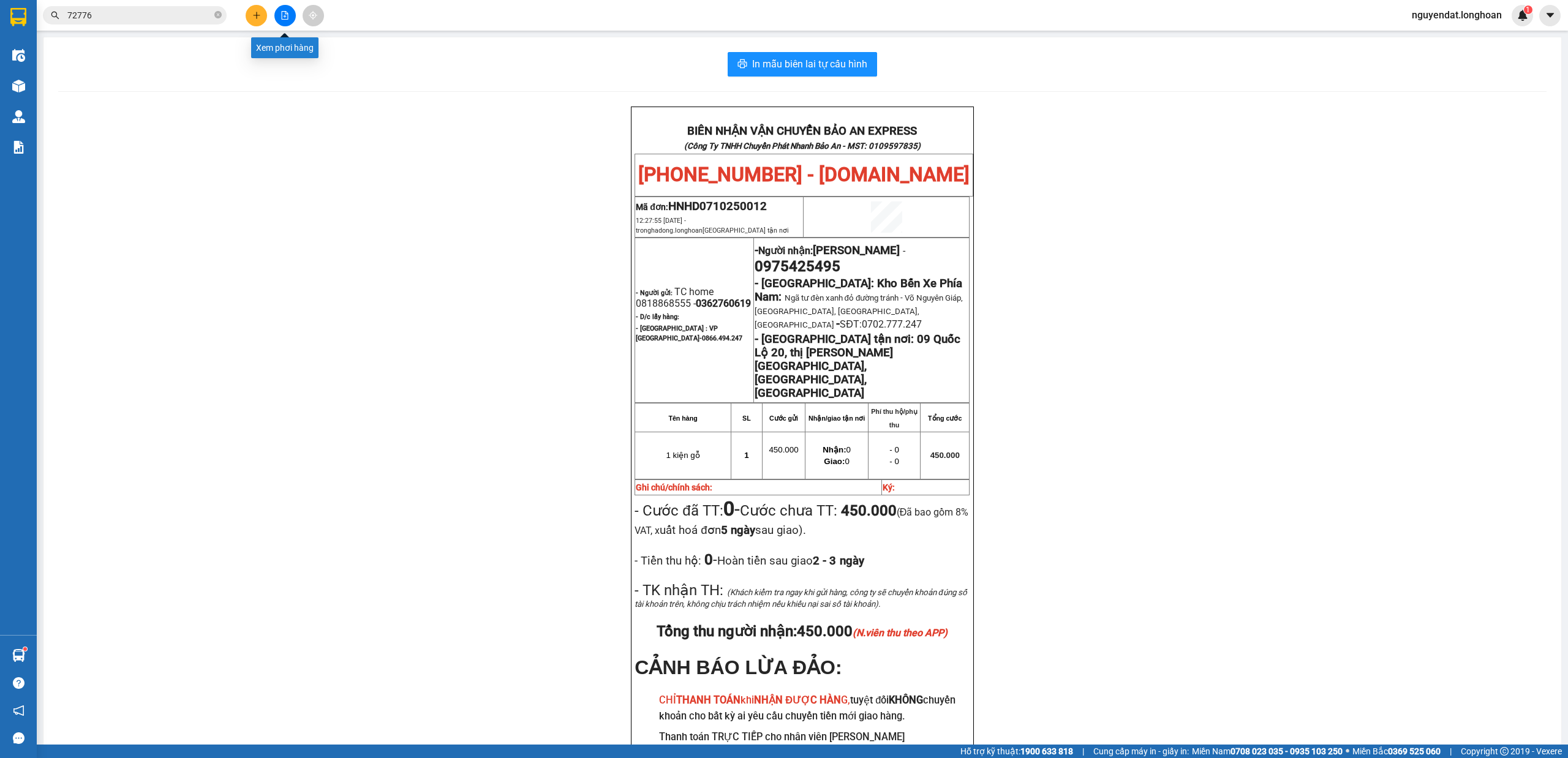
click at [287, 19] on icon "file-add" at bounding box center [285, 15] width 8 height 8
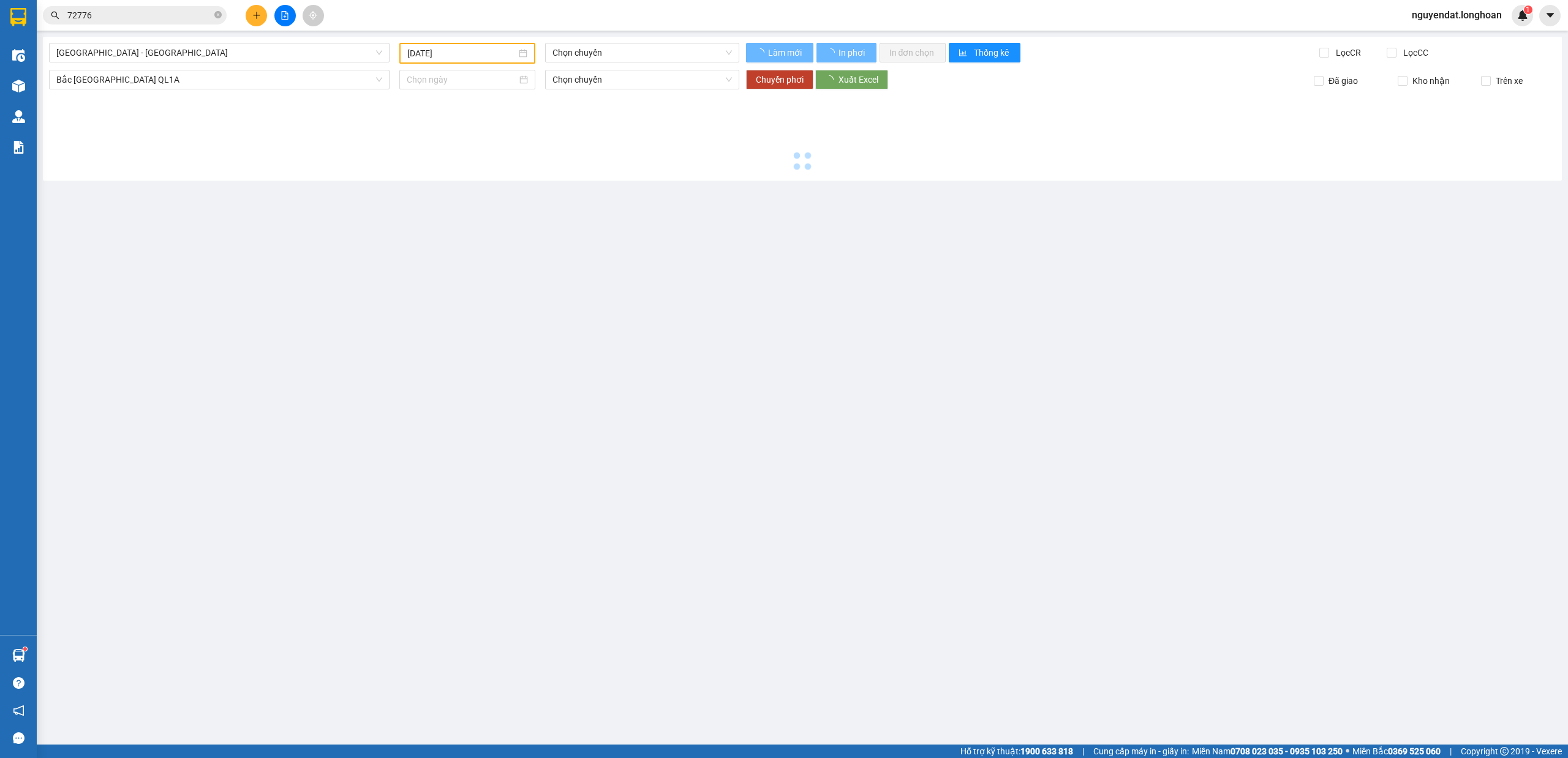
type input "[DATE]"
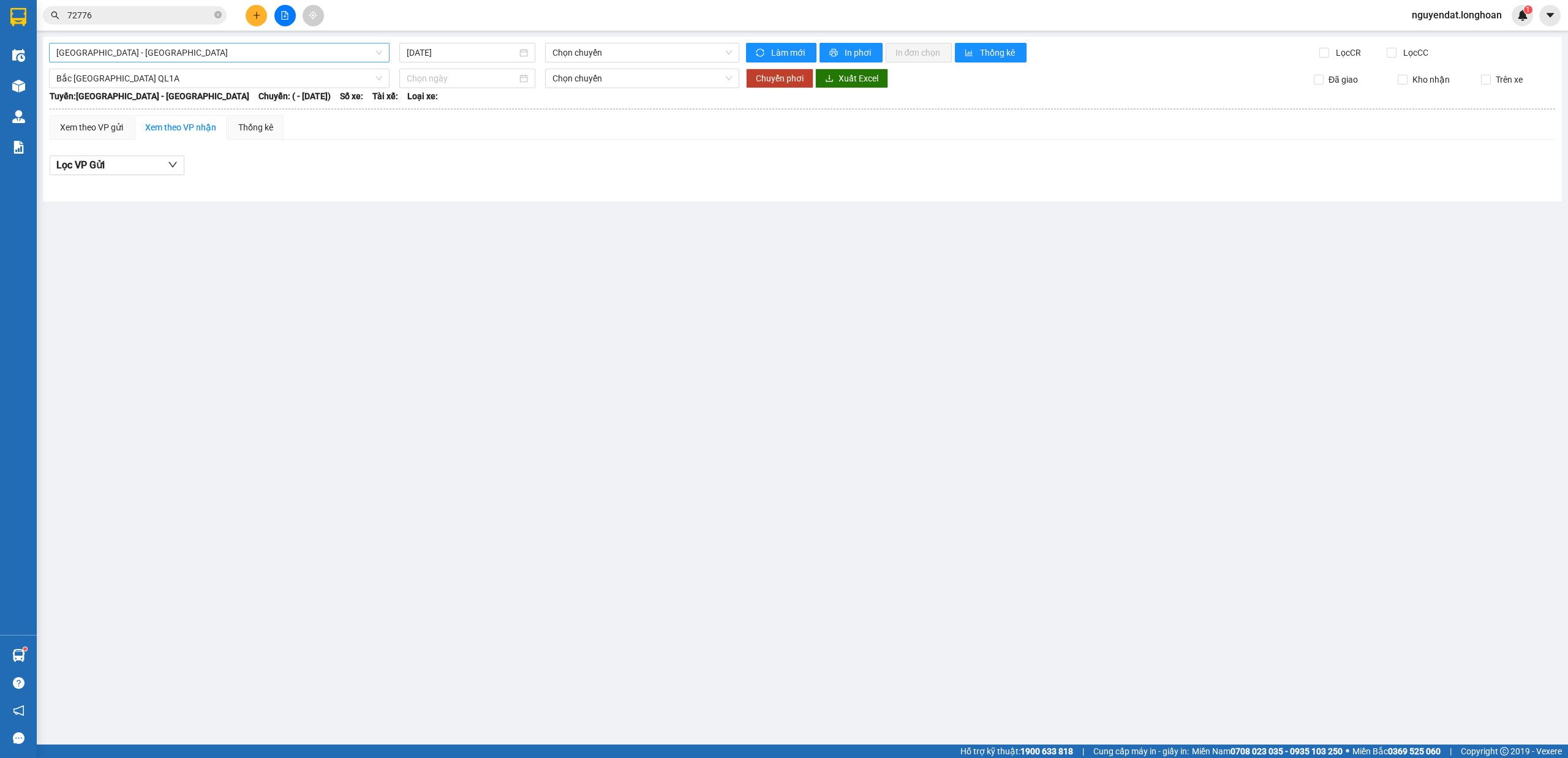
click at [152, 52] on span "[GEOGRAPHIC_DATA] - [GEOGRAPHIC_DATA]" at bounding box center [219, 53] width 326 height 19
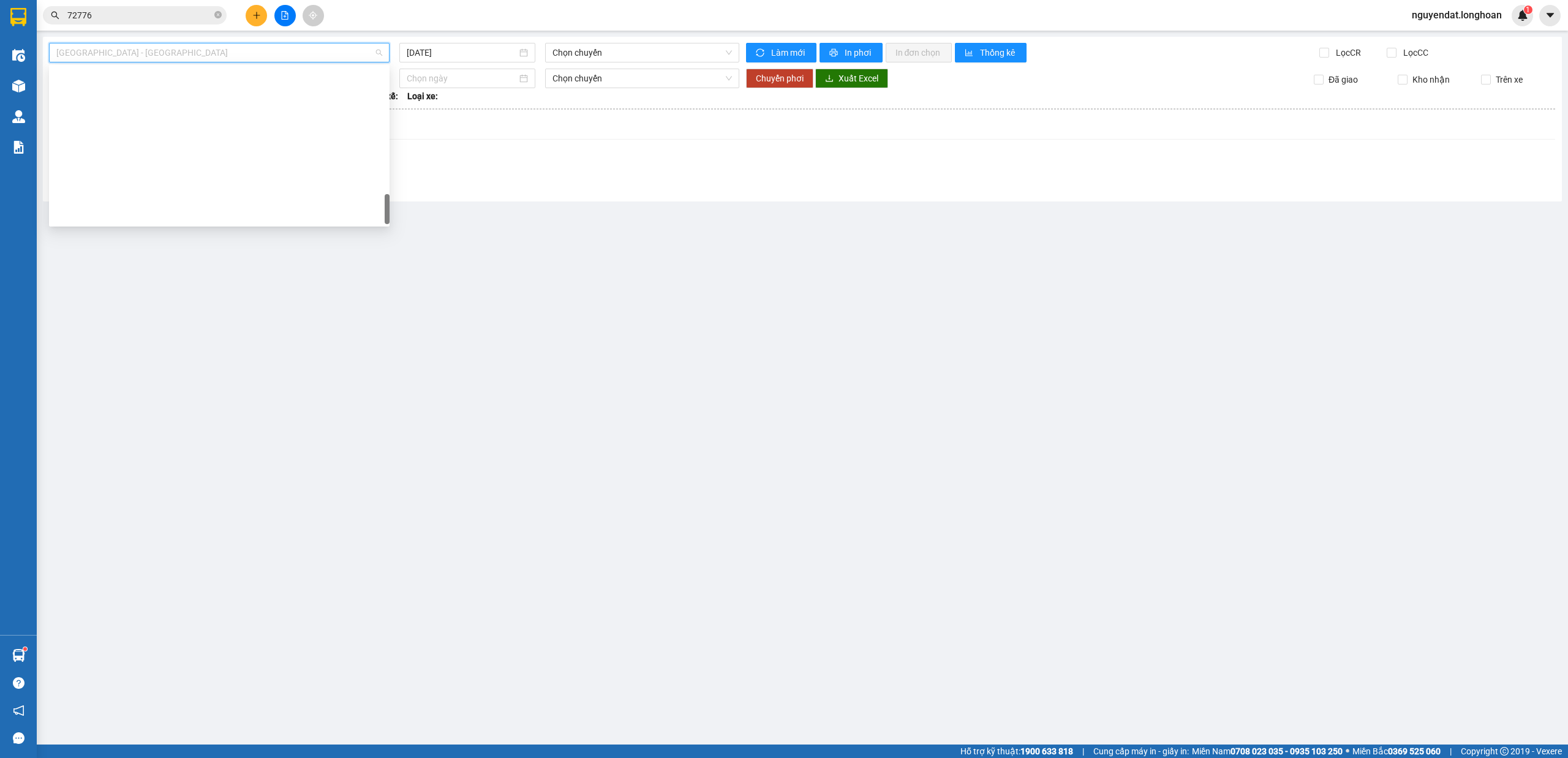
scroll to position [862, 0]
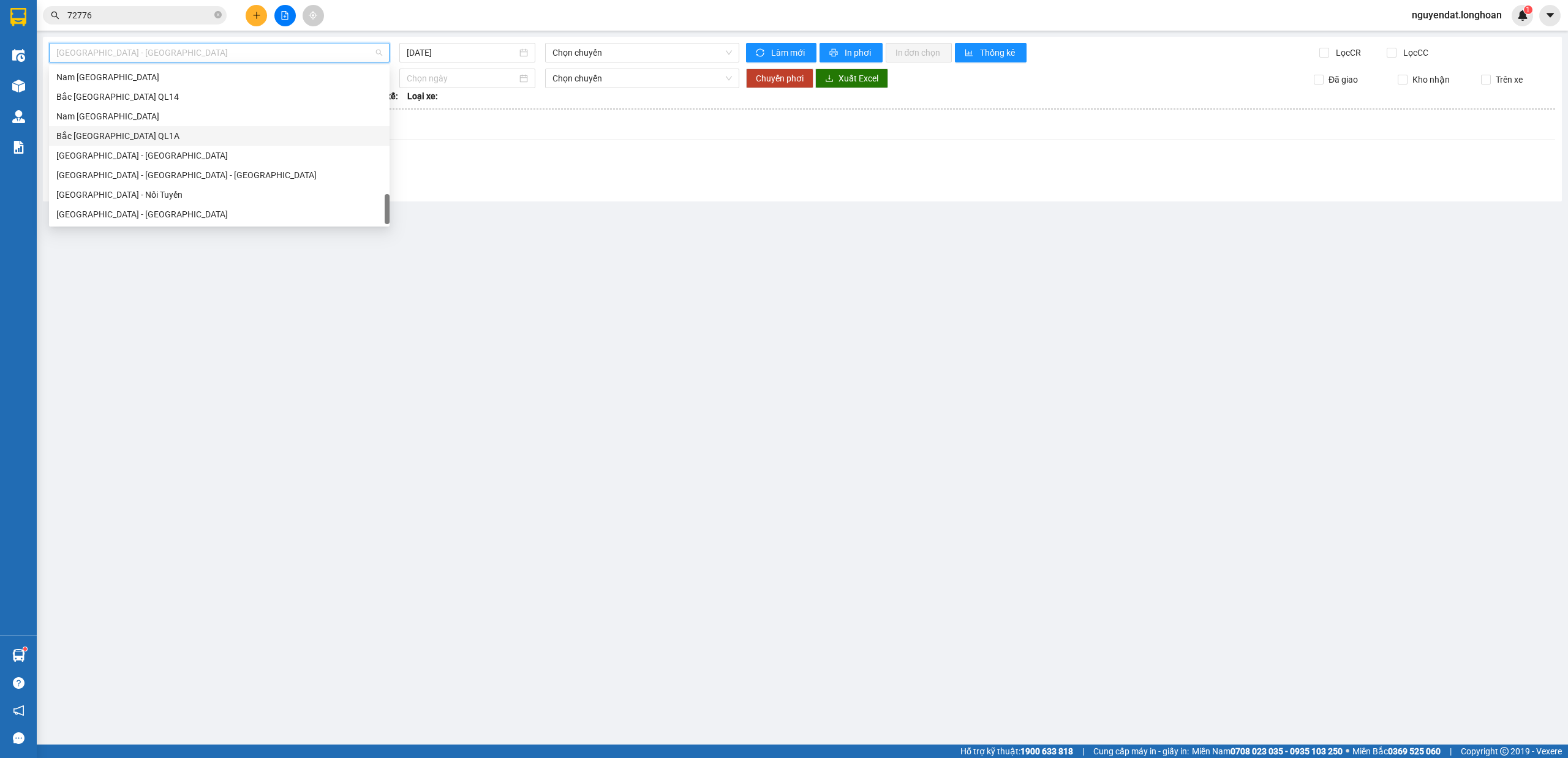
drag, startPoint x: 182, startPoint y: 141, endPoint x: 431, endPoint y: 88, distance: 254.6
click at [182, 141] on div "Bắc [GEOGRAPHIC_DATA] QL1A" at bounding box center [219, 136] width 326 height 14
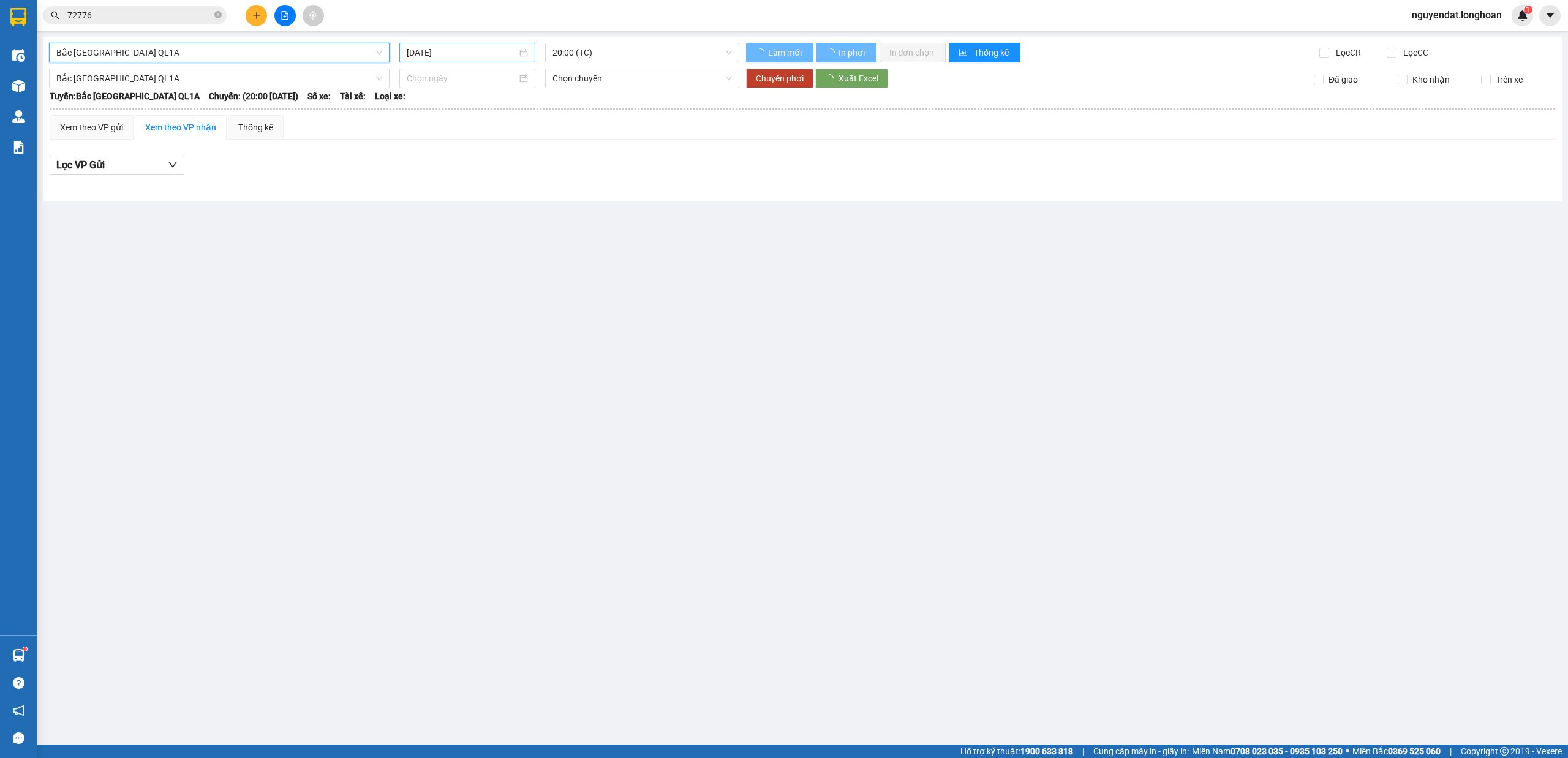
click at [485, 54] on input "[DATE]" at bounding box center [462, 53] width 110 height 14
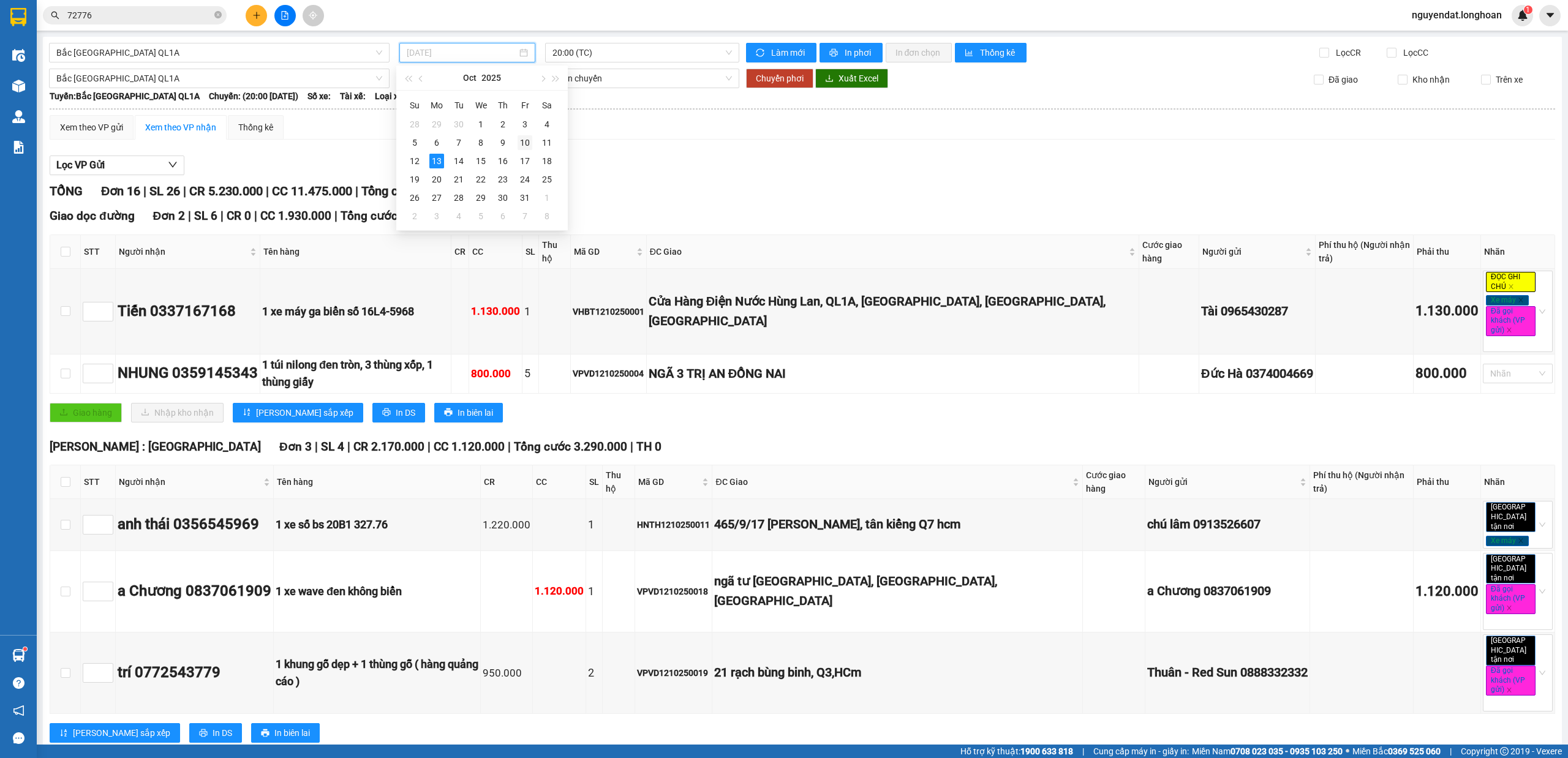
click at [527, 141] on div "10" at bounding box center [524, 142] width 14 height 14
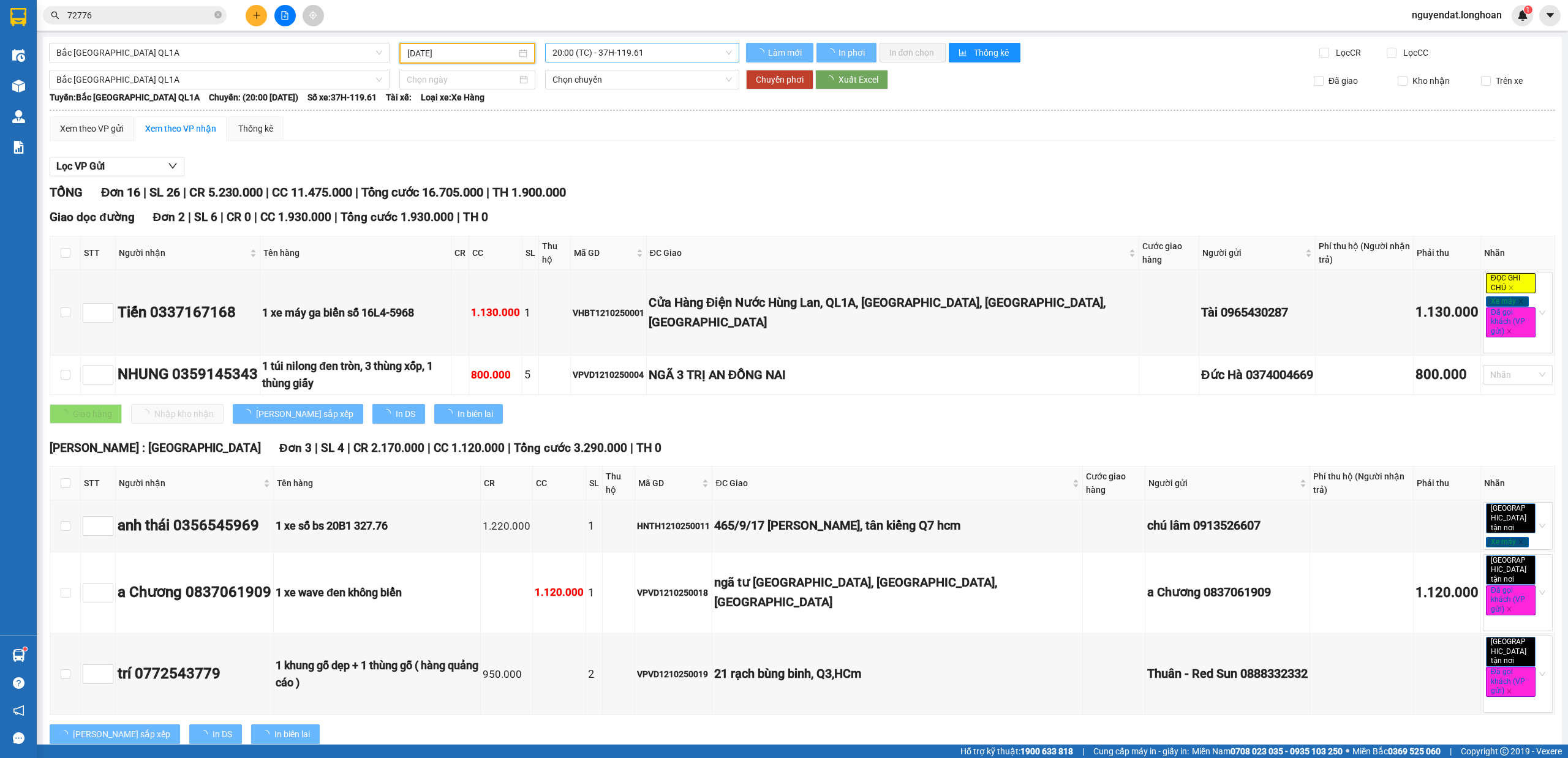
type input "[DATE]"
click at [635, 44] on span "20:00 (TC) - 37H-119.61" at bounding box center [642, 53] width 180 height 19
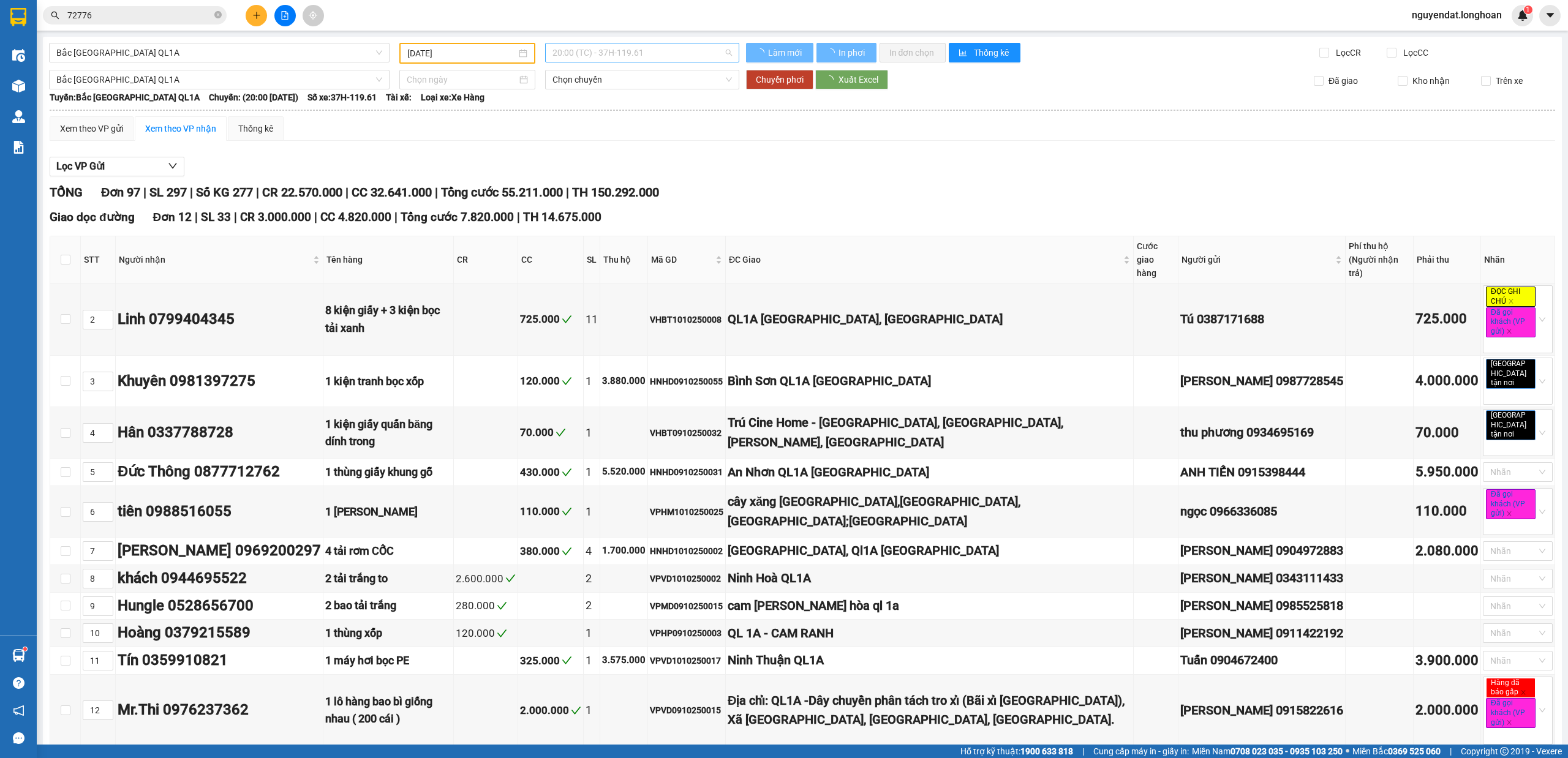
click at [654, 47] on span "20:00 (TC) - 37H-119.61" at bounding box center [642, 53] width 180 height 19
click at [657, 57] on span "20:00 (TC) - 37H-119.61" at bounding box center [642, 53] width 180 height 19
click at [629, 120] on div "23:00 (TC) - 29K-024.94" at bounding box center [596, 116] width 96 height 14
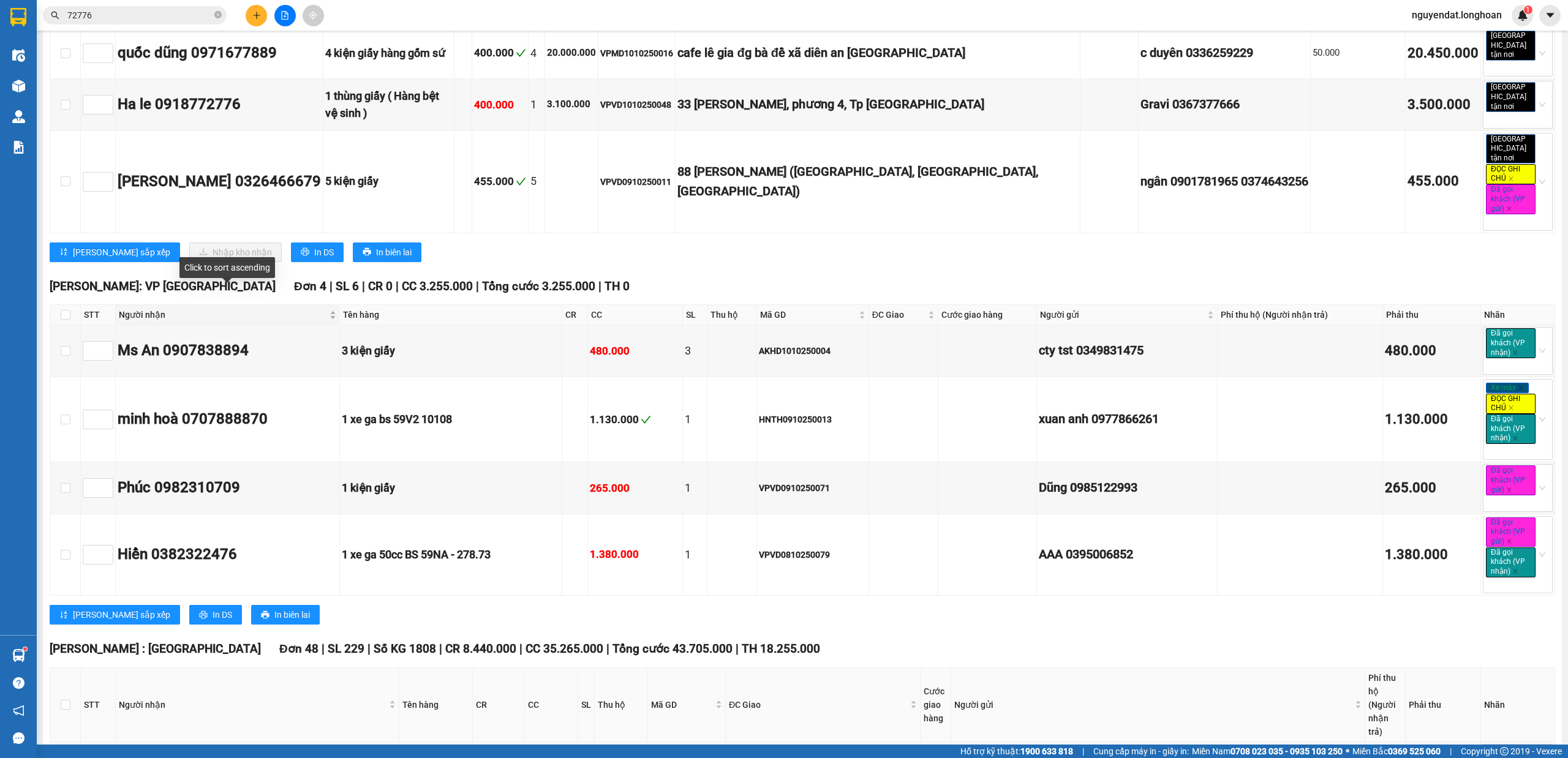
scroll to position [152, 0]
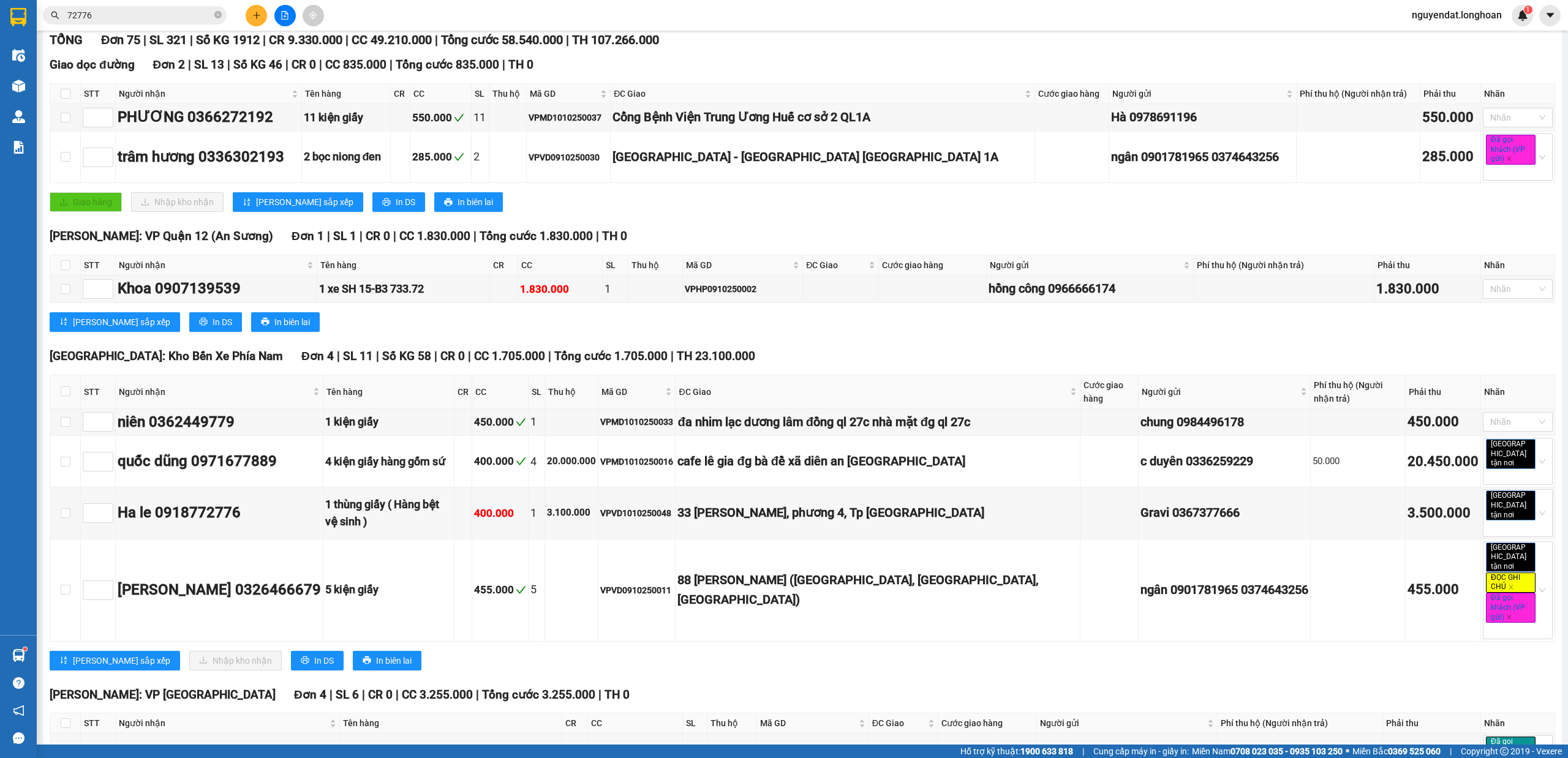
click at [69, 397] on th at bounding box center [65, 392] width 30 height 34
click at [65, 395] on input "checkbox" at bounding box center [66, 391] width 10 height 10
checkbox input "true"
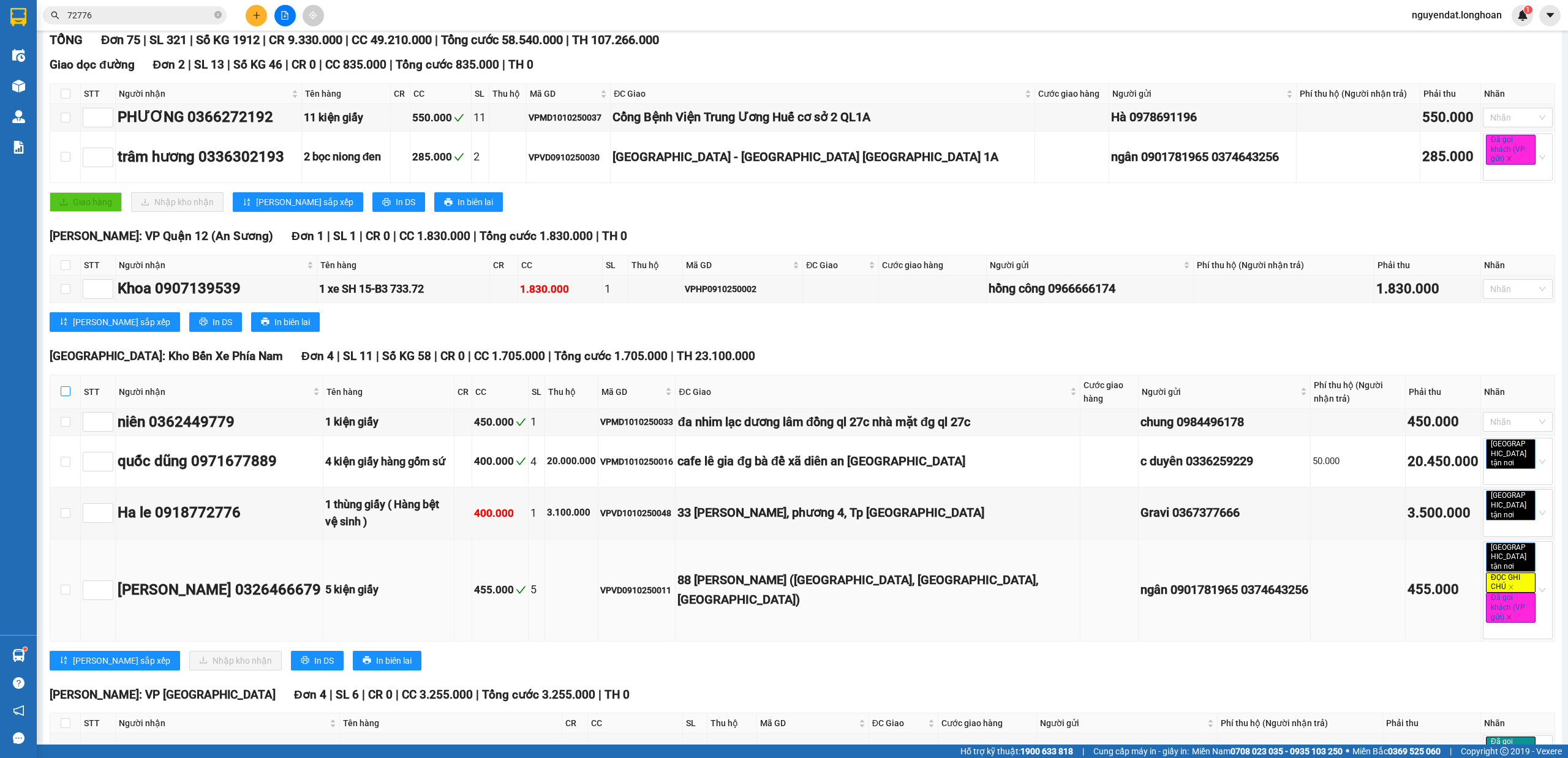
checkbox input "true"
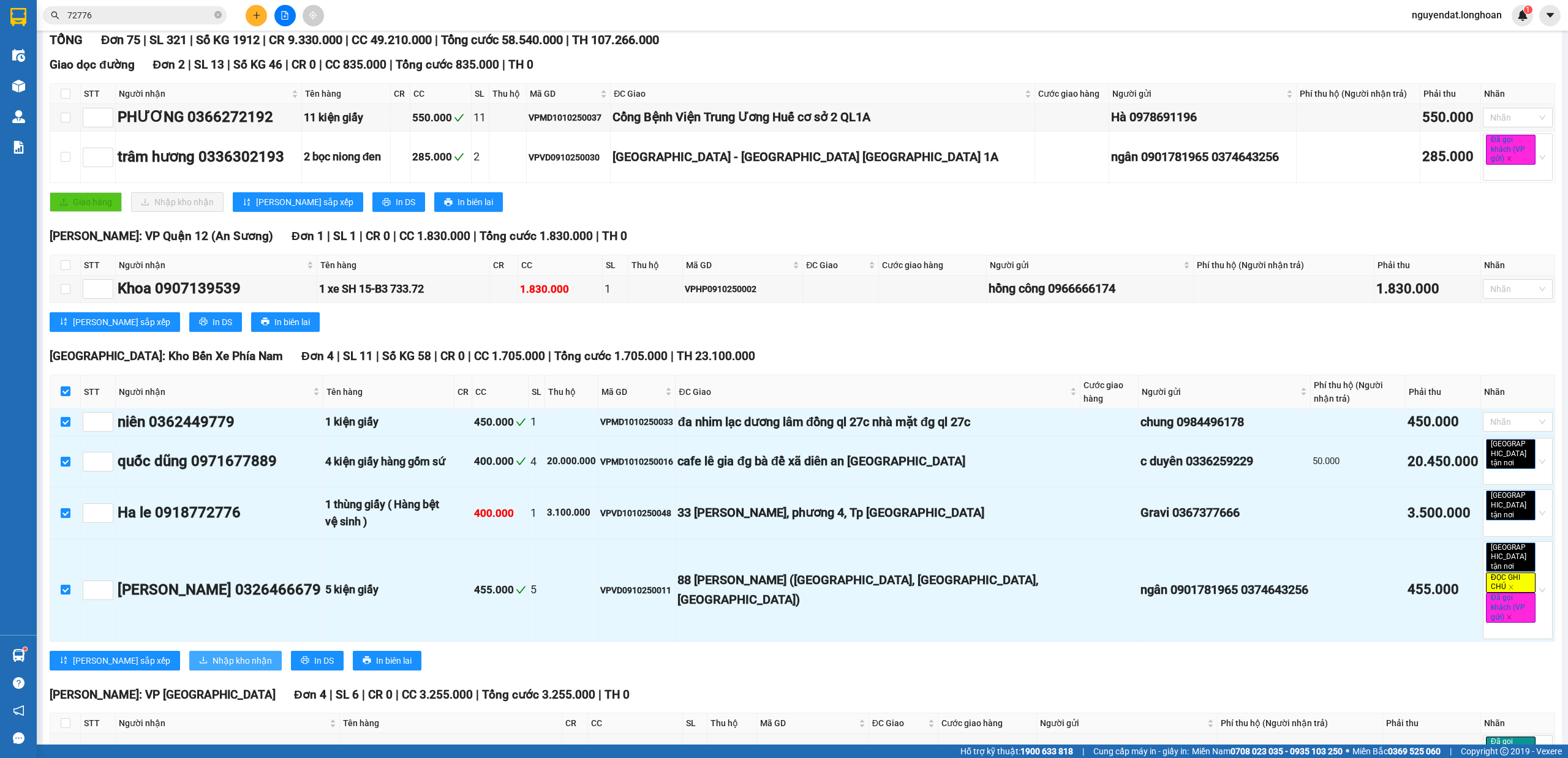
click at [214, 654] on span "Nhập kho nhận" at bounding box center [242, 661] width 59 height 14
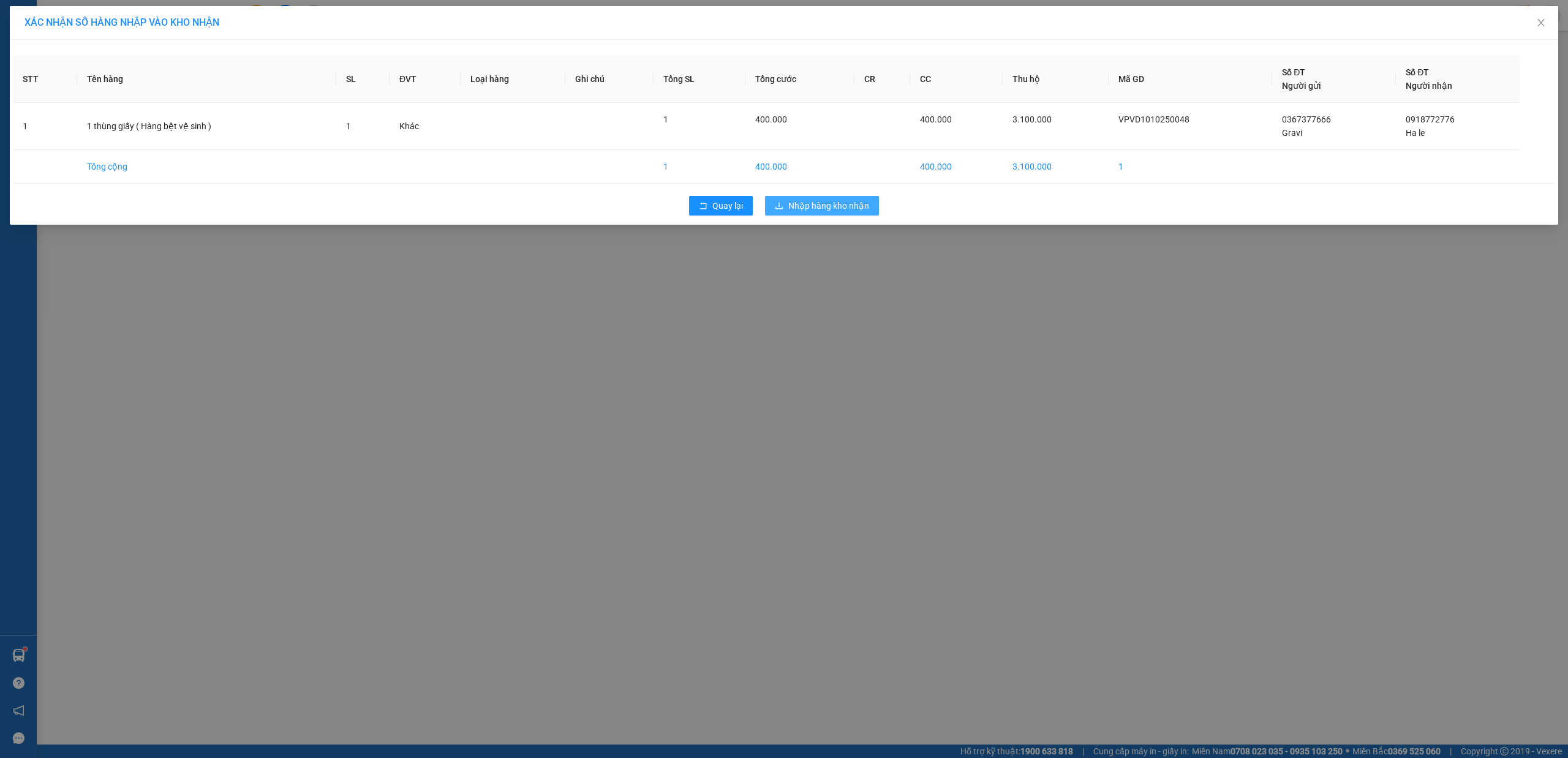
click at [813, 208] on span "Nhập hàng kho nhận" at bounding box center [828, 206] width 80 height 14
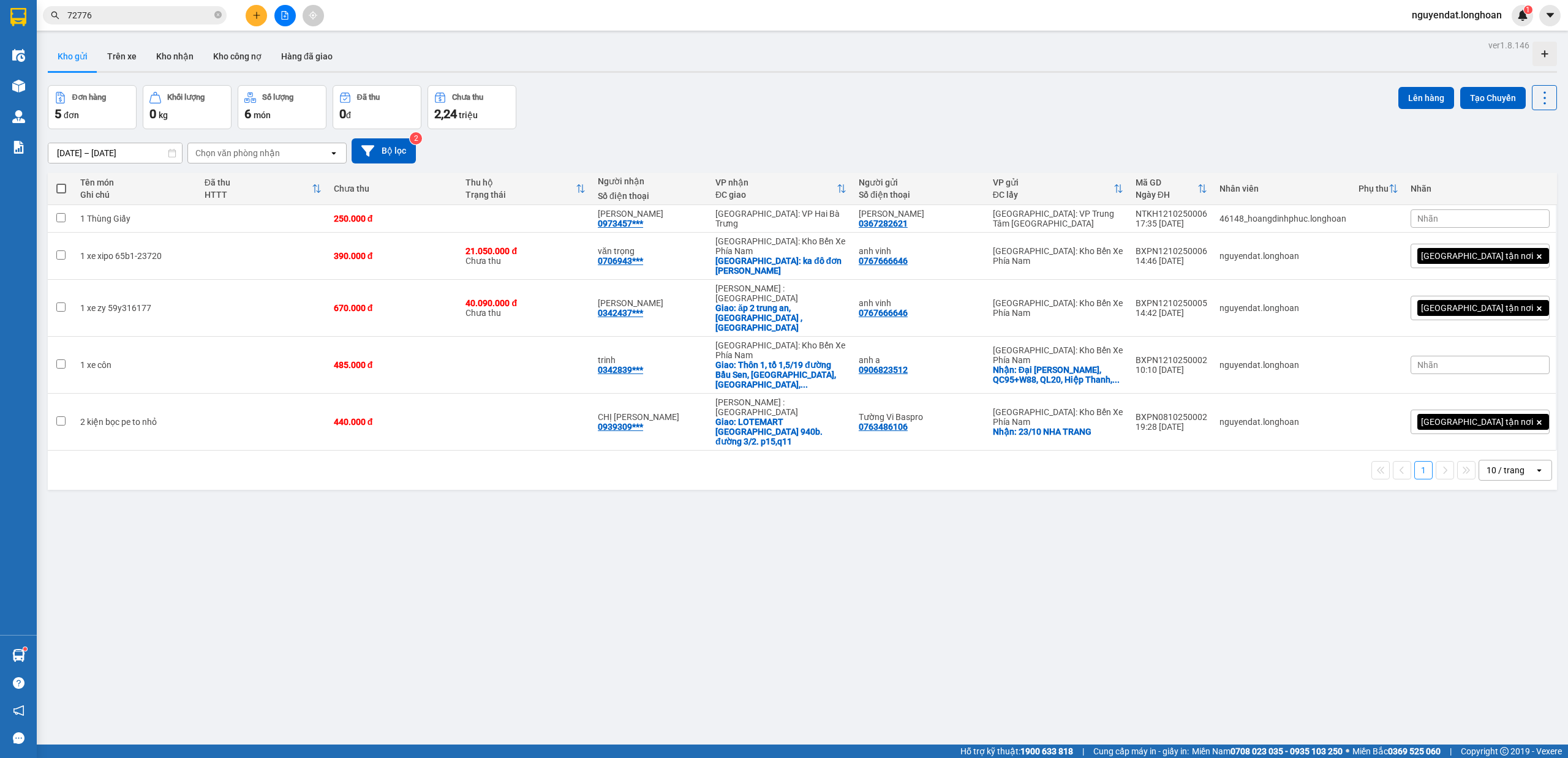
click at [901, 119] on div "Đơn hàng 5 đơn Khối lượng 0 kg Số lượng 6 món Đã thu 0 đ Chưa thu 2,24 triệu Lê…" at bounding box center [802, 108] width 1510 height 44
click at [222, 16] on span "72776" at bounding box center [135, 15] width 184 height 19
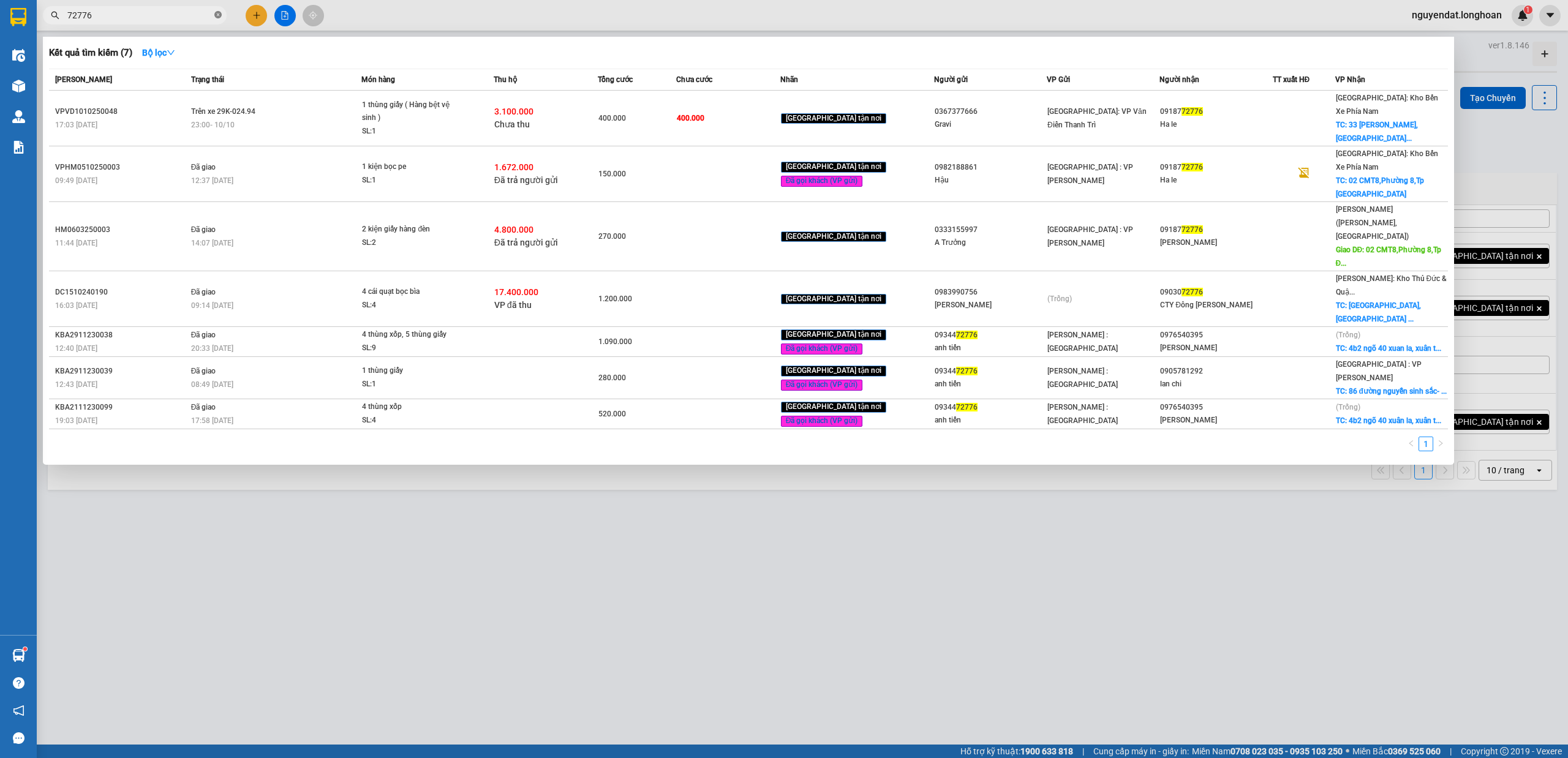
click at [217, 16] on icon "close-circle" at bounding box center [218, 14] width 8 height 8
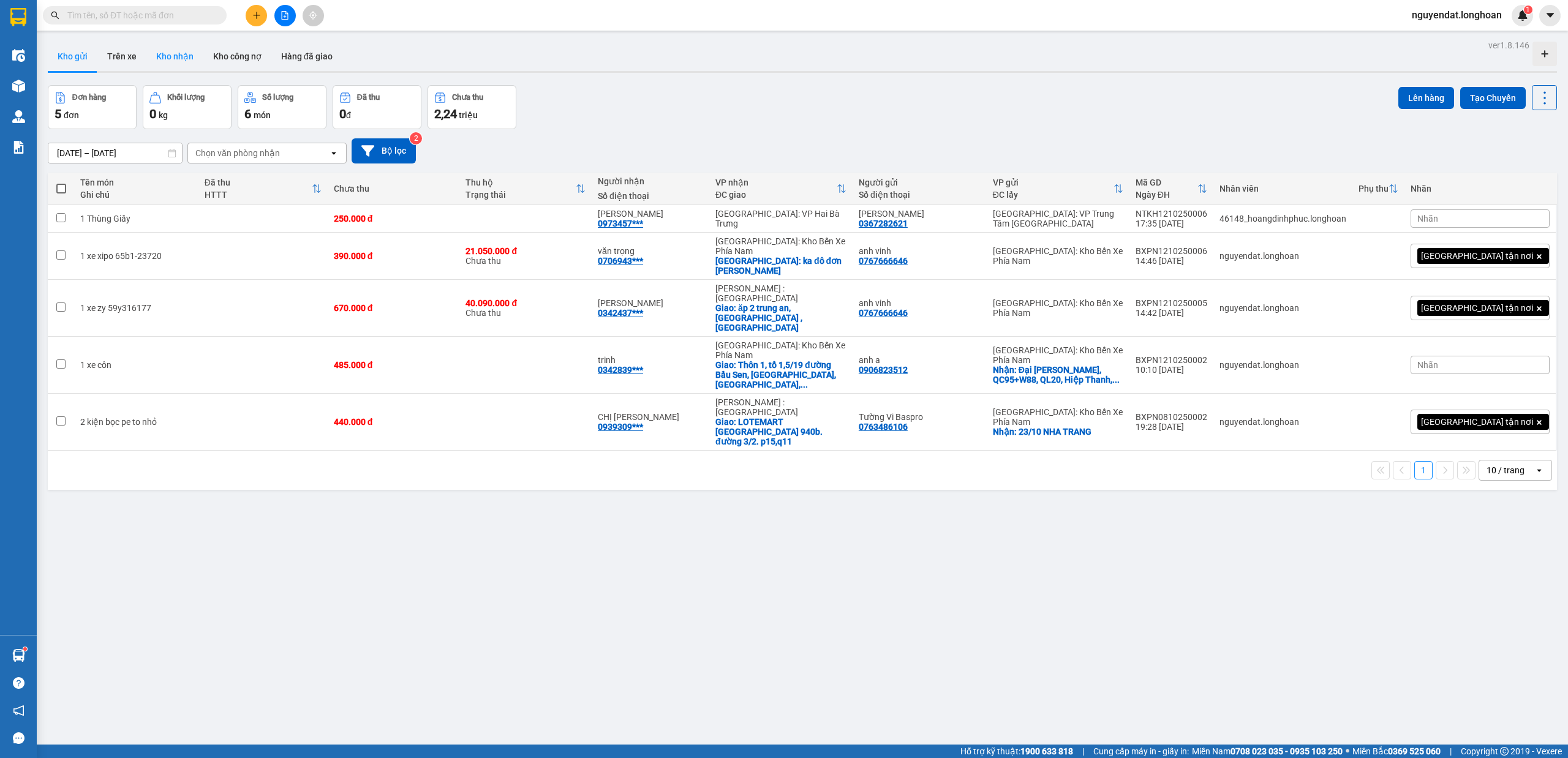
click at [187, 57] on button "Kho nhận" at bounding box center [175, 56] width 57 height 30
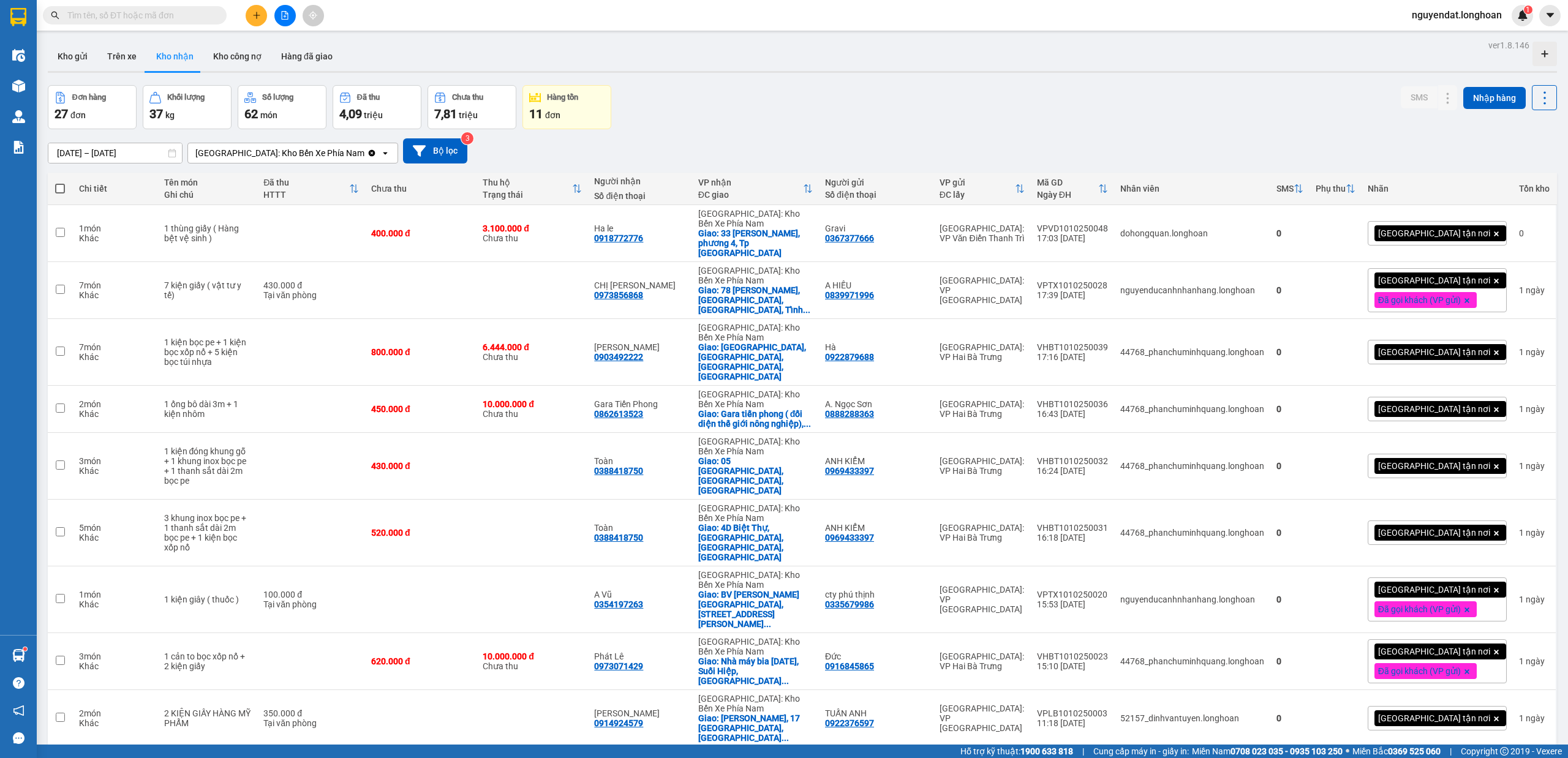
click at [757, 119] on div "Đơn hàng 27 đơn Khối lượng 37 kg Số lượng 62 món Đã thu 4,09 triệu Chưa thu 7,8…" at bounding box center [802, 108] width 1510 height 44
click at [285, 156] on div "[GEOGRAPHIC_DATA]: Kho Bến Xe Phía Nam" at bounding box center [280, 153] width 169 height 12
click at [300, 185] on span "[GEOGRAPHIC_DATA]: VP Trung Tâm [GEOGRAPHIC_DATA]" at bounding box center [274, 185] width 153 height 25
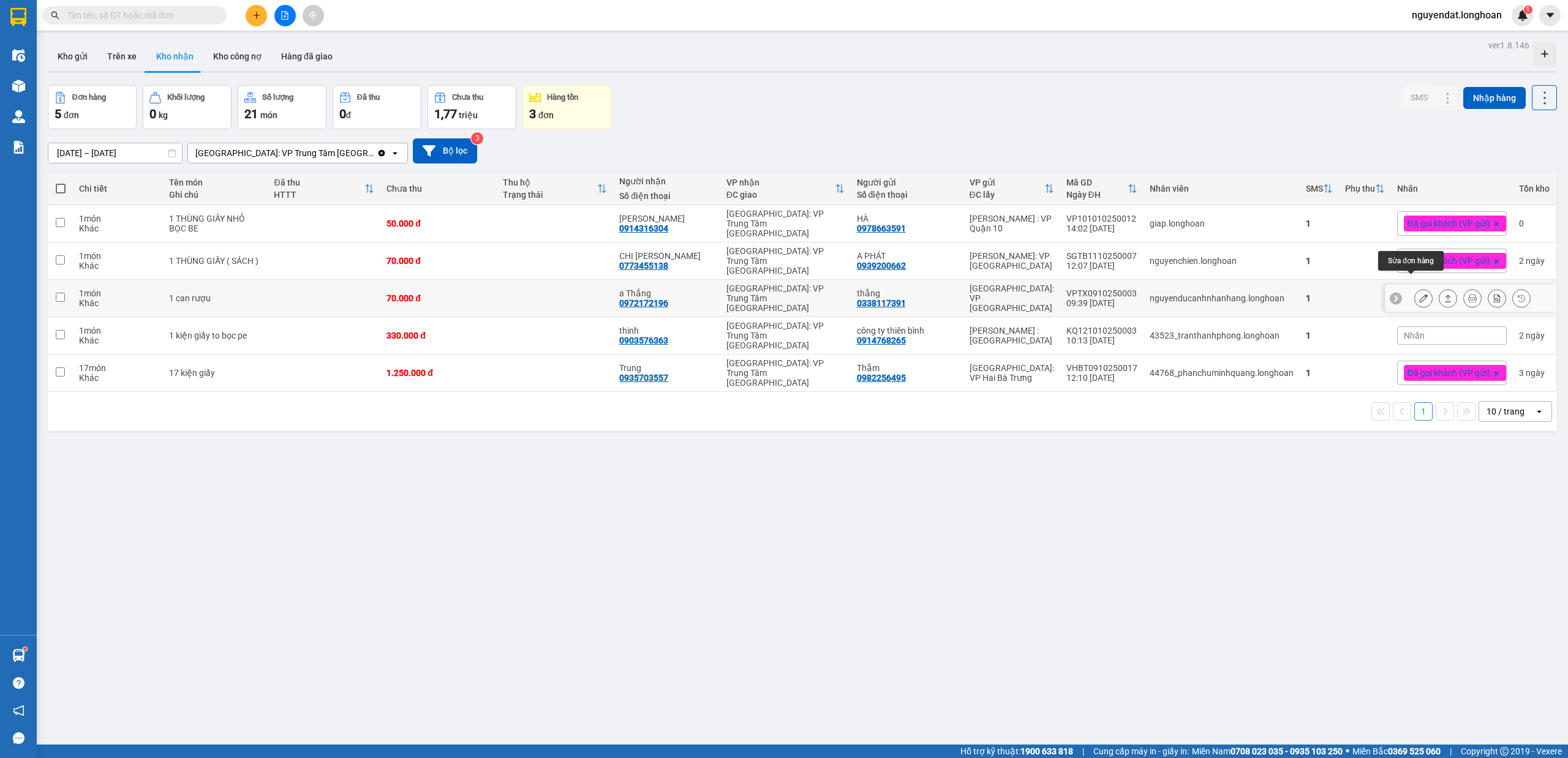
click at [1419, 294] on icon at bounding box center [1423, 298] width 8 height 8
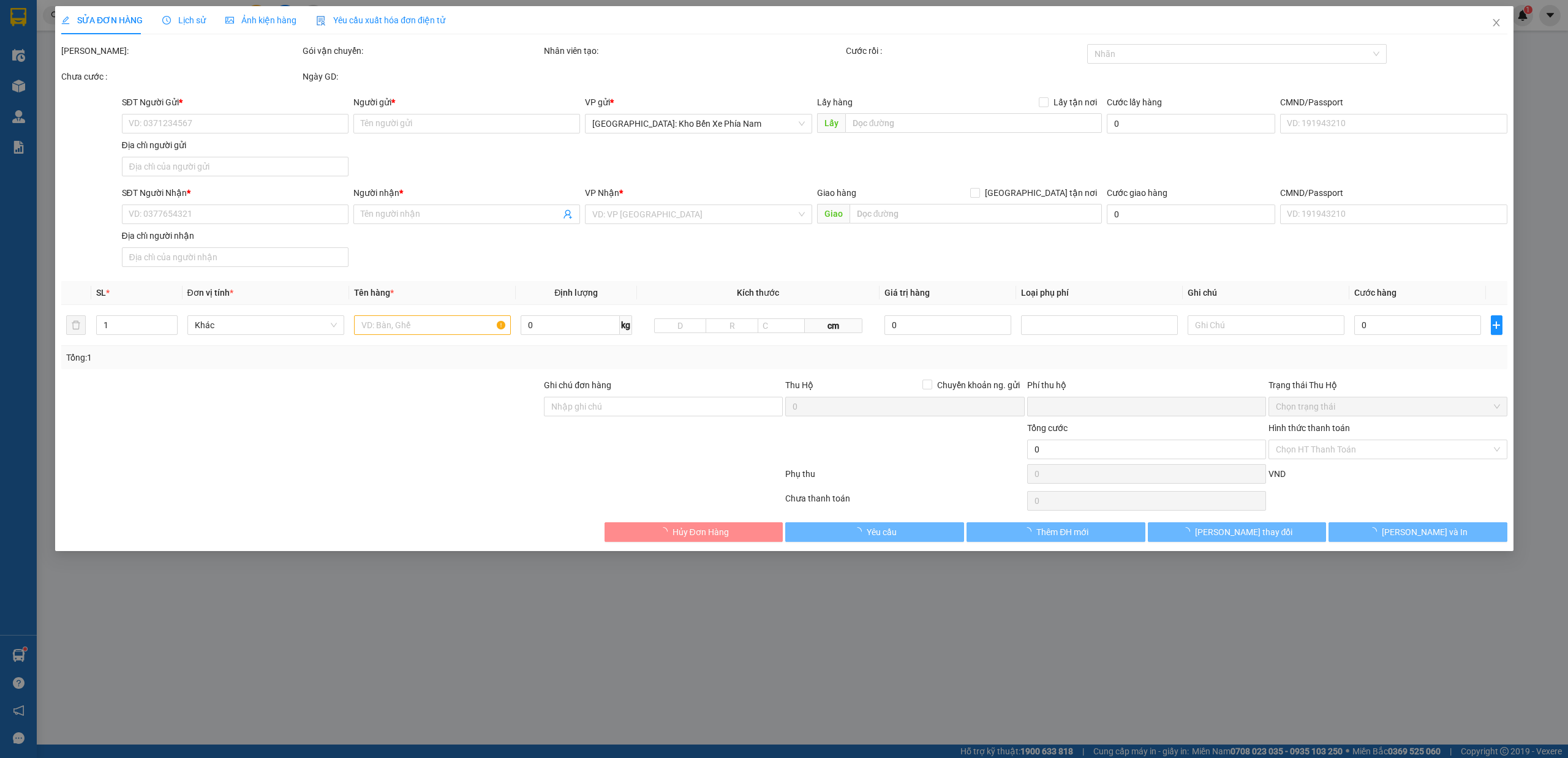
type input "0338117391"
type input "thắng"
type input "0972172196"
type input "a Thắng"
type input "nhận nguyên kiện bể vỡ không đền"
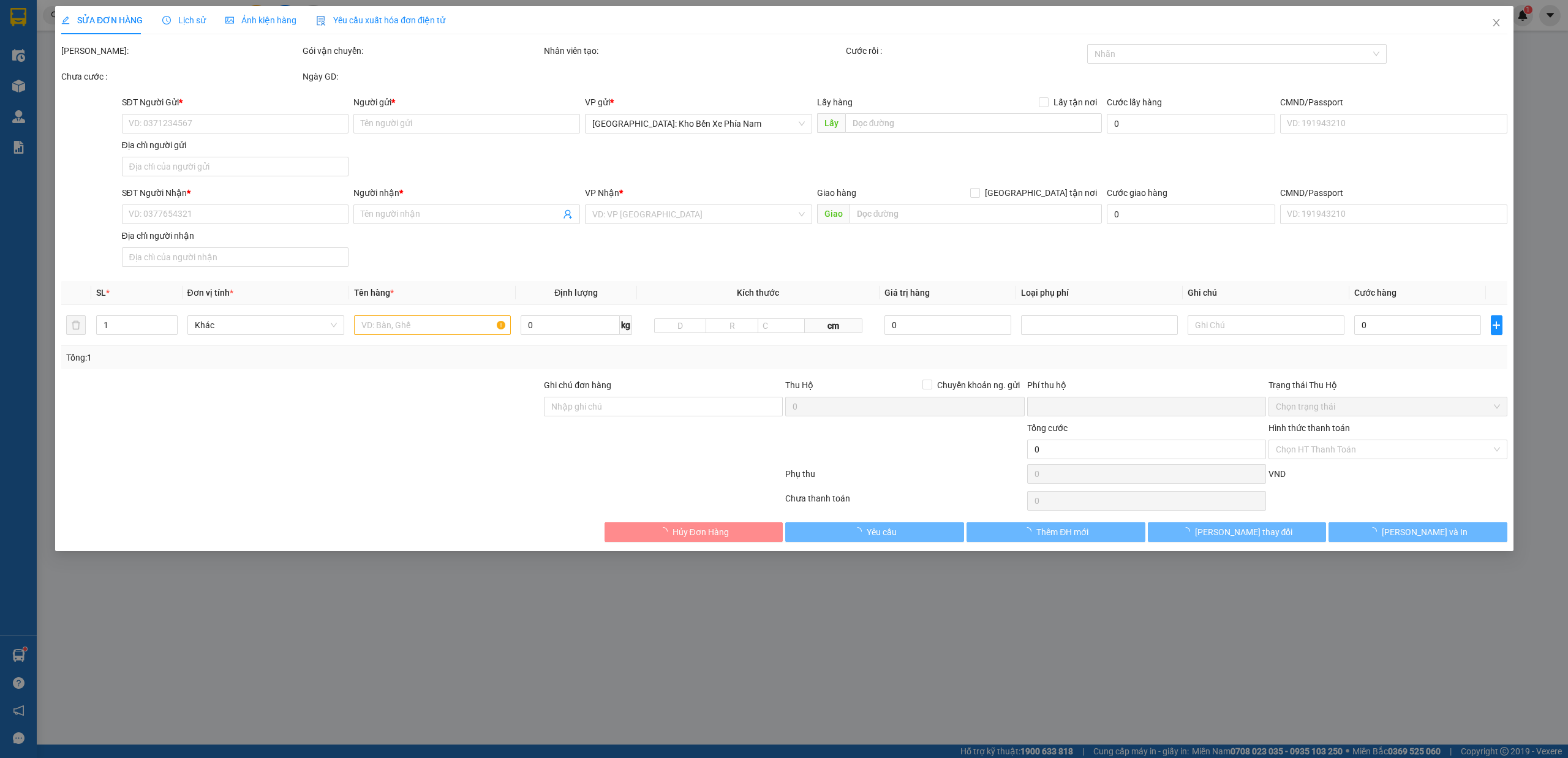
type input "0"
type input "70.000"
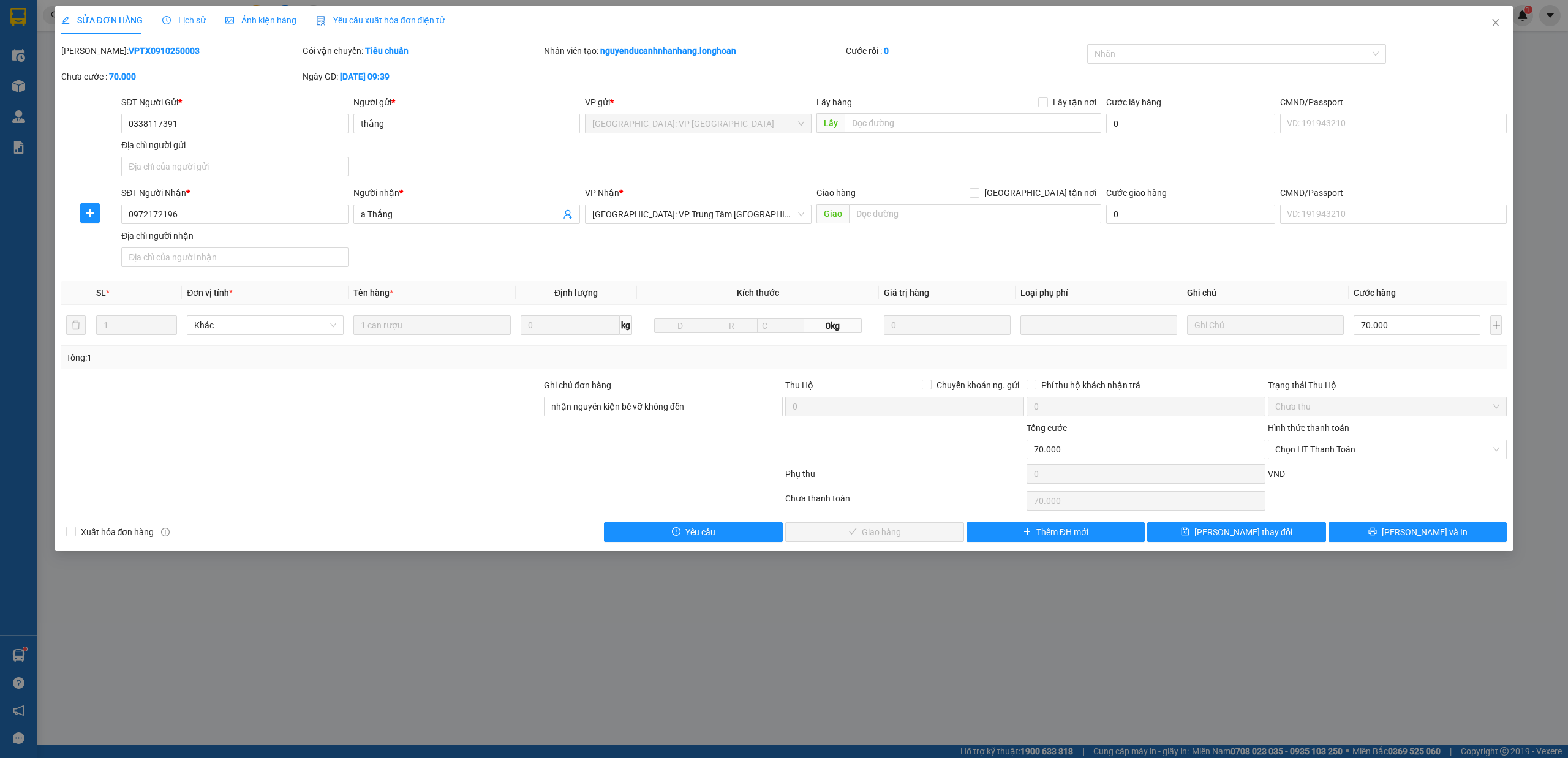
click at [202, 23] on span "Lịch sử" at bounding box center [184, 20] width 43 height 10
